Goal: Information Seeking & Learning: Learn about a topic

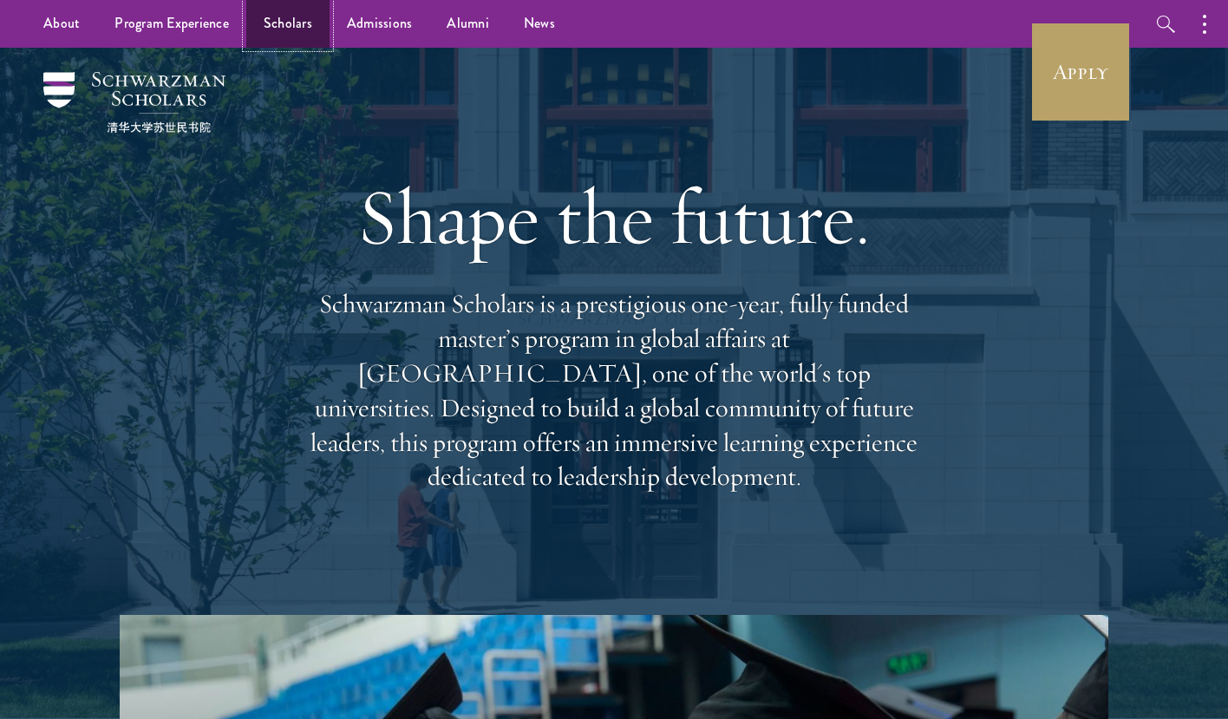
click at [288, 24] on link "Scholars" at bounding box center [287, 24] width 83 height 48
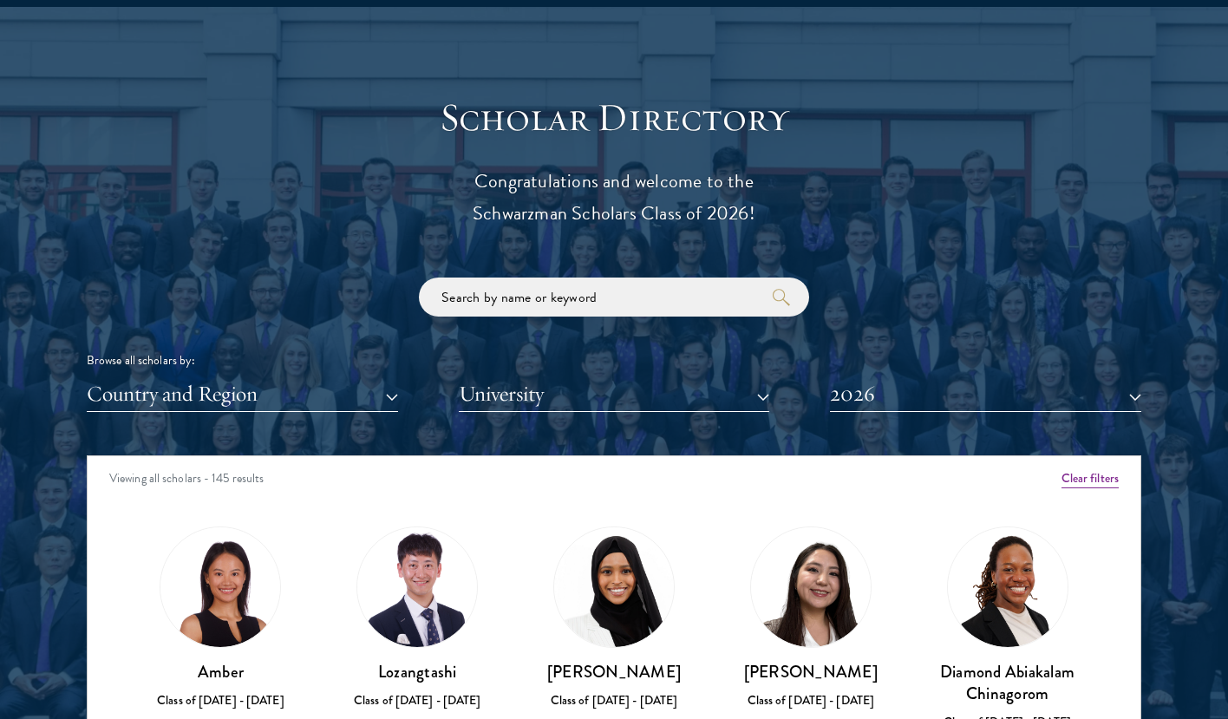
scroll to position [2139, 0]
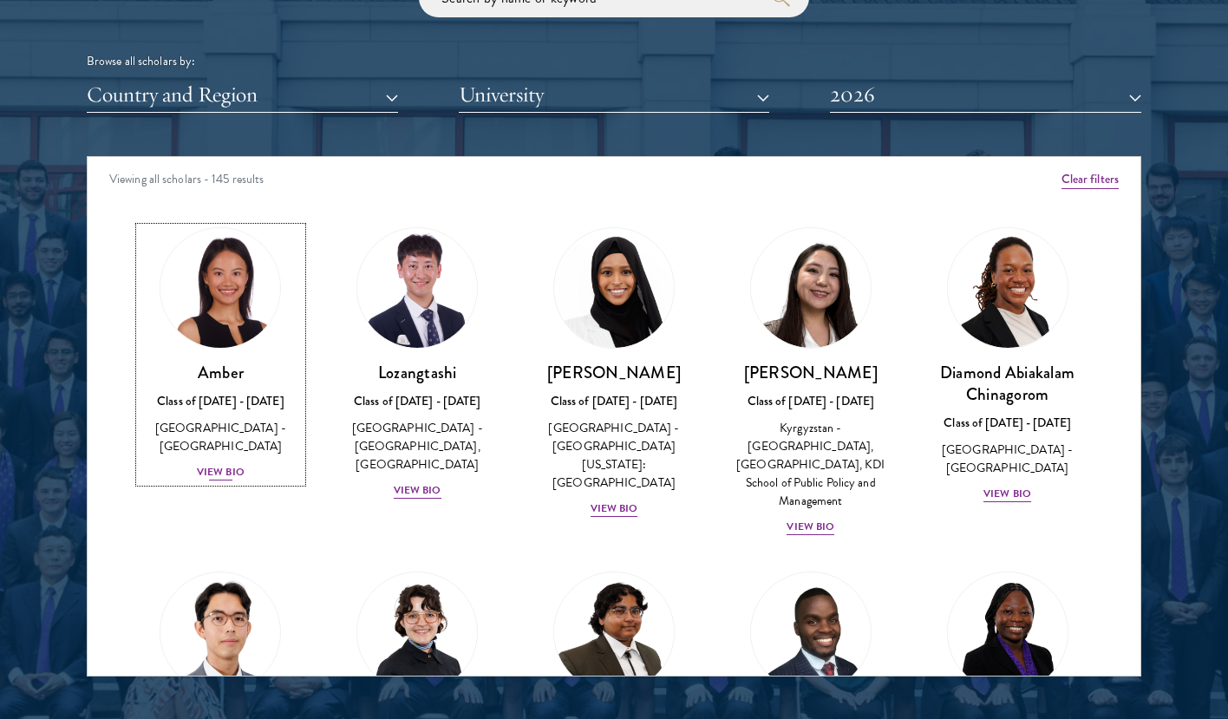
click at [224, 464] on div "View Bio" at bounding box center [221, 472] width 48 height 16
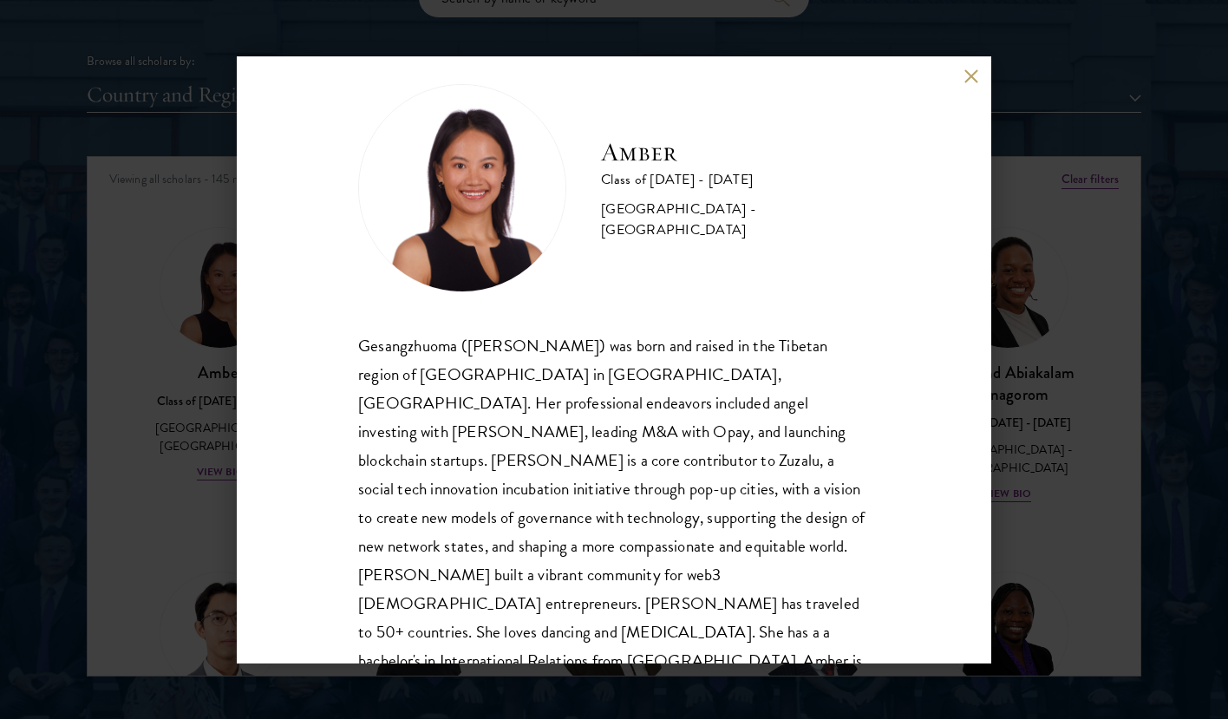
scroll to position [30, 0]
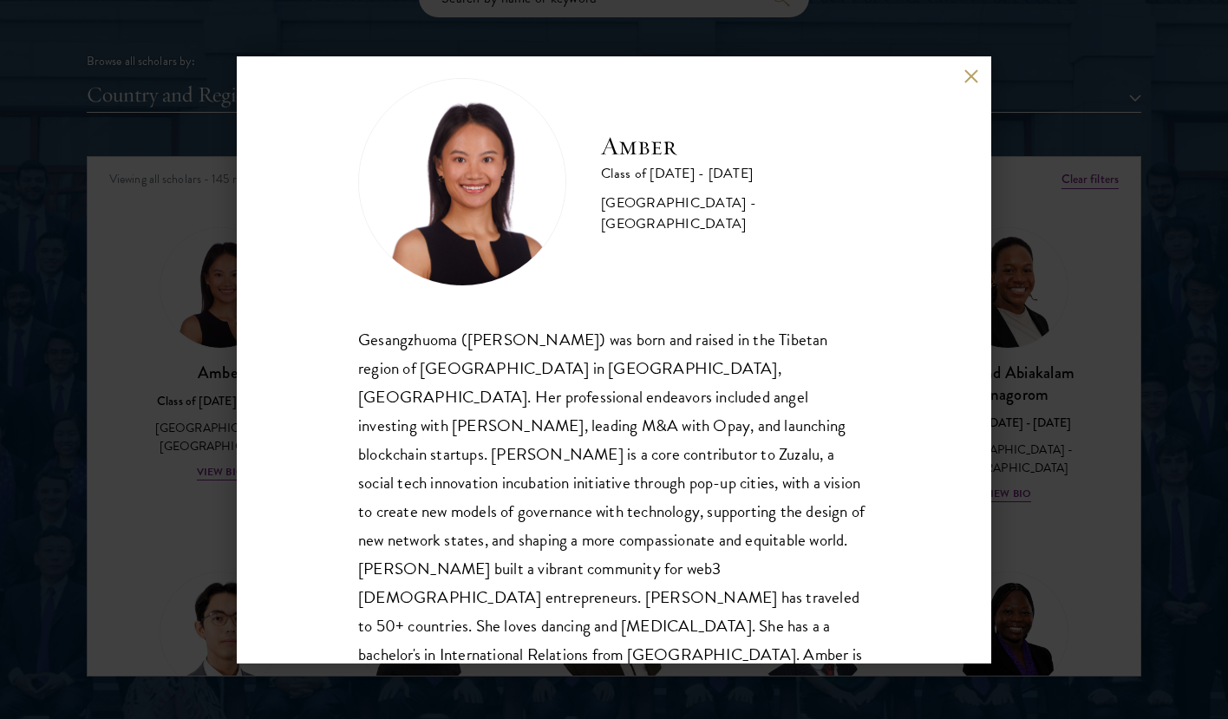
click at [968, 78] on button at bounding box center [971, 76] width 15 height 15
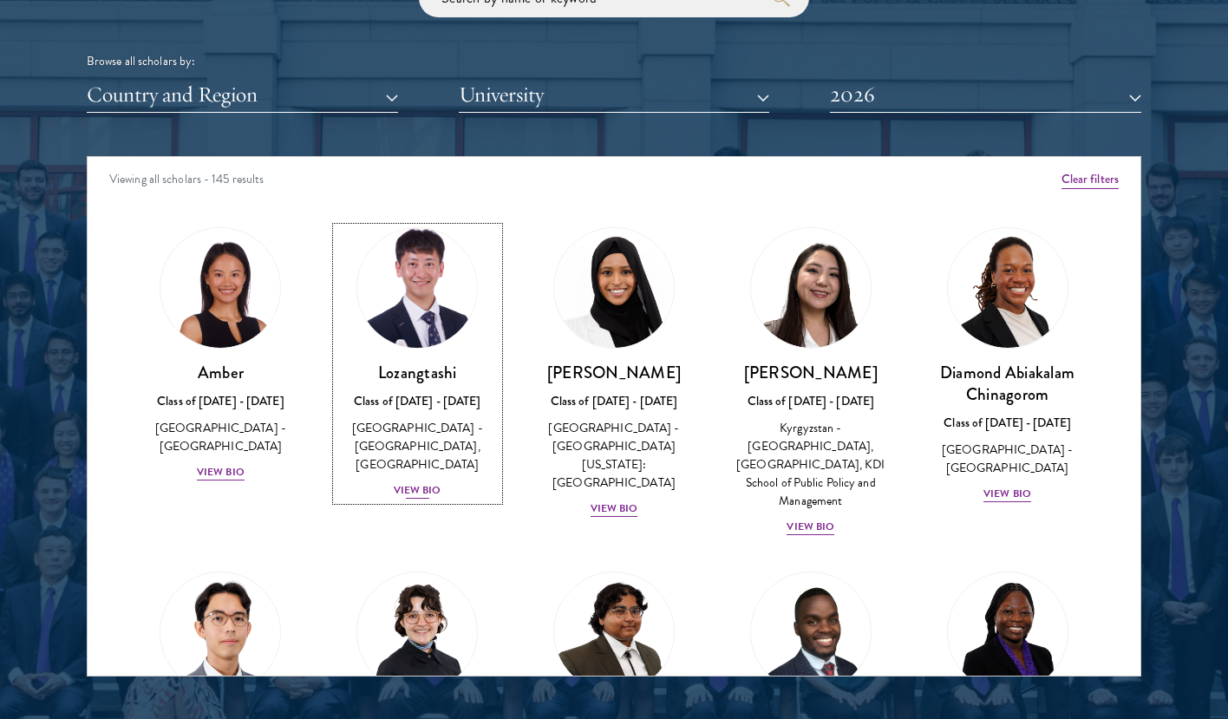
click at [432, 492] on div "View Bio" at bounding box center [418, 490] width 48 height 16
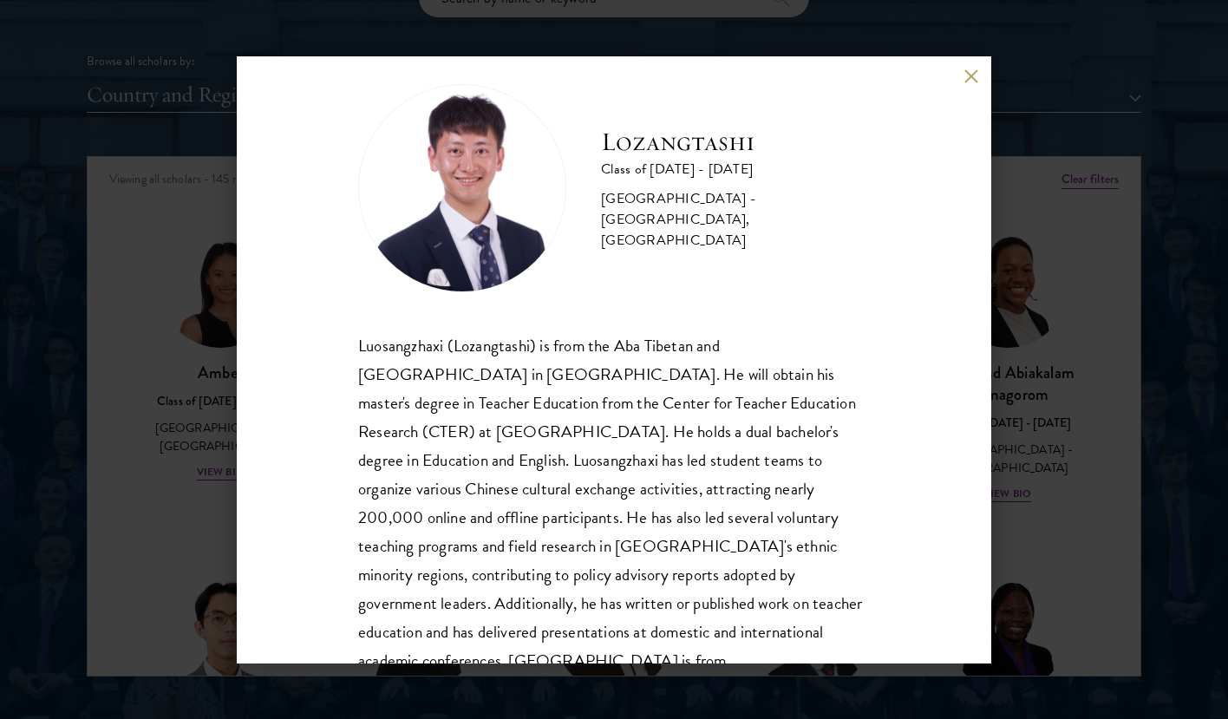
scroll to position [59, 0]
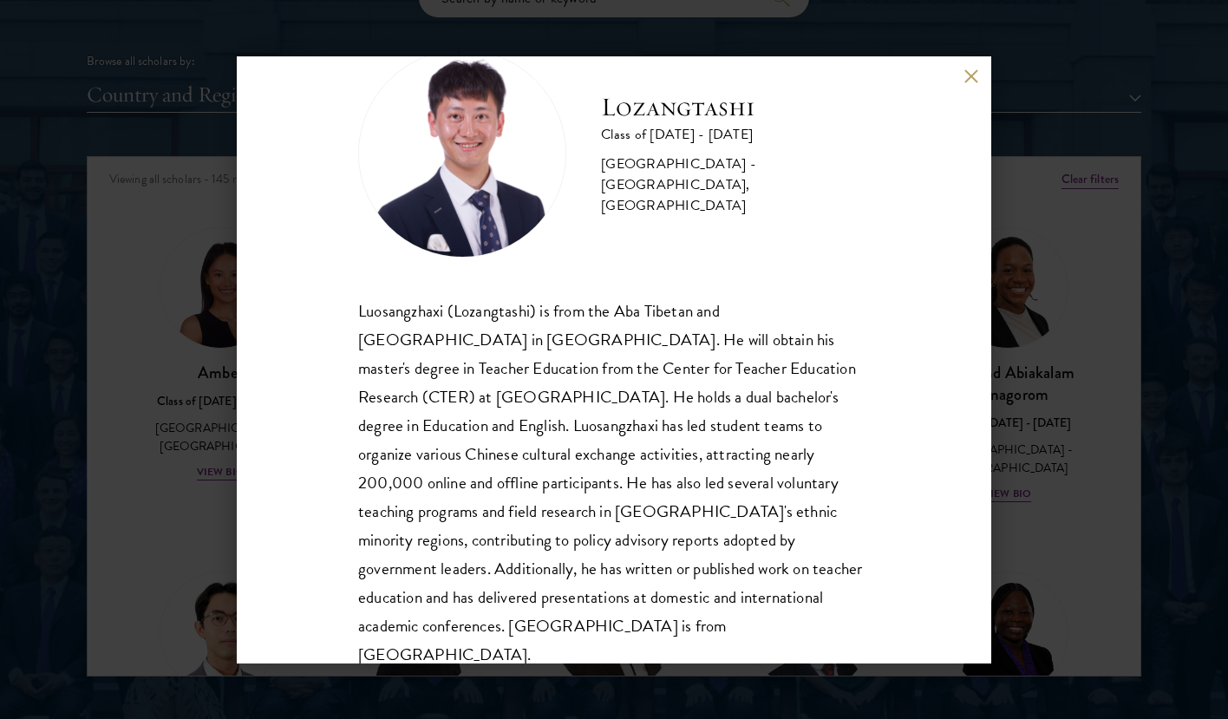
click at [977, 79] on button at bounding box center [971, 76] width 15 height 15
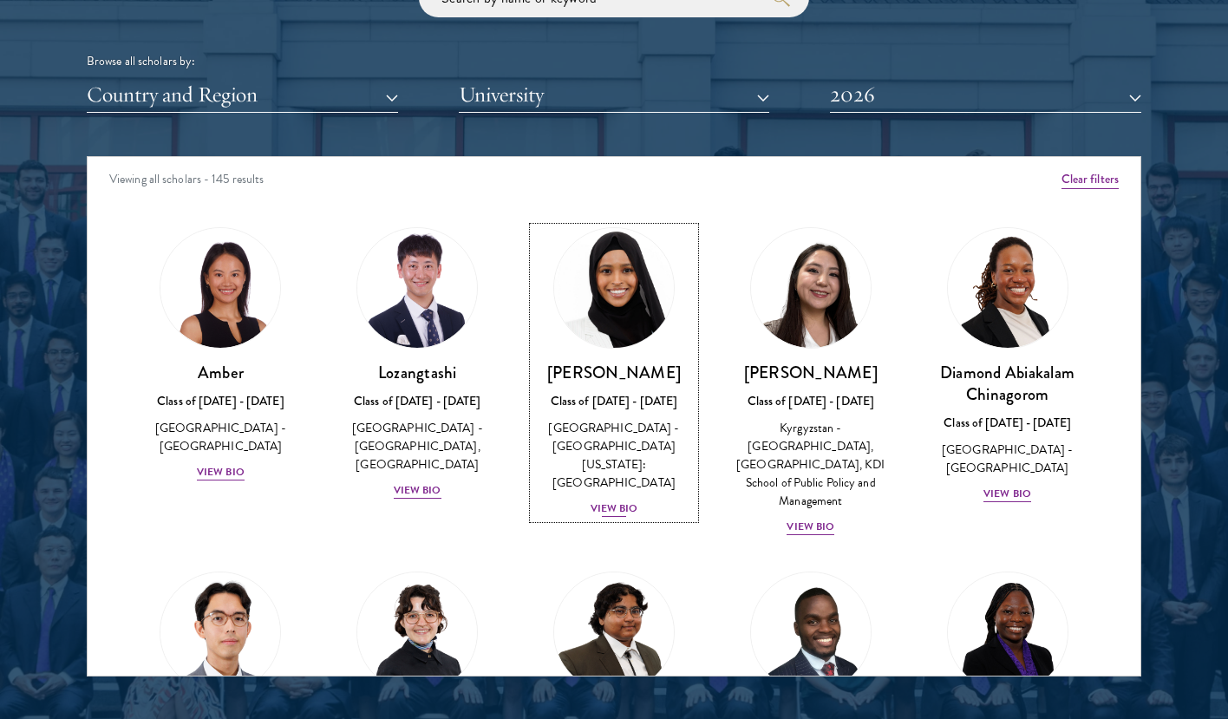
click at [619, 501] on div "View Bio" at bounding box center [615, 509] width 48 height 16
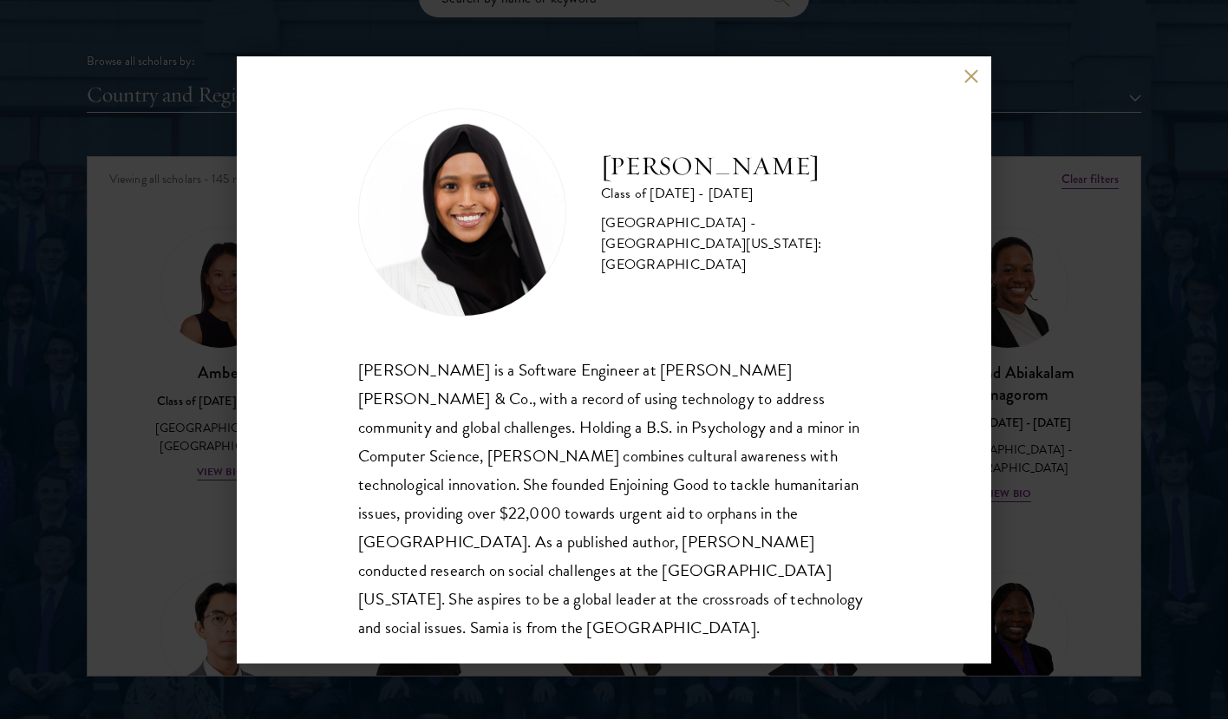
click at [969, 73] on button at bounding box center [971, 76] width 15 height 15
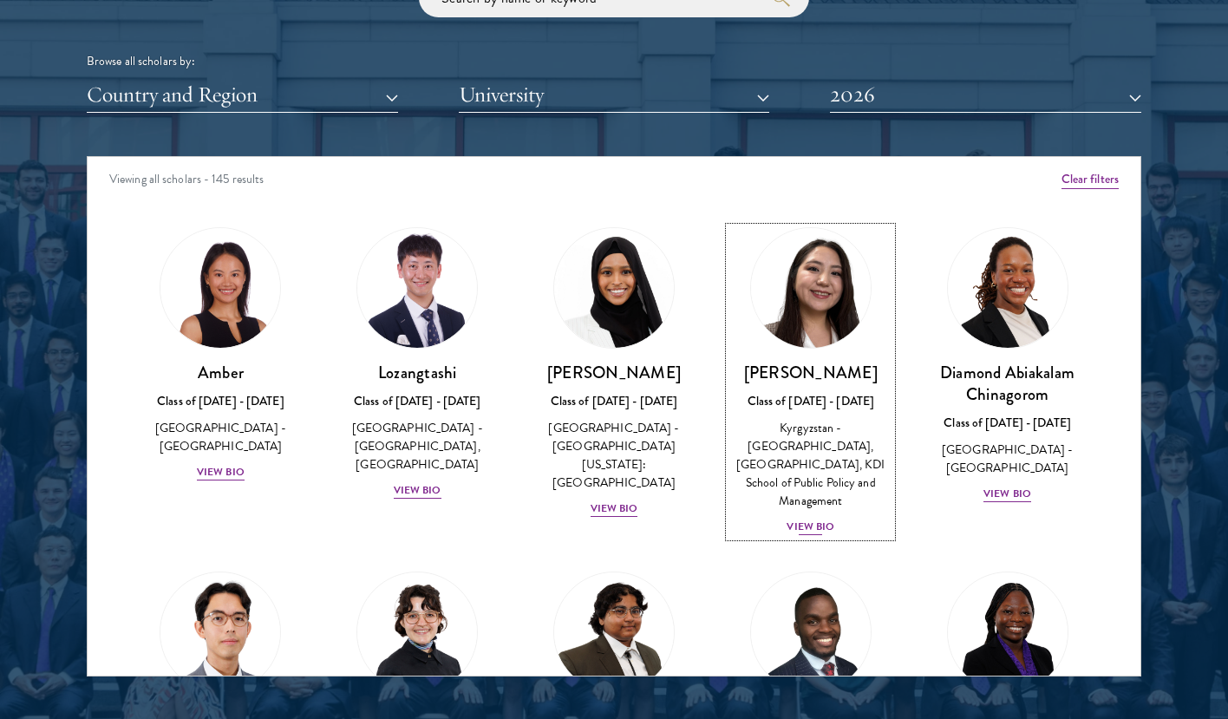
click at [802, 517] on div "Nurzada Abdivalieva Class of [DATE] - [DATE] [GEOGRAPHIC_DATA] - [GEOGRAPHIC_DA…" at bounding box center [811, 449] width 162 height 175
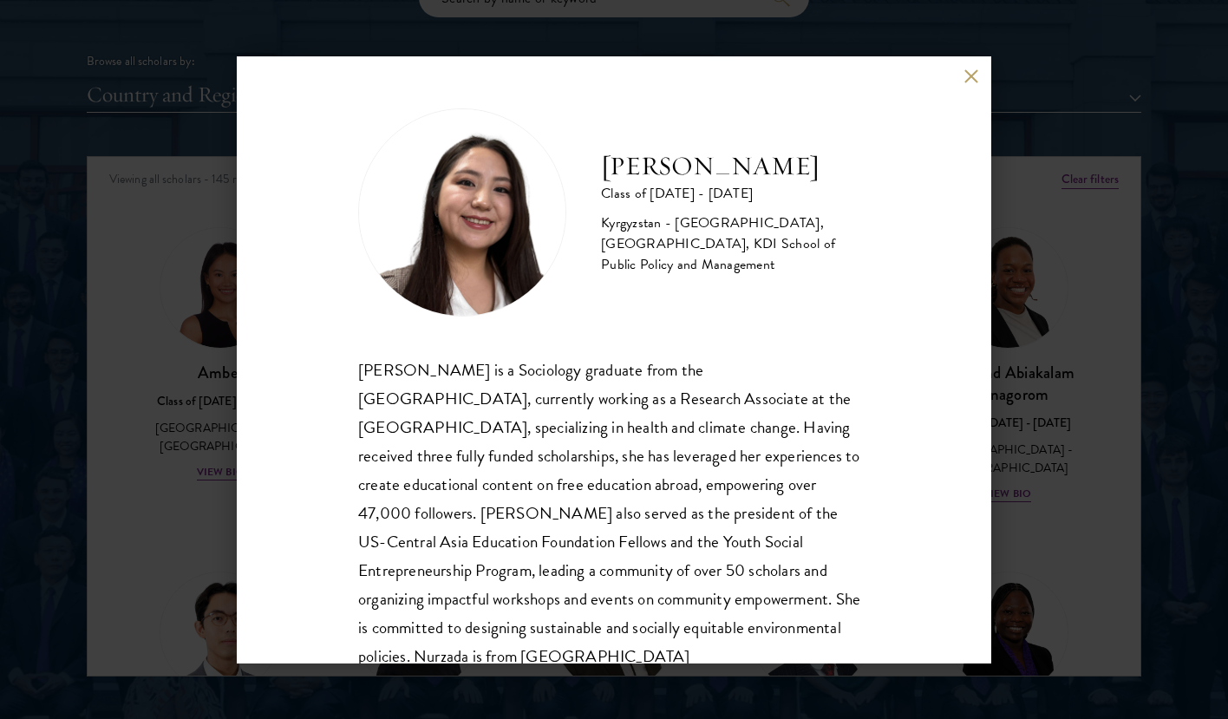
scroll to position [59, 0]
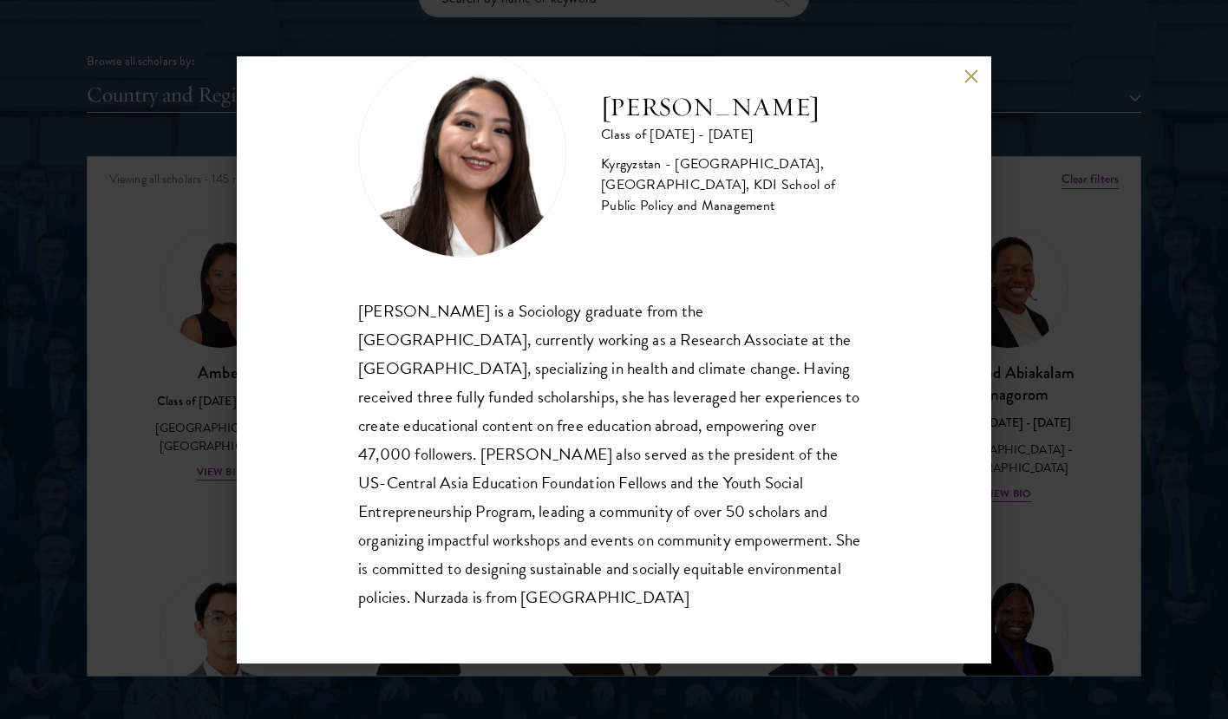
click at [979, 63] on div "Nurzada Abdivalieva Class of [DATE] - [DATE] [GEOGRAPHIC_DATA] - [GEOGRAPHIC_DA…" at bounding box center [614, 359] width 755 height 607
click at [971, 85] on div "Nurzada Abdivalieva Class of [DATE] - [DATE] [GEOGRAPHIC_DATA] - [GEOGRAPHIC_DA…" at bounding box center [614, 359] width 755 height 607
click at [971, 82] on button at bounding box center [971, 76] width 15 height 15
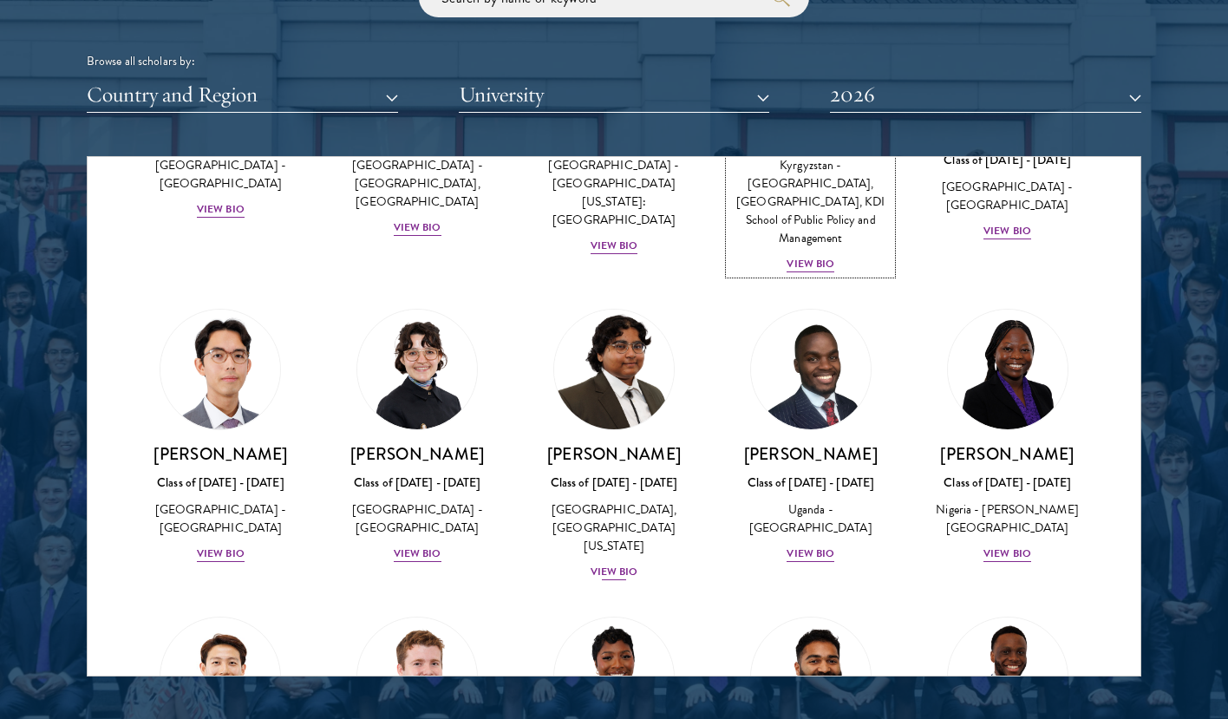
scroll to position [264, 0]
click at [625, 571] on div "View Bio" at bounding box center [615, 571] width 48 height 16
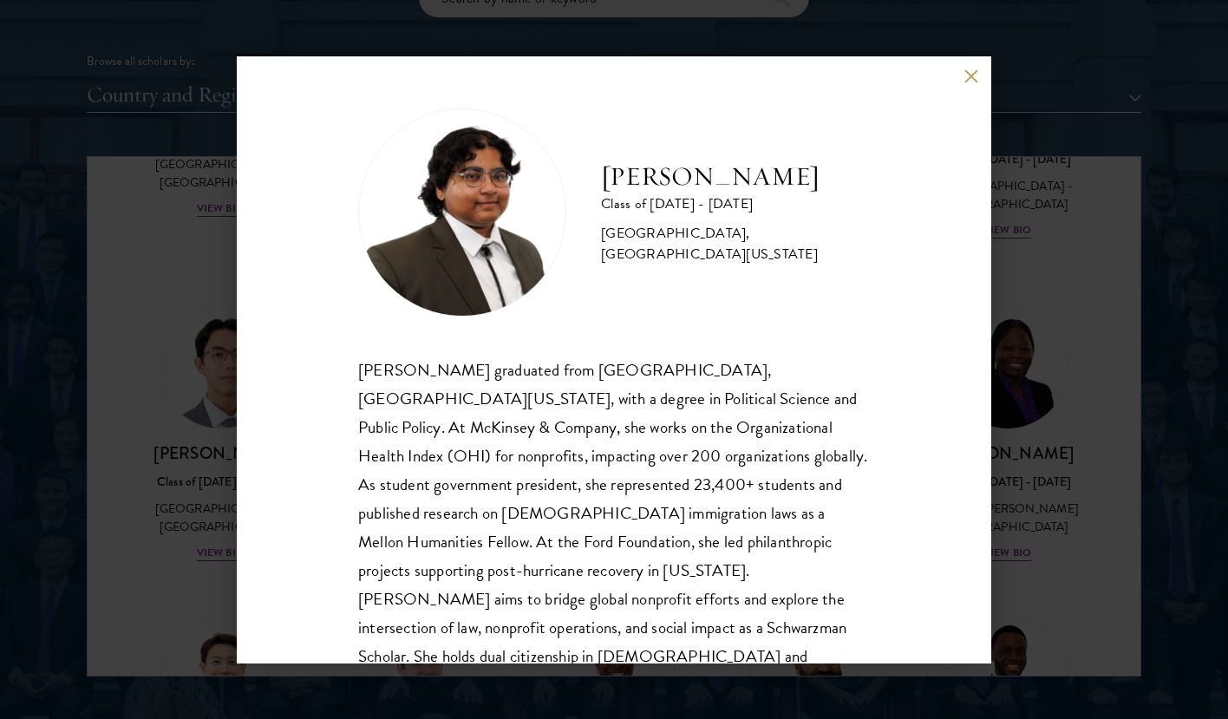
scroll to position [30, 0]
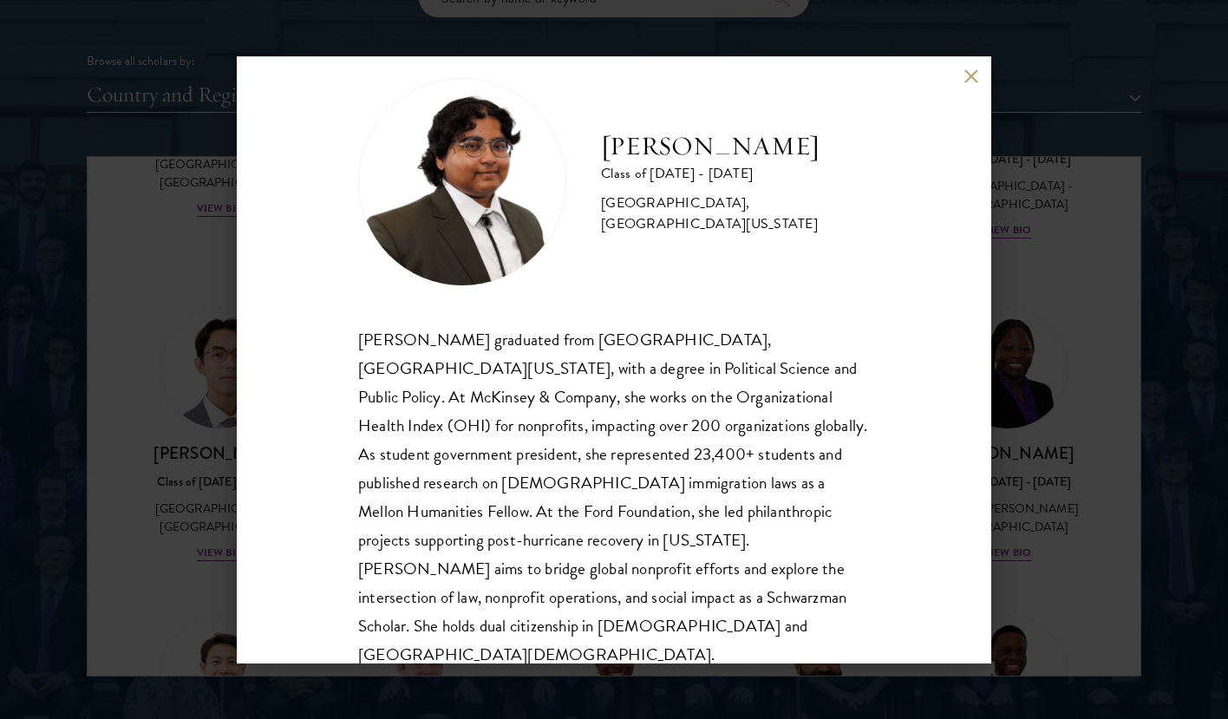
click at [977, 74] on button at bounding box center [971, 76] width 15 height 15
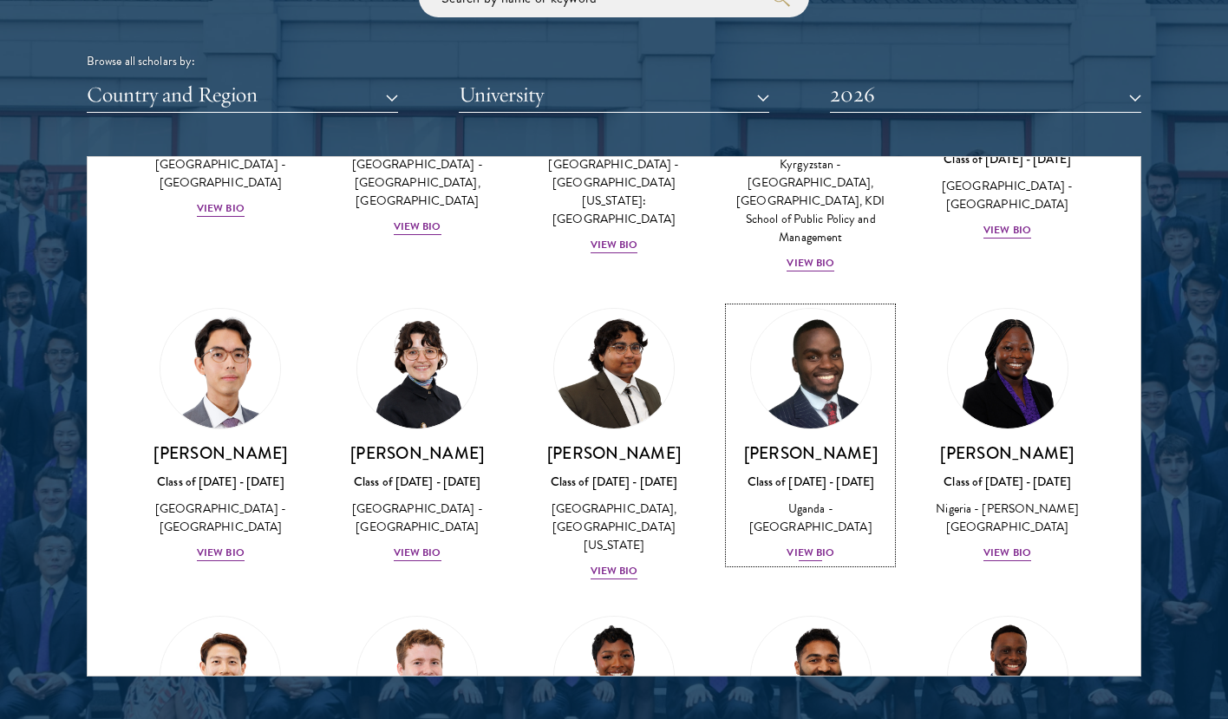
click at [815, 561] on div "View Bio" at bounding box center [811, 553] width 48 height 16
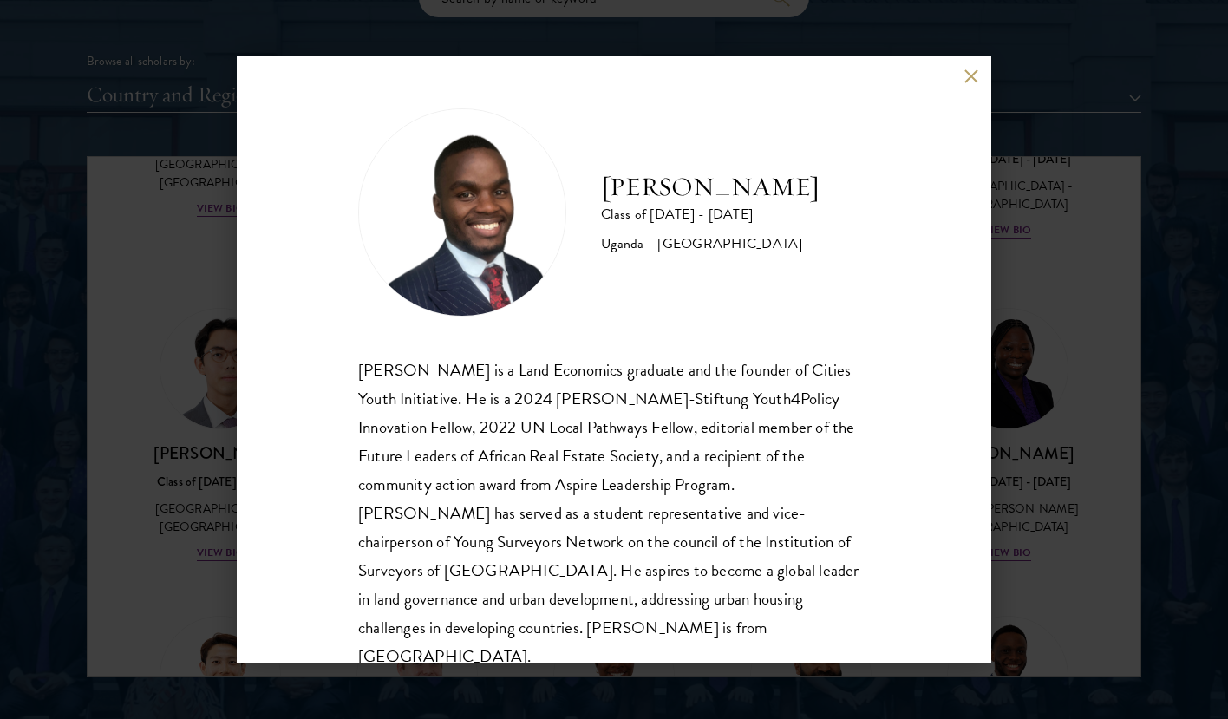
click at [971, 73] on button at bounding box center [971, 76] width 15 height 15
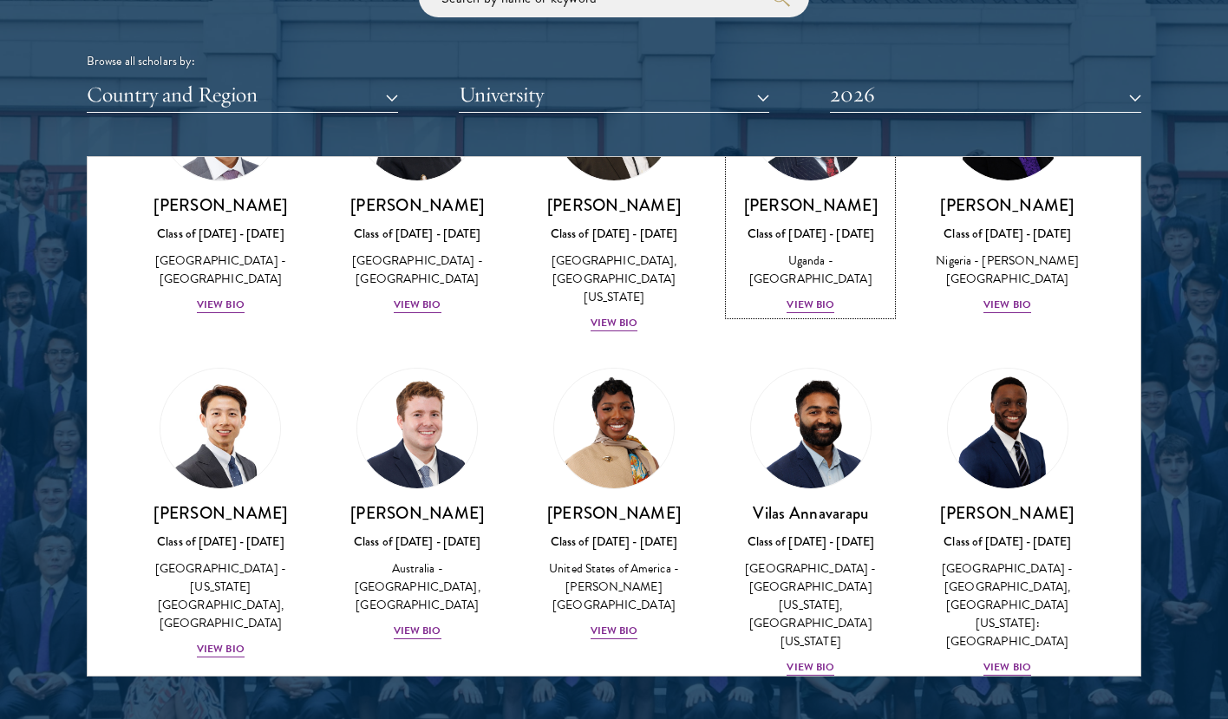
scroll to position [522, 0]
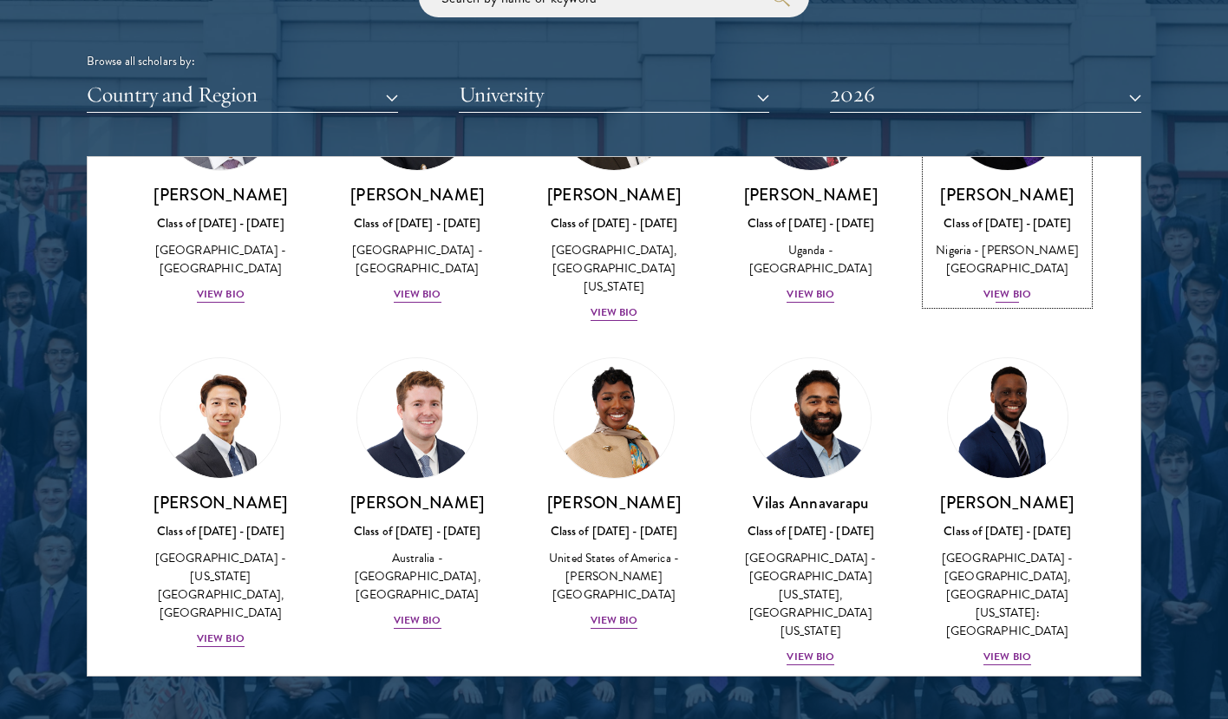
click at [1001, 303] on div "View Bio" at bounding box center [1008, 294] width 48 height 16
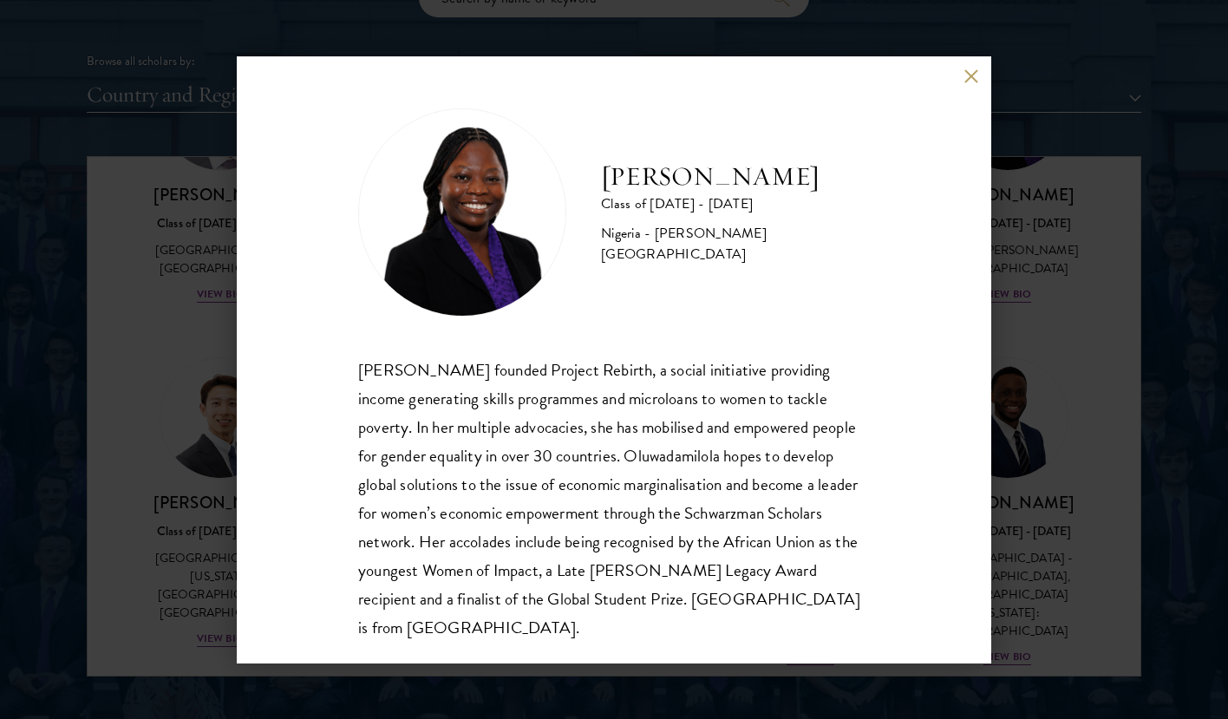
click at [969, 75] on button at bounding box center [971, 76] width 15 height 15
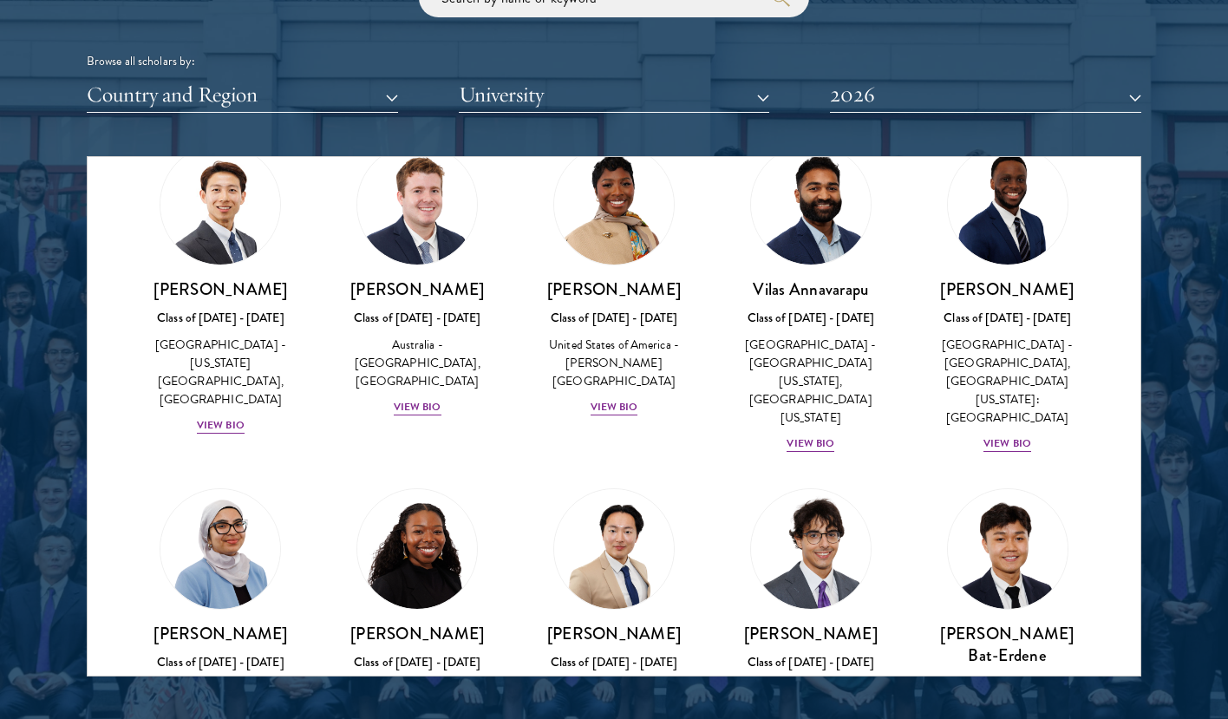
scroll to position [798, 0]
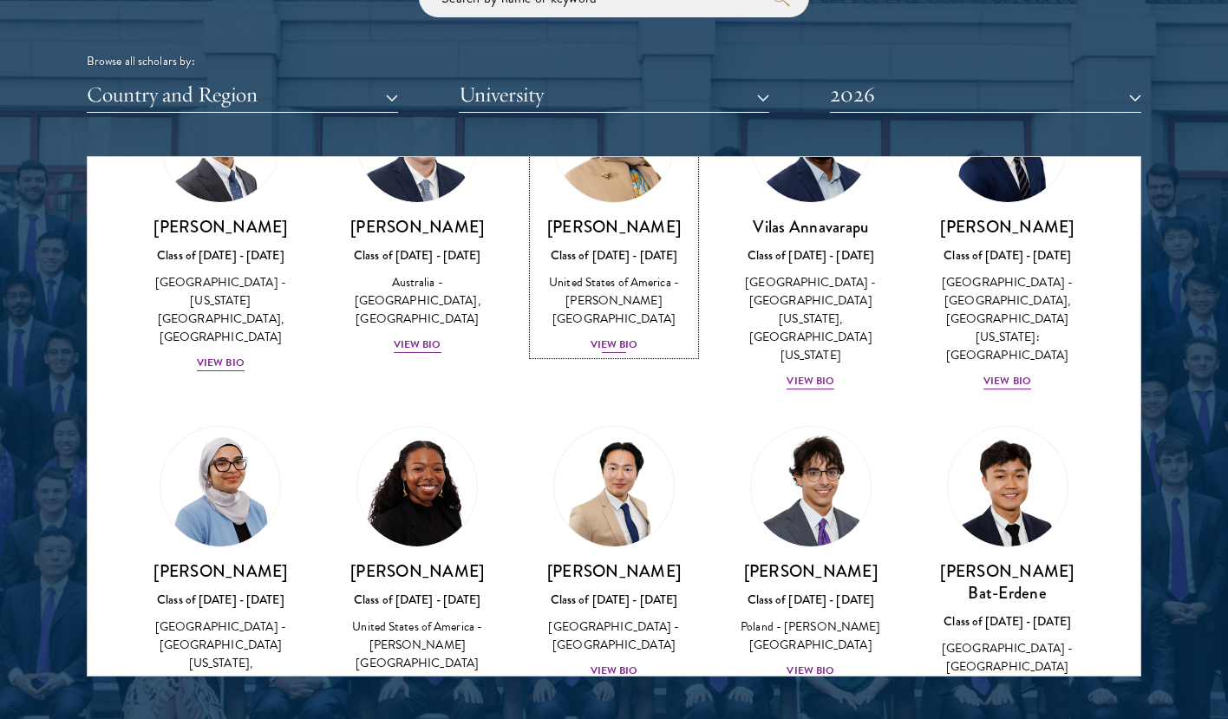
click at [612, 339] on div "[PERSON_NAME] Class of [DATE] - [DATE] [GEOGRAPHIC_DATA] - [PERSON_NAME][GEOGRA…" at bounding box center [615, 285] width 162 height 139
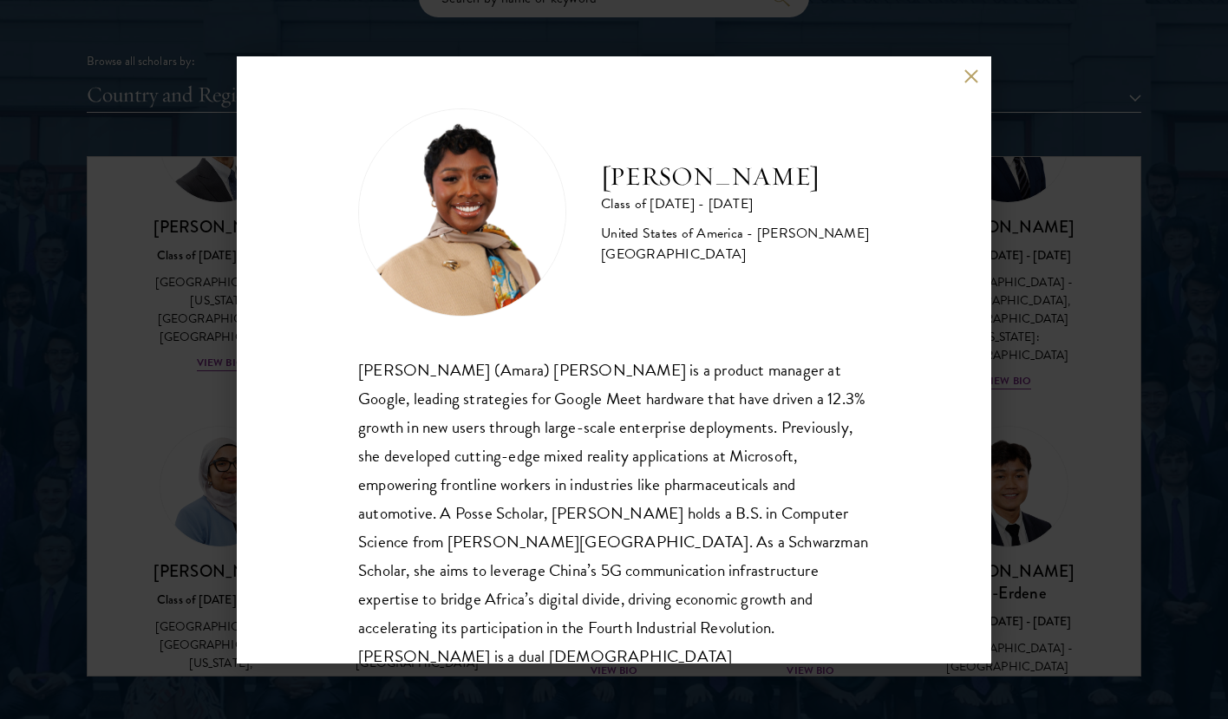
scroll to position [30, 0]
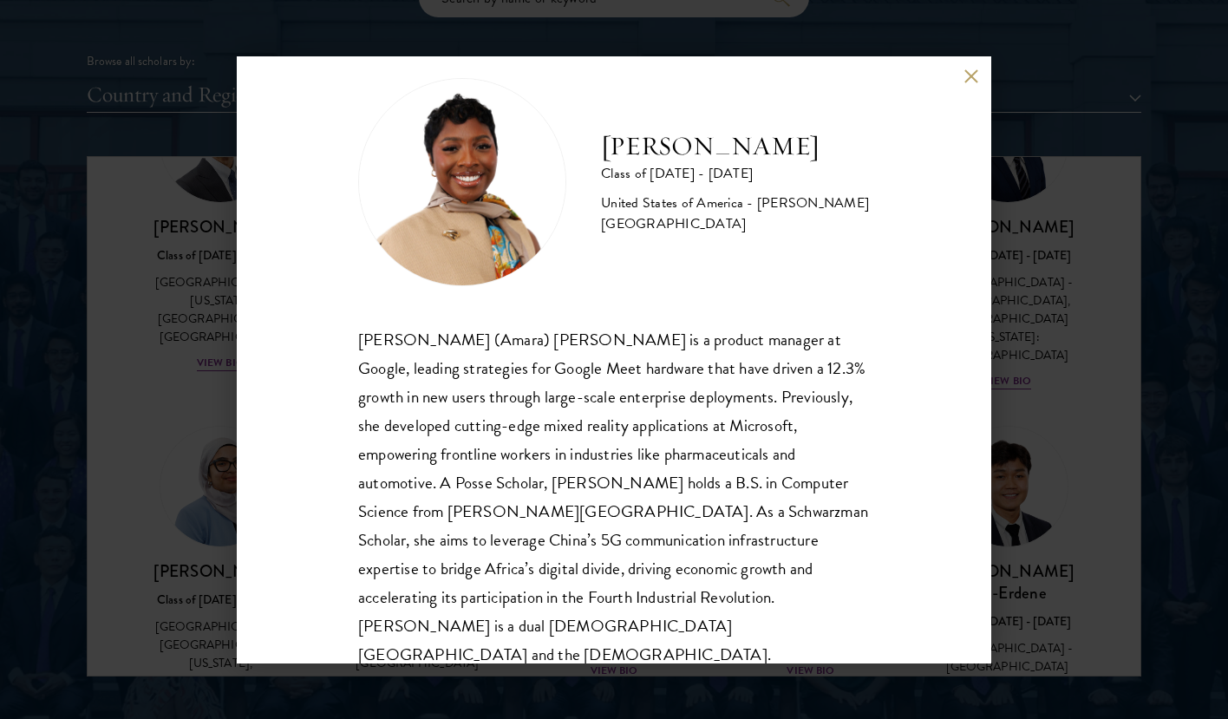
click at [976, 79] on button at bounding box center [971, 76] width 15 height 15
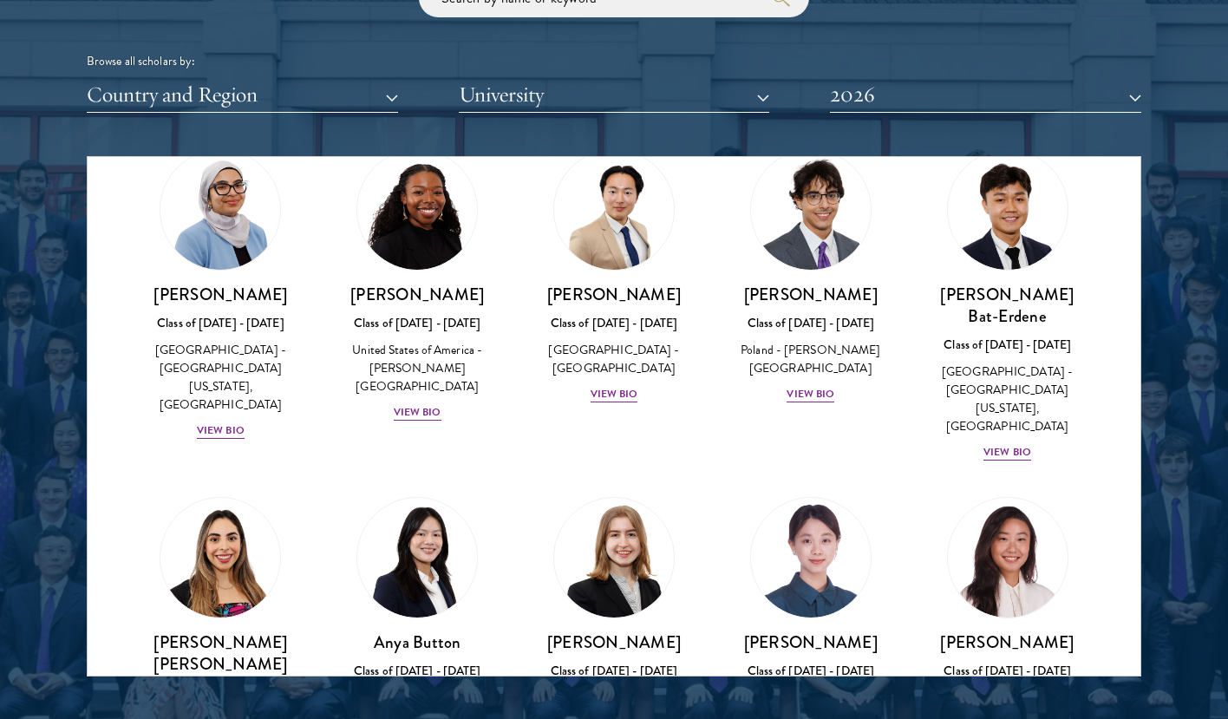
scroll to position [1104, 0]
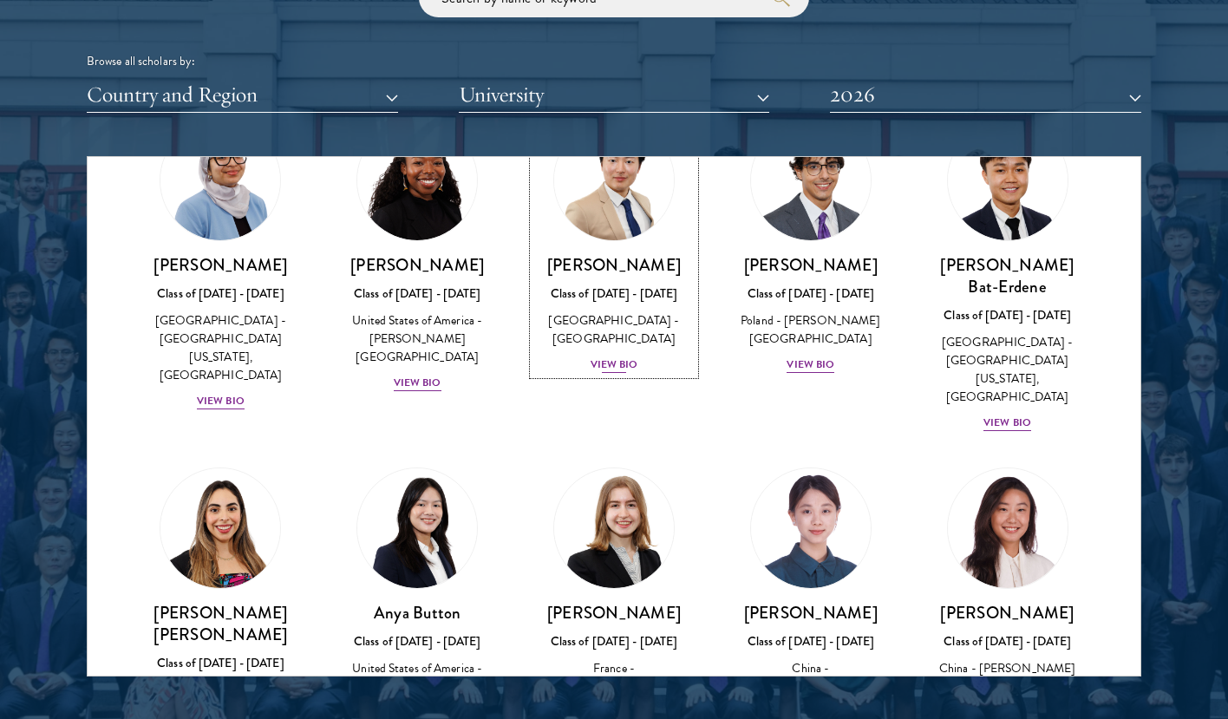
click at [610, 357] on div "View Bio" at bounding box center [615, 365] width 48 height 16
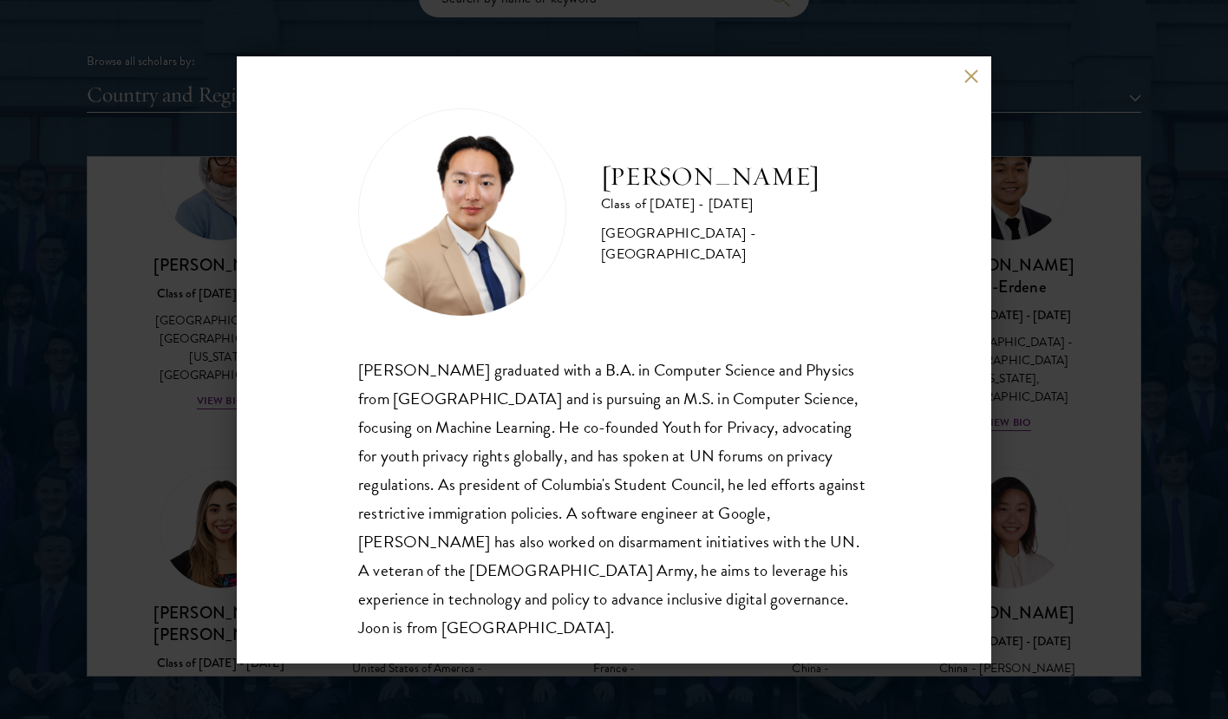
click at [971, 79] on button at bounding box center [971, 76] width 15 height 15
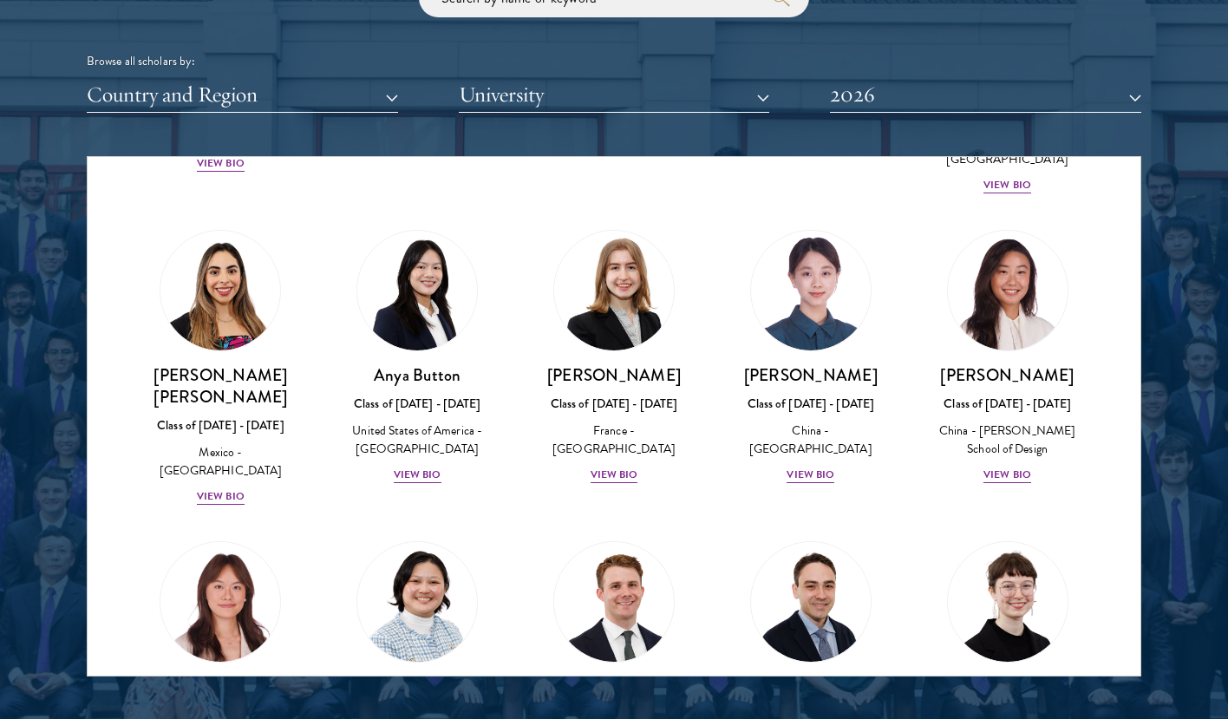
scroll to position [1416, 0]
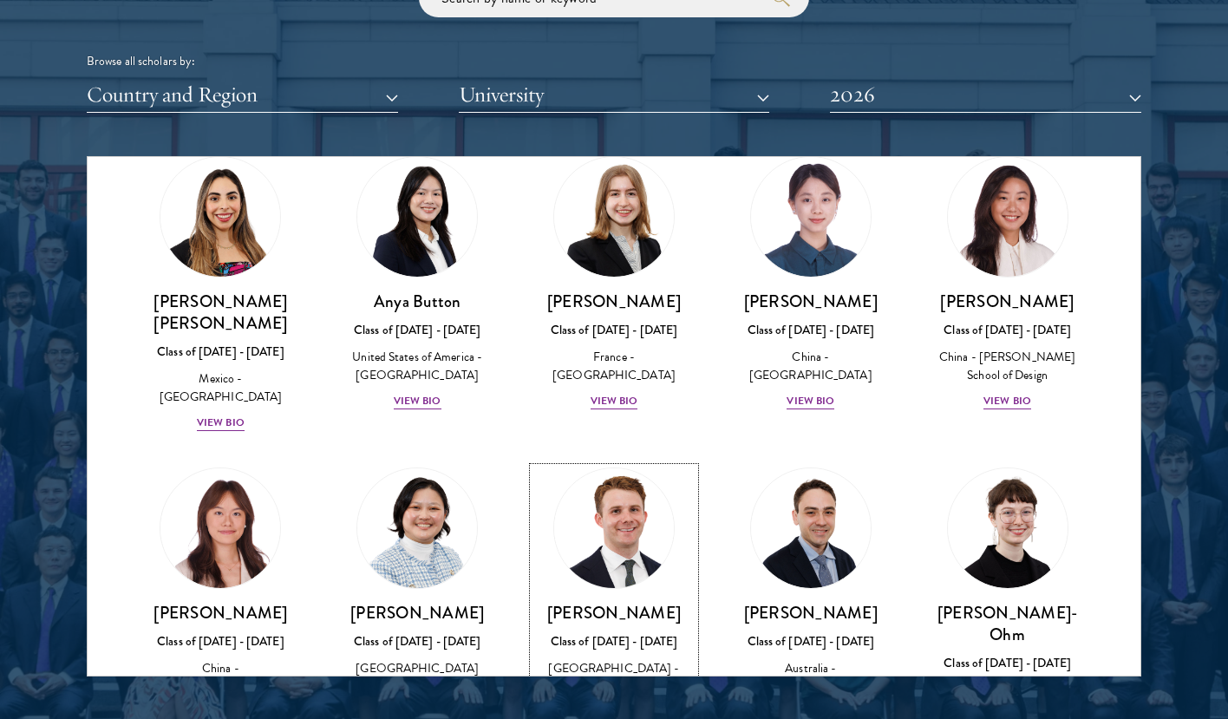
click at [626, 718] on div "View Bio" at bounding box center [615, 731] width 48 height 16
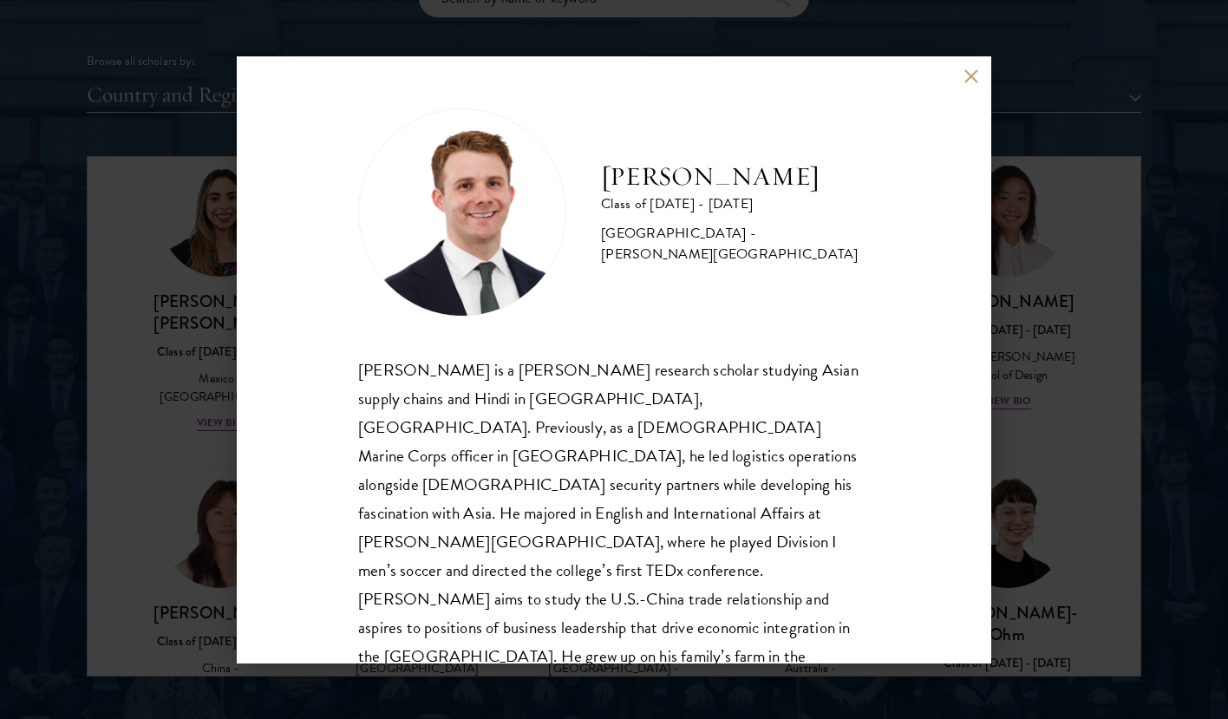
click at [971, 77] on button at bounding box center [971, 76] width 15 height 15
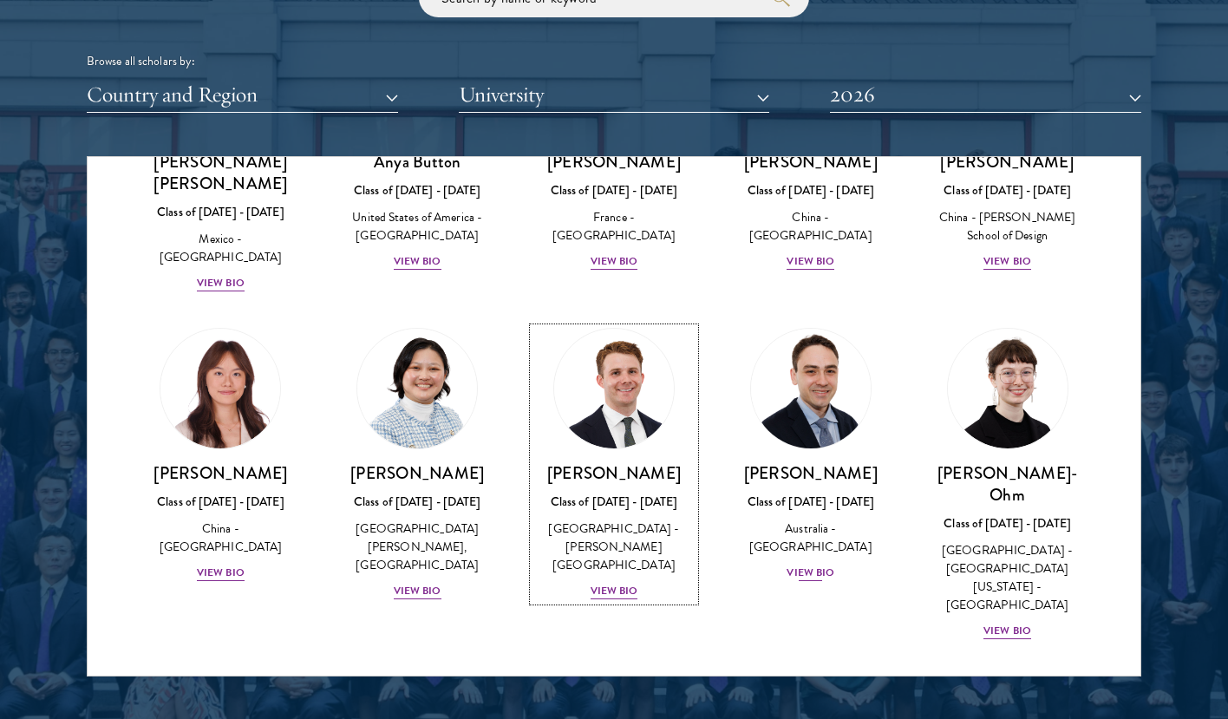
scroll to position [1560, 0]
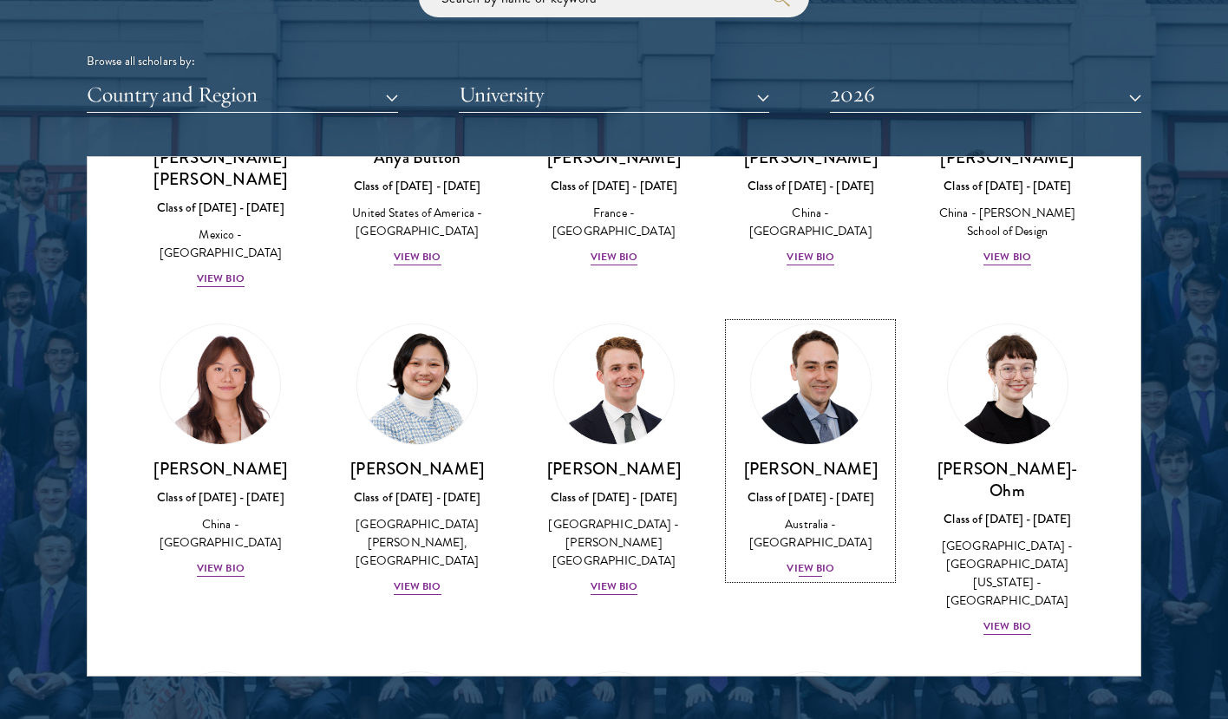
click at [811, 560] on div "View Bio" at bounding box center [811, 568] width 48 height 16
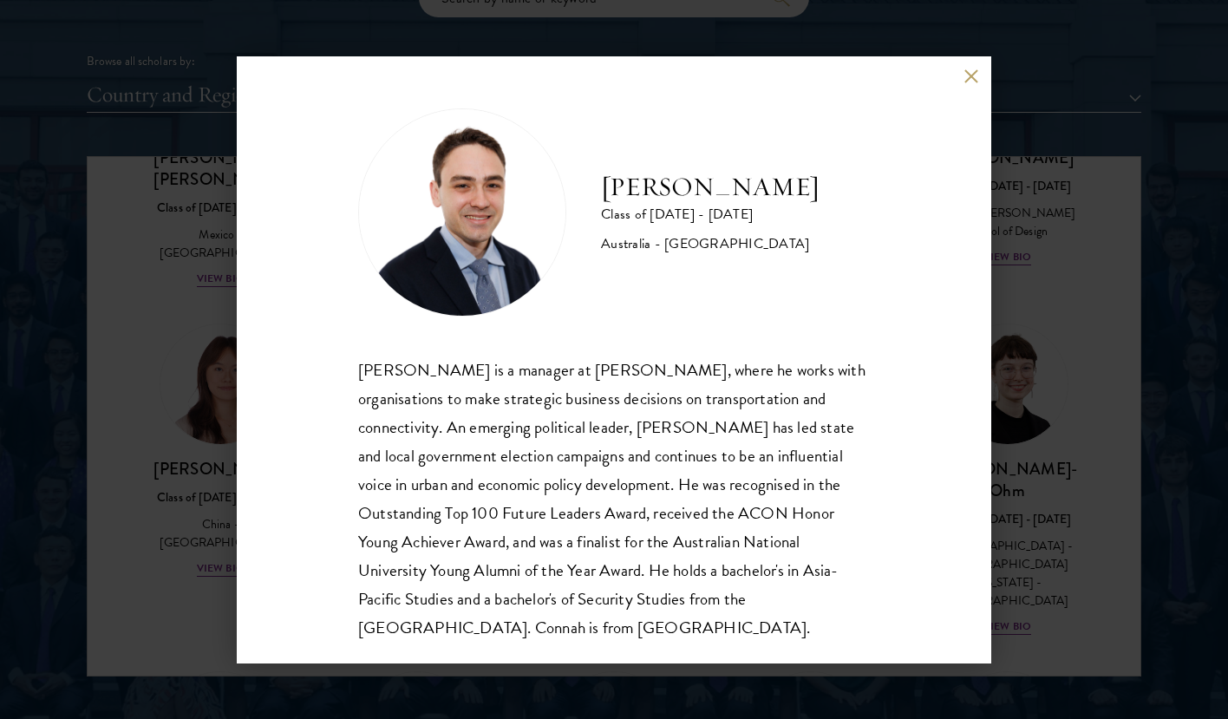
scroll to position [30, 0]
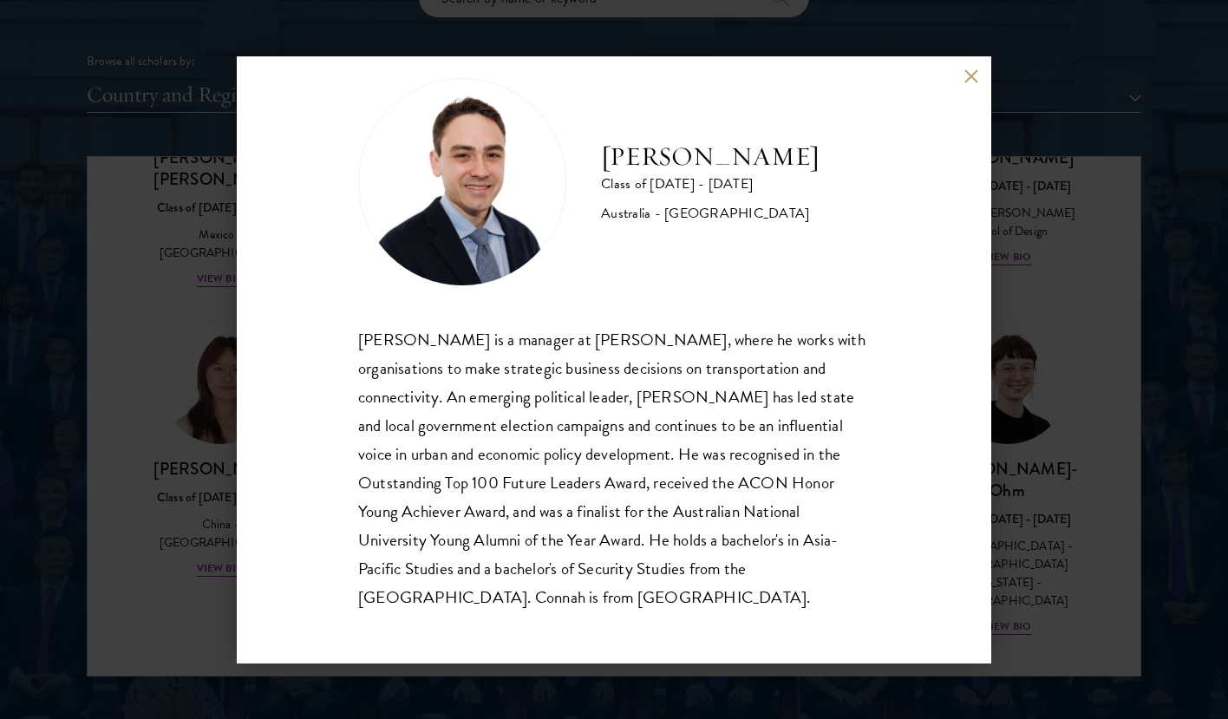
click at [975, 69] on button at bounding box center [971, 76] width 15 height 15
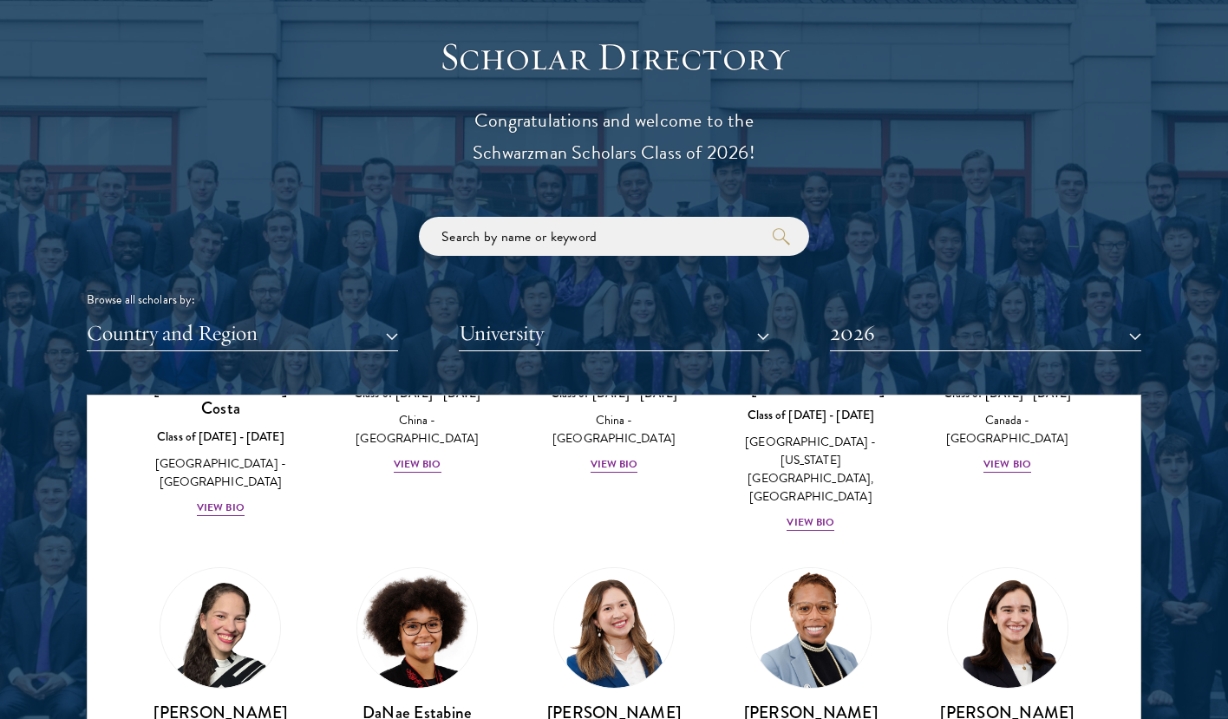
scroll to position [2255, 0]
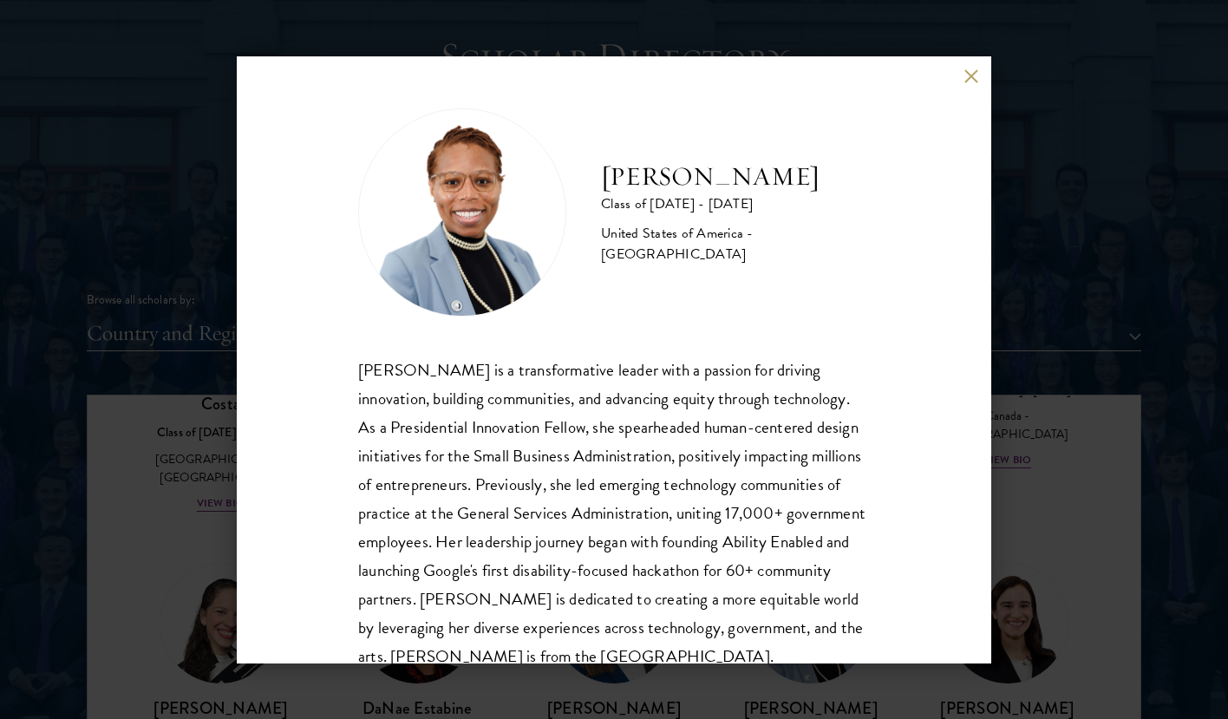
click at [973, 80] on button at bounding box center [971, 76] width 15 height 15
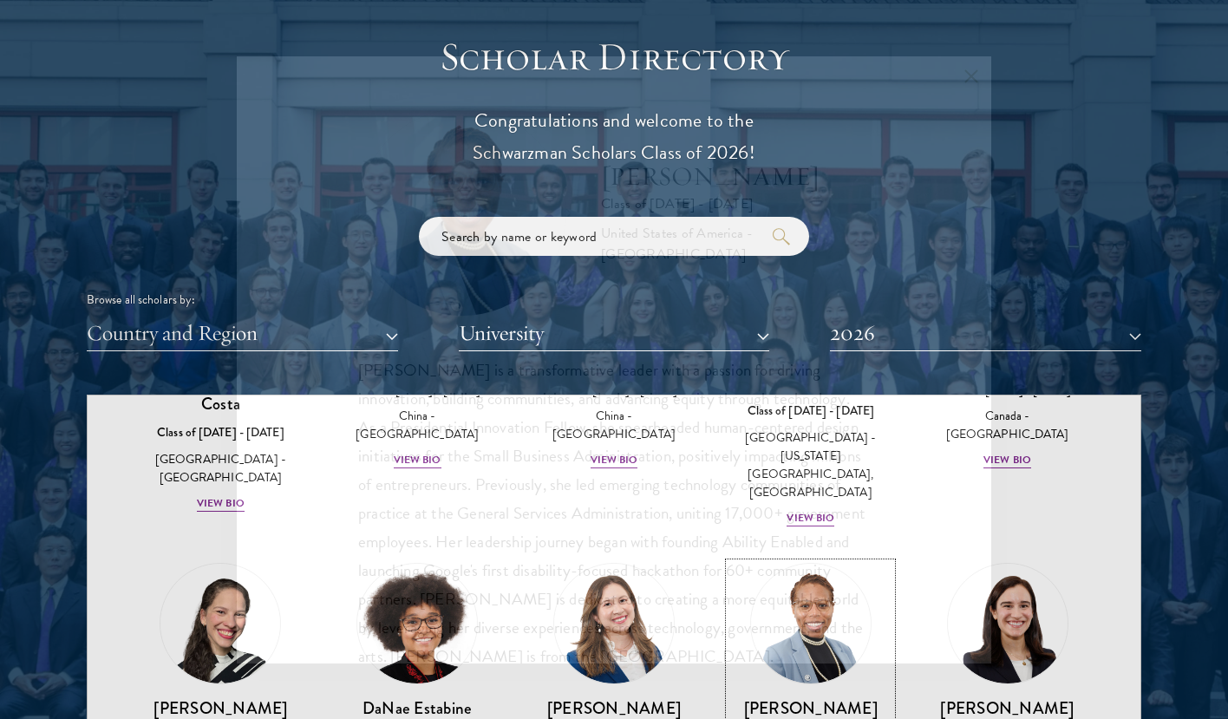
scroll to position [2251, 0]
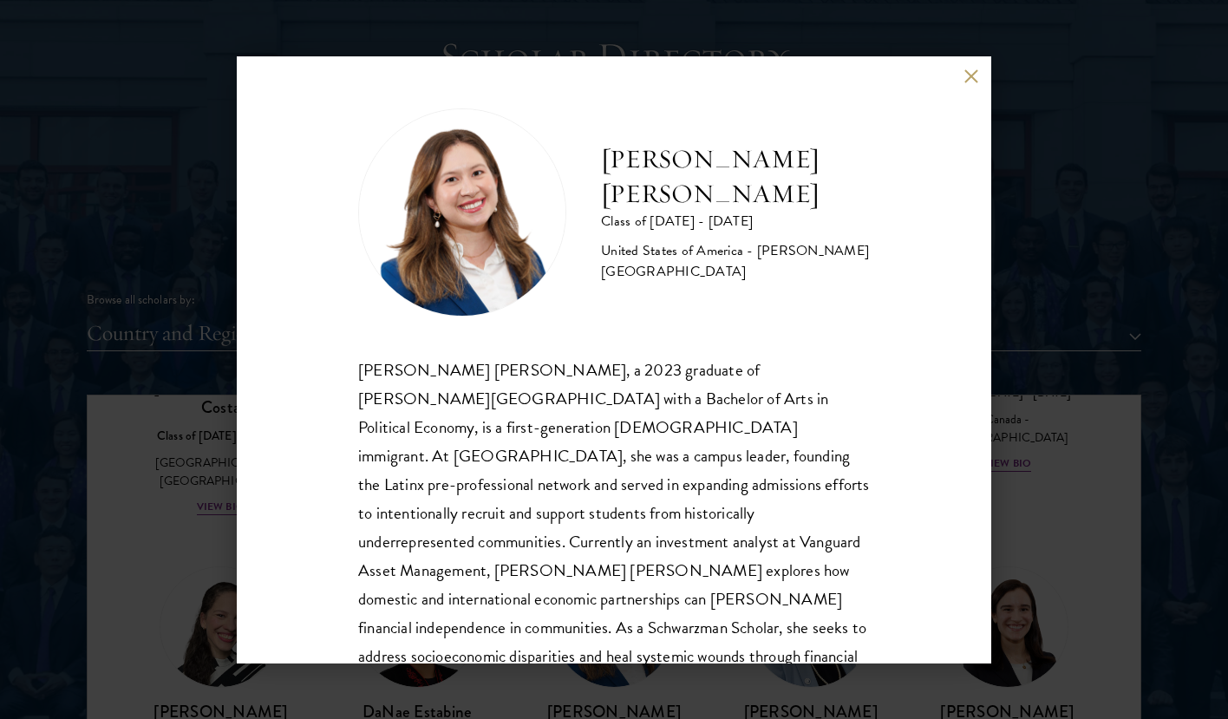
click at [971, 69] on button at bounding box center [971, 76] width 15 height 15
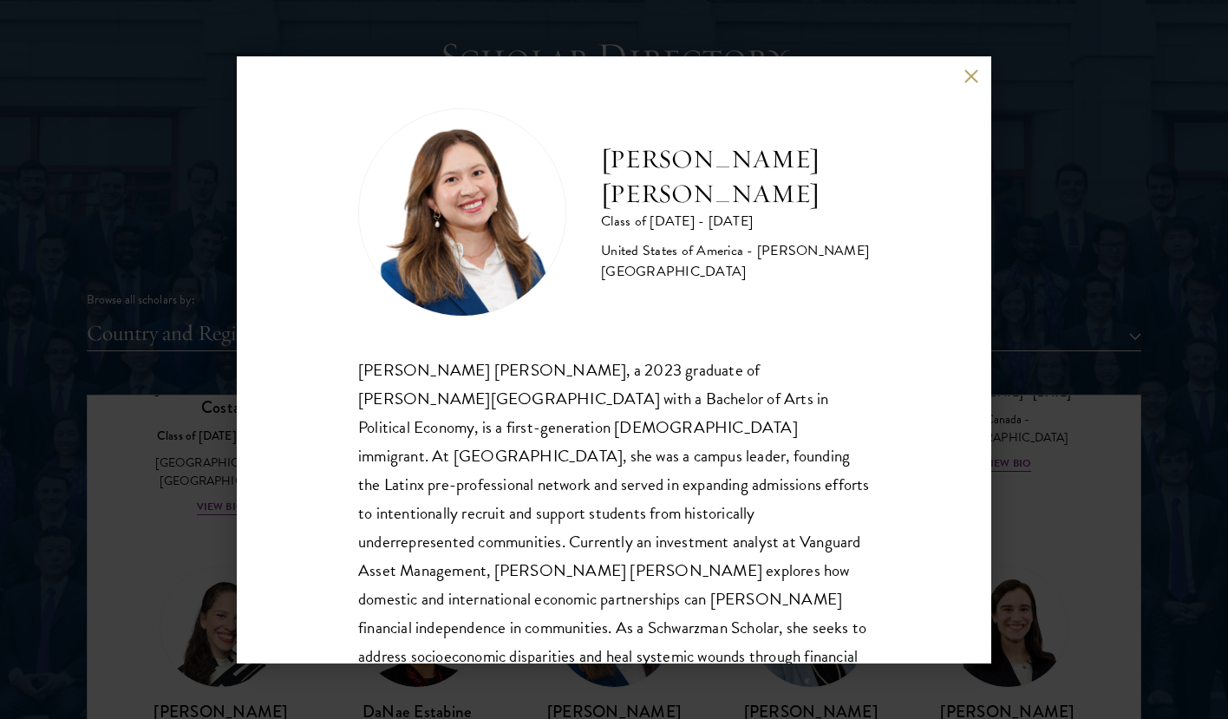
click at [970, 80] on button at bounding box center [971, 76] width 15 height 15
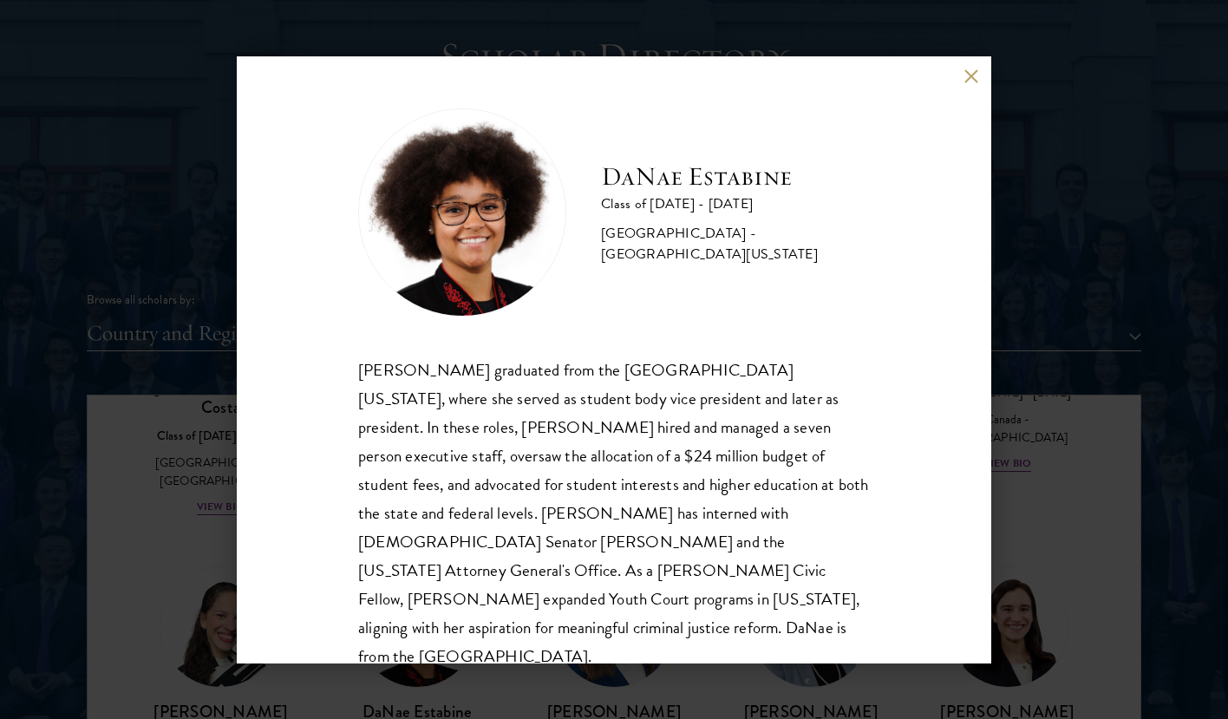
click at [972, 82] on button at bounding box center [971, 76] width 15 height 15
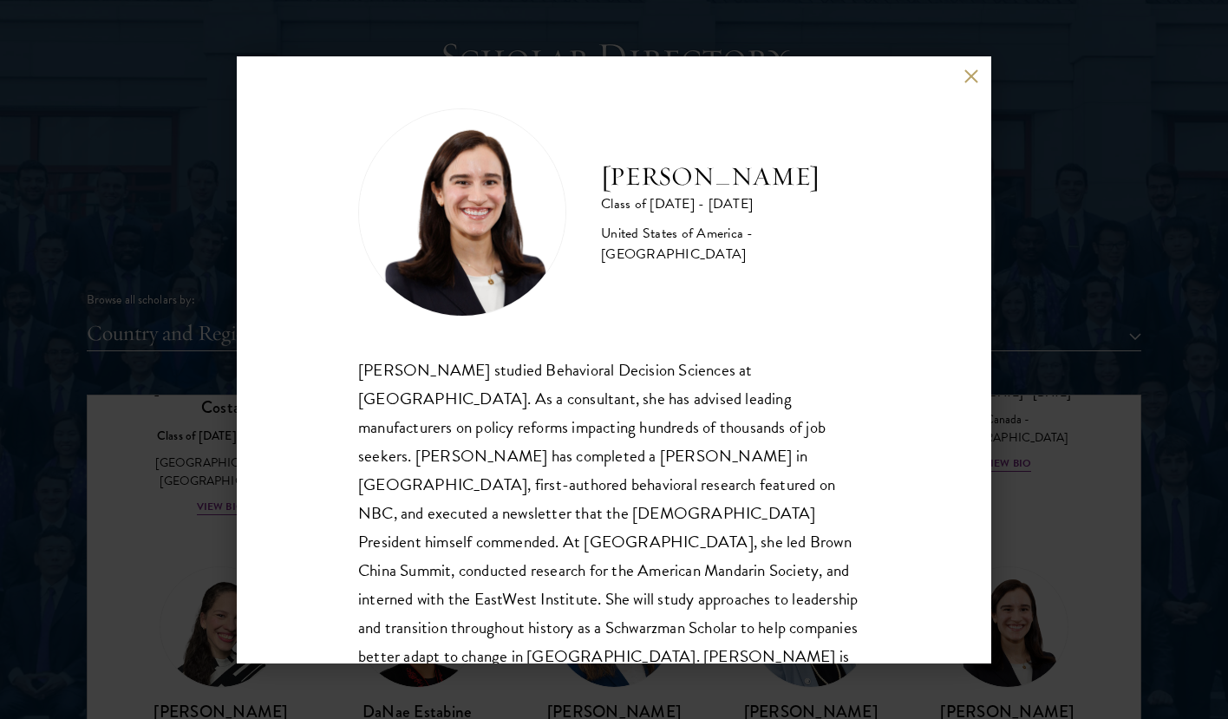
click at [971, 64] on div "[PERSON_NAME] Class of [DATE] - [DATE] [GEOGRAPHIC_DATA] - [GEOGRAPHIC_DATA] [P…" at bounding box center [614, 359] width 755 height 607
click at [970, 80] on button at bounding box center [971, 76] width 15 height 15
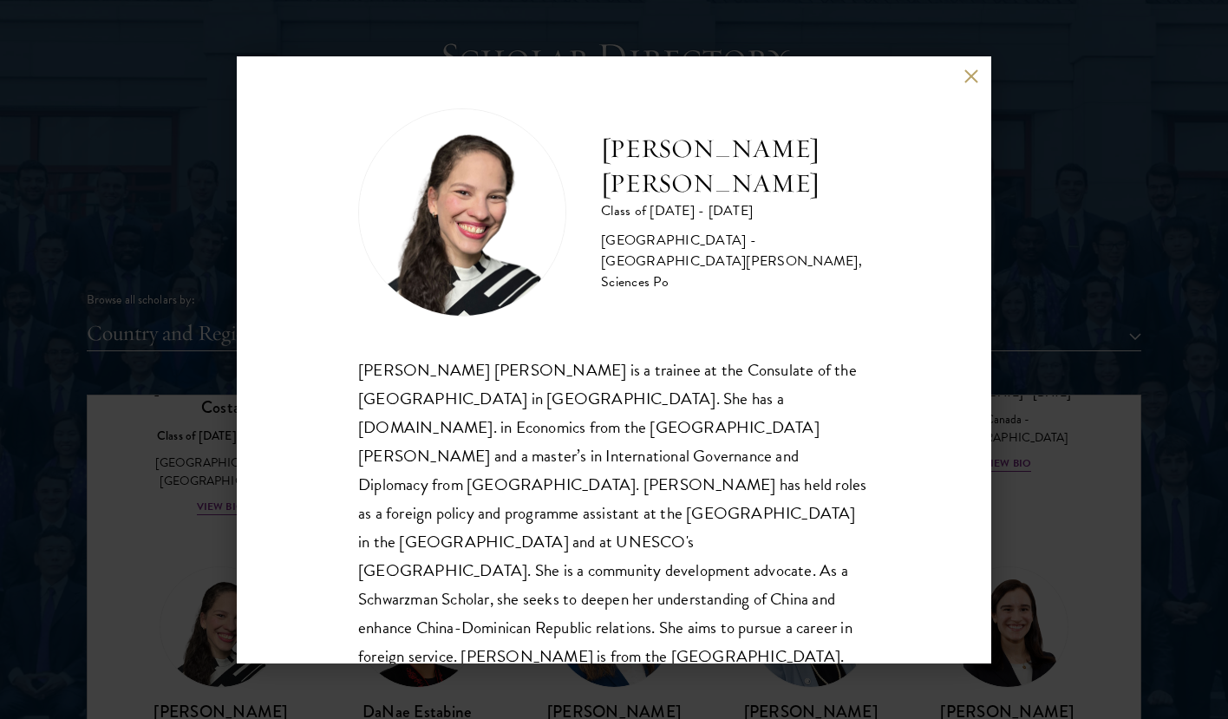
click at [978, 83] on button at bounding box center [971, 76] width 15 height 15
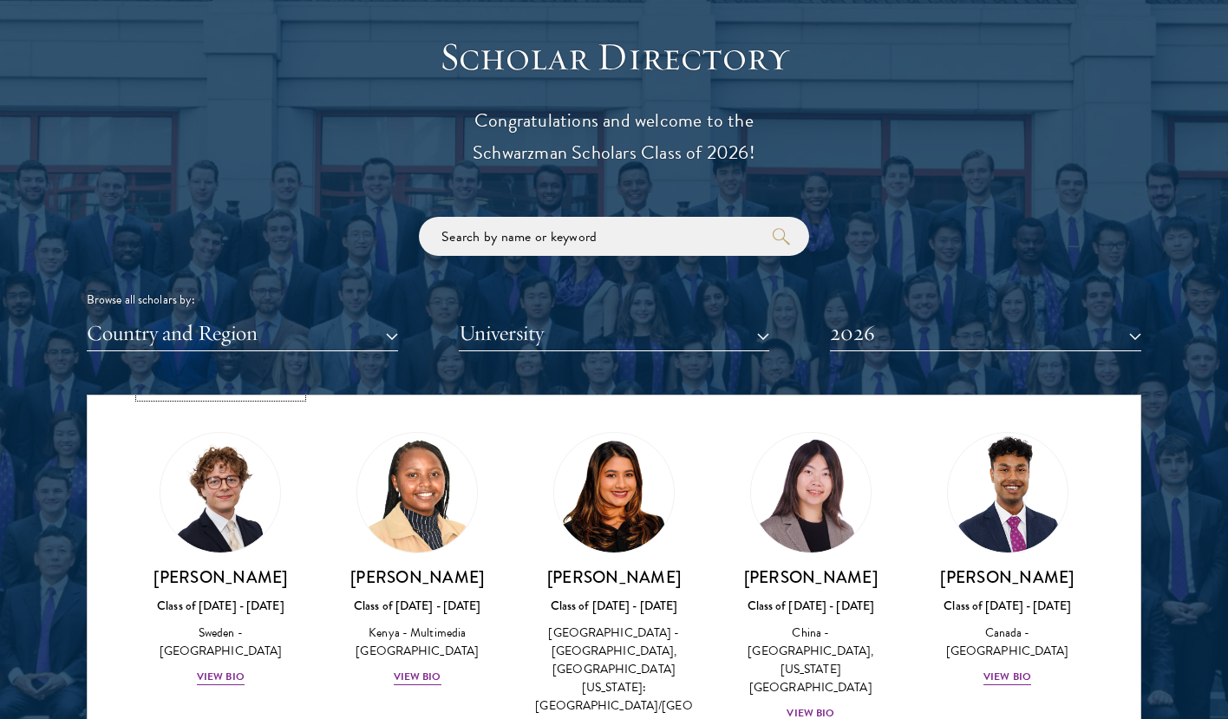
scroll to position [2913, 0]
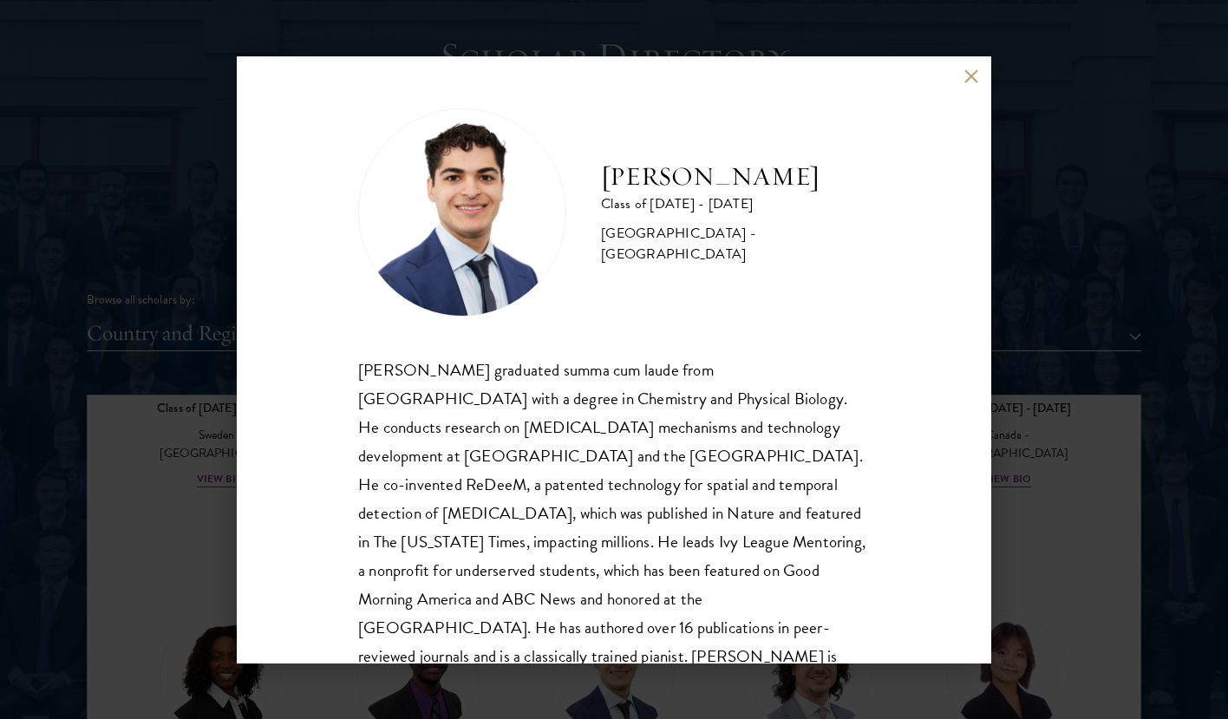
scroll to position [59, 0]
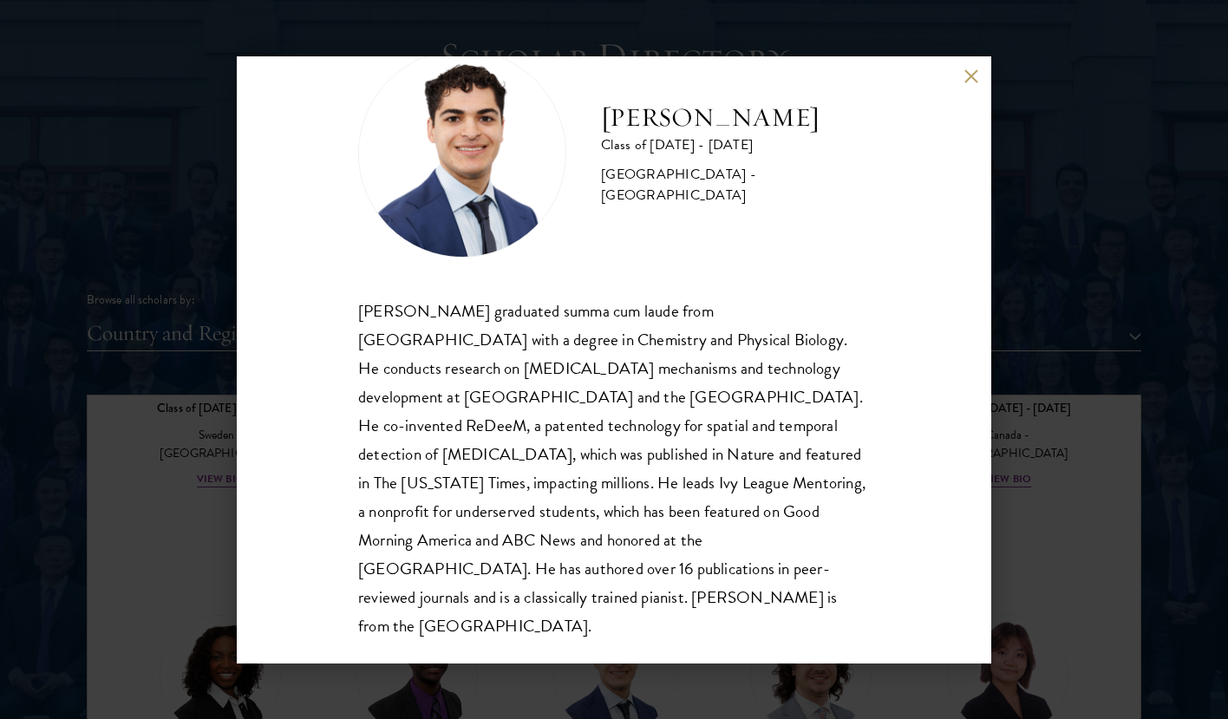
click at [969, 79] on button at bounding box center [971, 76] width 15 height 15
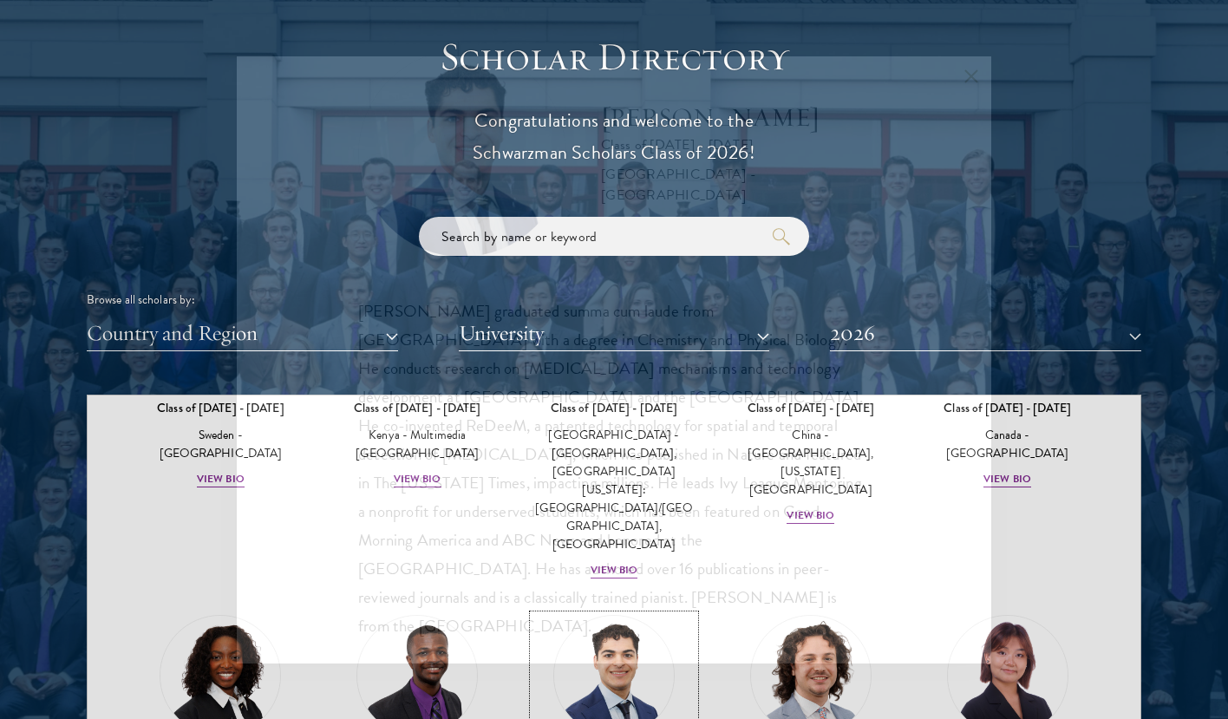
scroll to position [2904, 0]
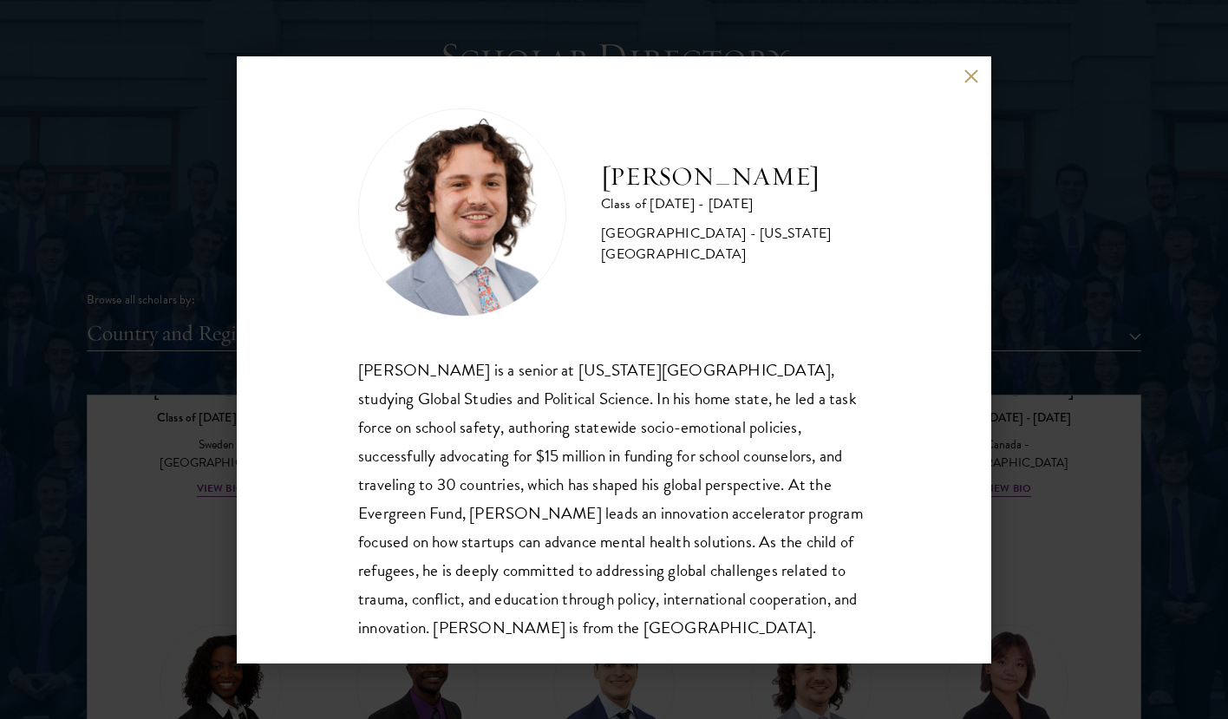
click at [985, 75] on div "[PERSON_NAME] Class of [DATE] - [DATE] [GEOGRAPHIC_DATA] - [US_STATE][GEOGRAPHI…" at bounding box center [614, 359] width 755 height 607
click at [982, 70] on div "[PERSON_NAME] Class of [DATE] - [DATE] [GEOGRAPHIC_DATA] - [US_STATE][GEOGRAPHI…" at bounding box center [614, 359] width 755 height 607
click at [977, 75] on button at bounding box center [971, 76] width 15 height 15
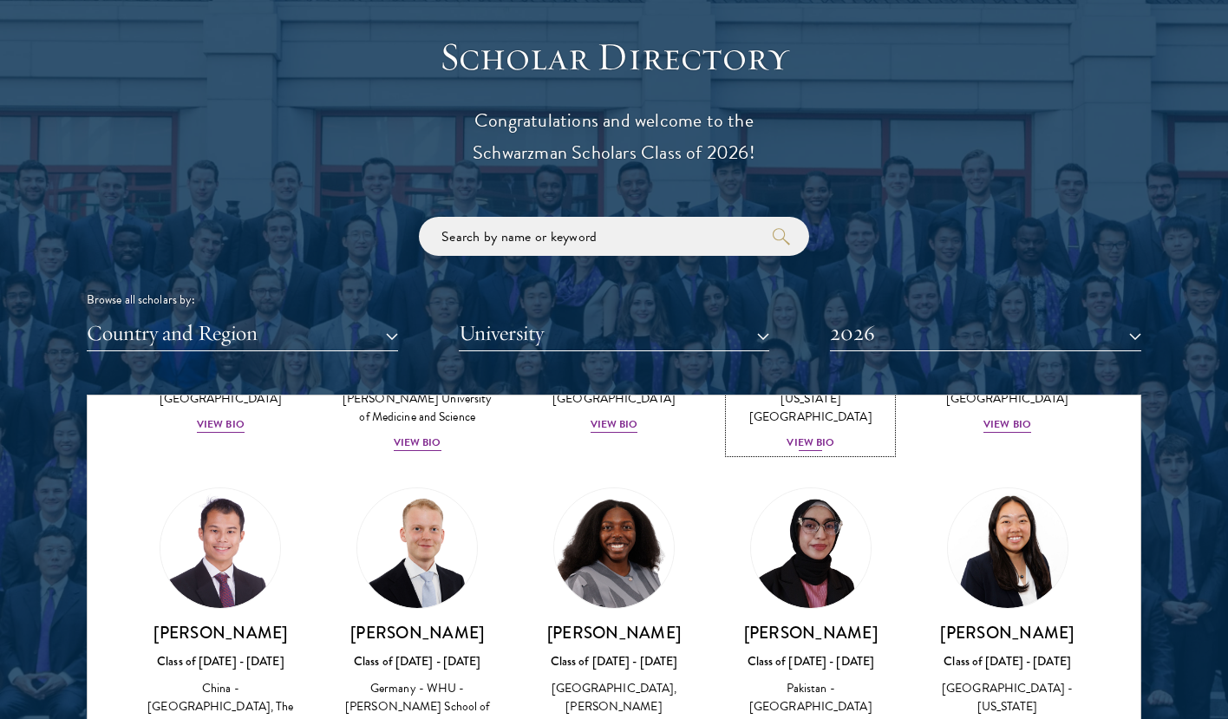
scroll to position [3584, 0]
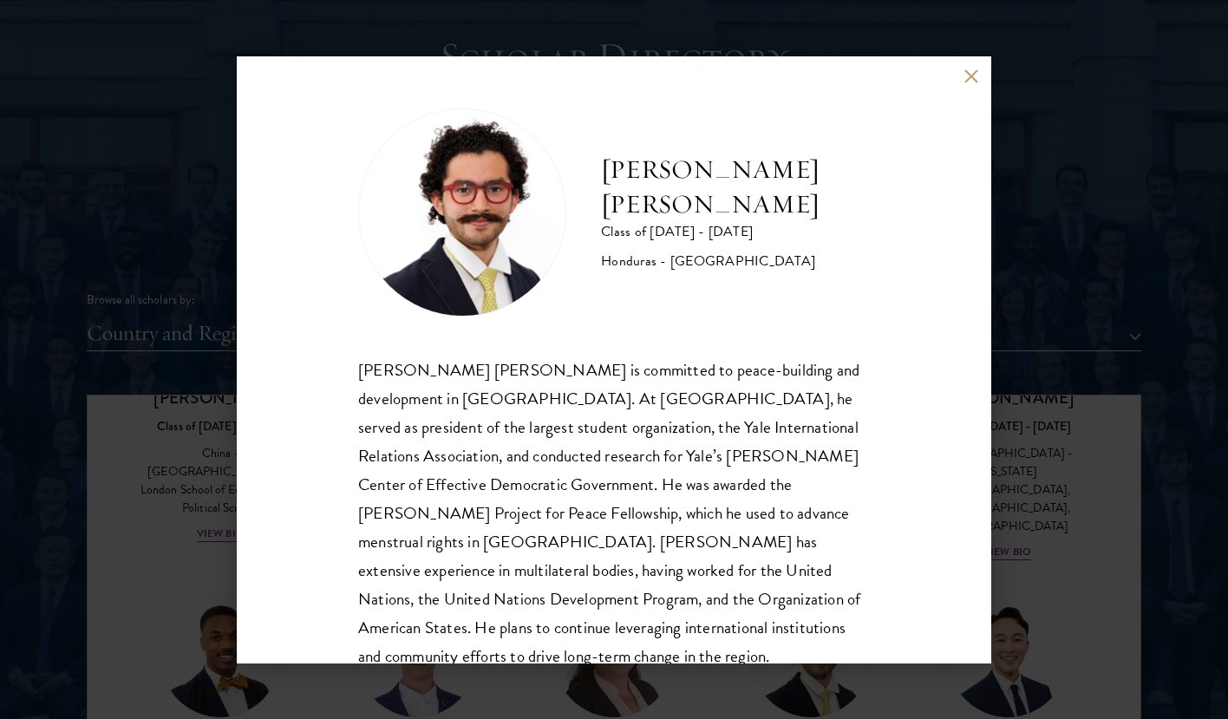
click at [974, 75] on button at bounding box center [971, 76] width 15 height 15
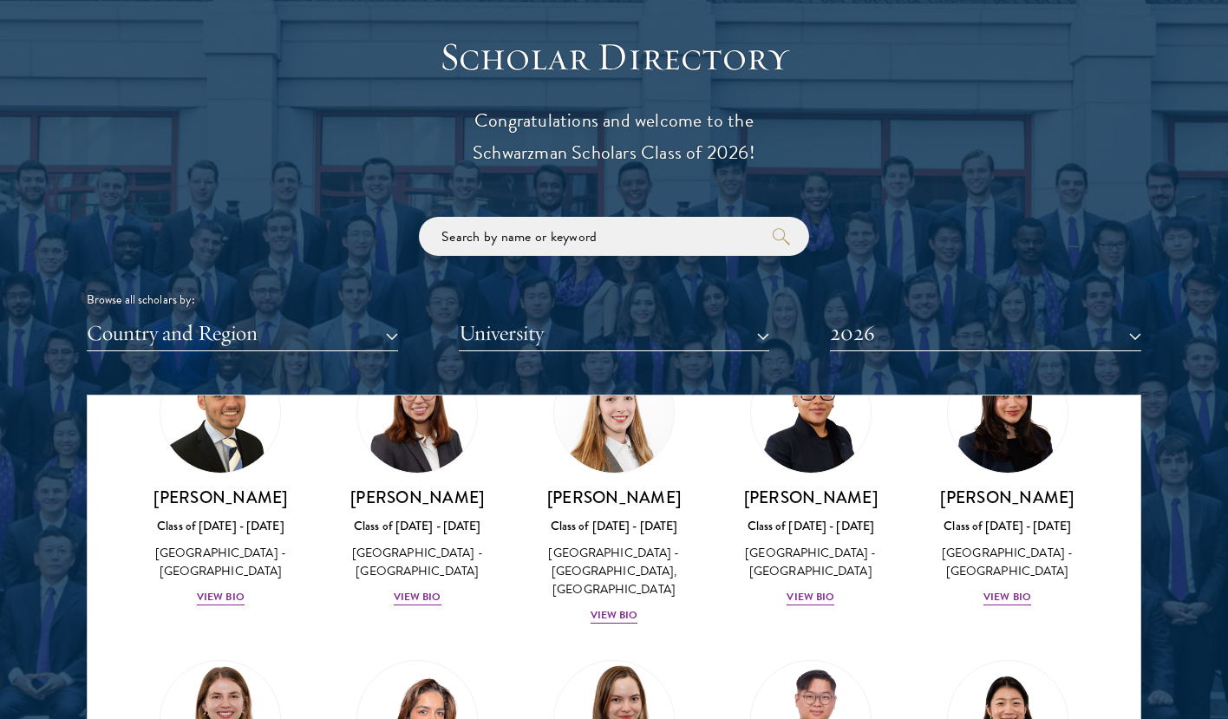
scroll to position [4174, 0]
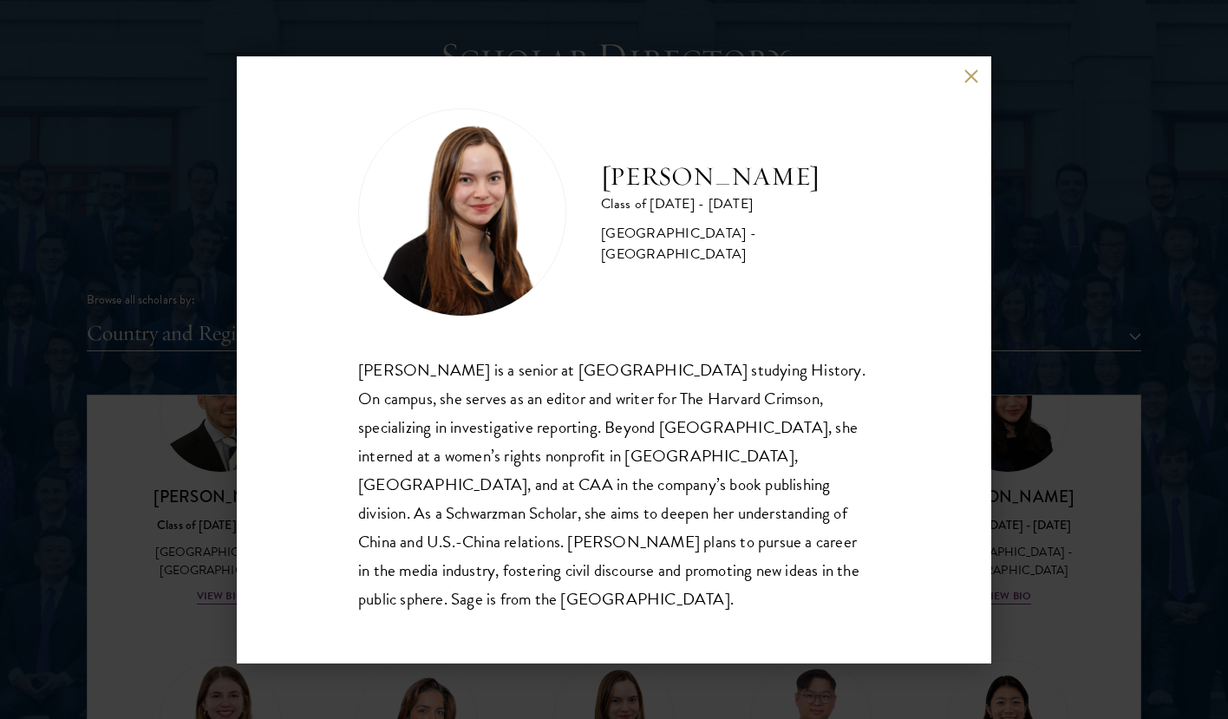
click at [978, 108] on div "[PERSON_NAME] Class of [DATE] - [DATE] [GEOGRAPHIC_DATA] - [GEOGRAPHIC_DATA] [P…" at bounding box center [614, 359] width 755 height 607
click at [978, 84] on button at bounding box center [971, 76] width 15 height 15
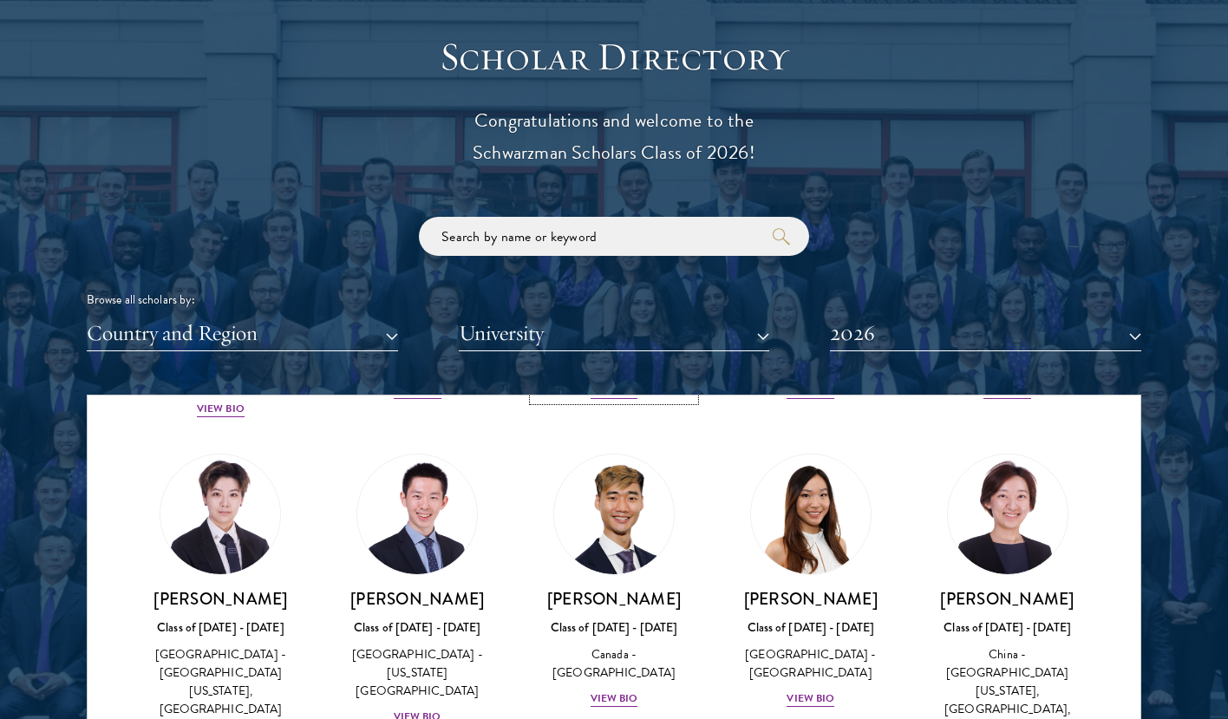
scroll to position [4721, 0]
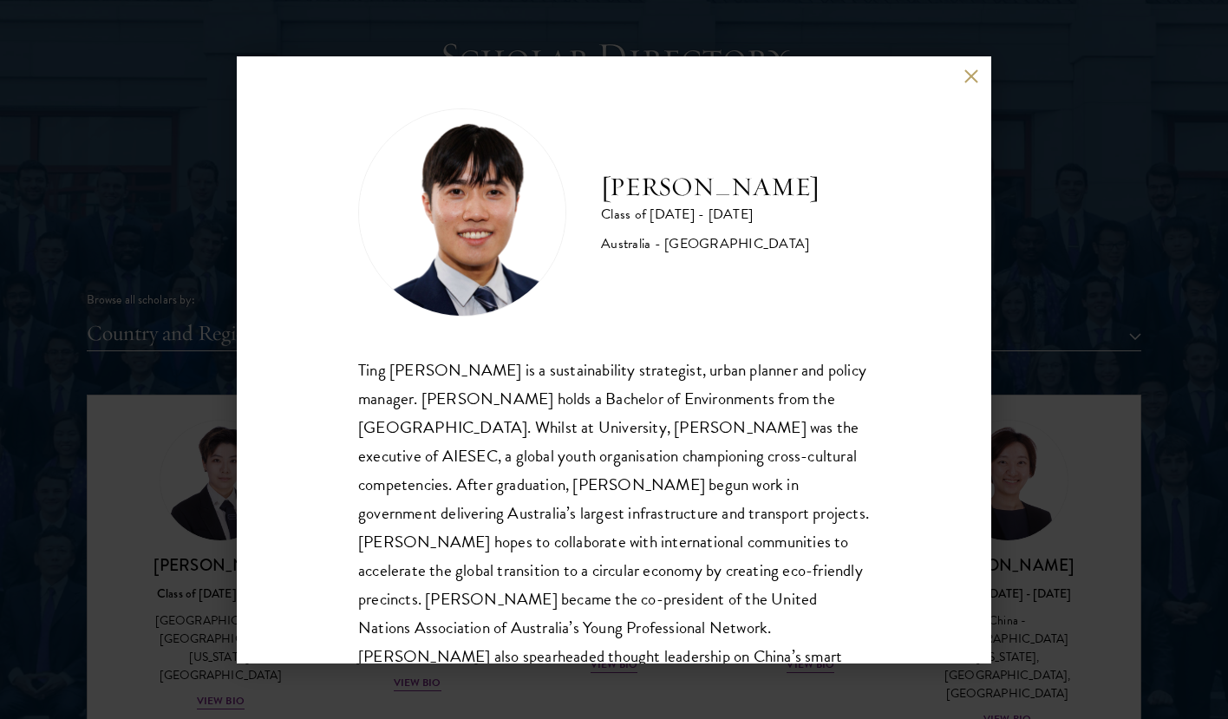
click at [972, 69] on button at bounding box center [971, 76] width 15 height 15
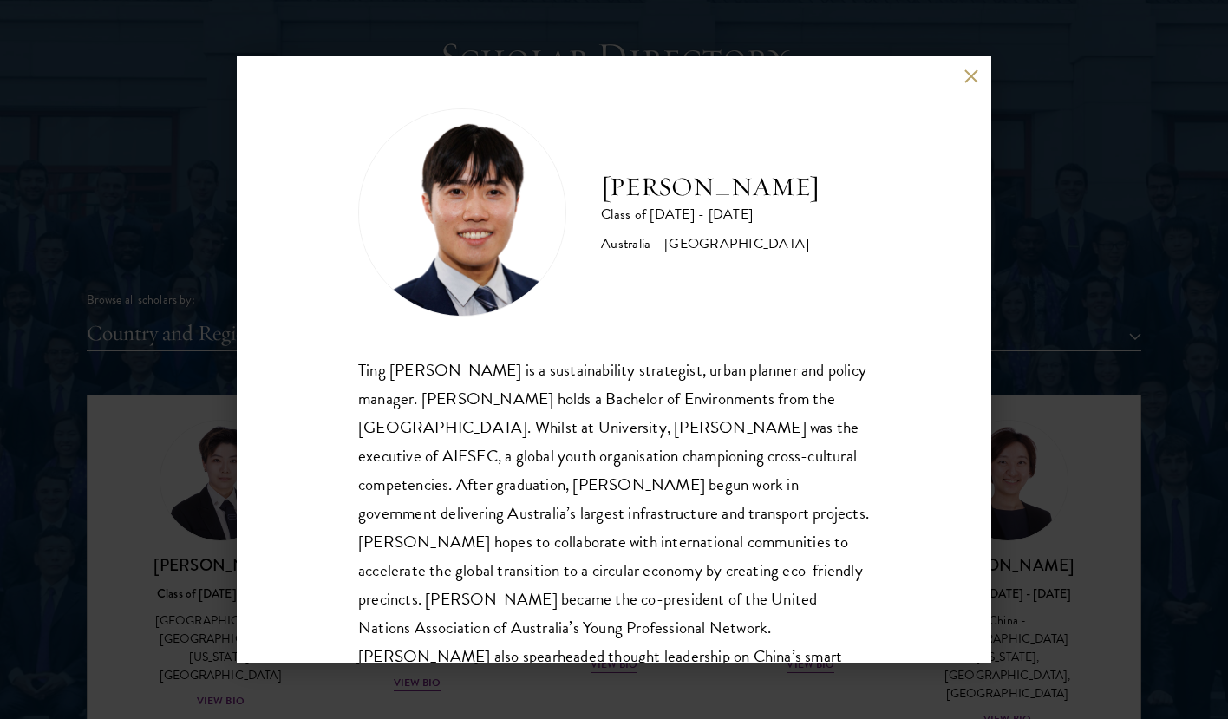
click at [976, 71] on button at bounding box center [971, 76] width 15 height 15
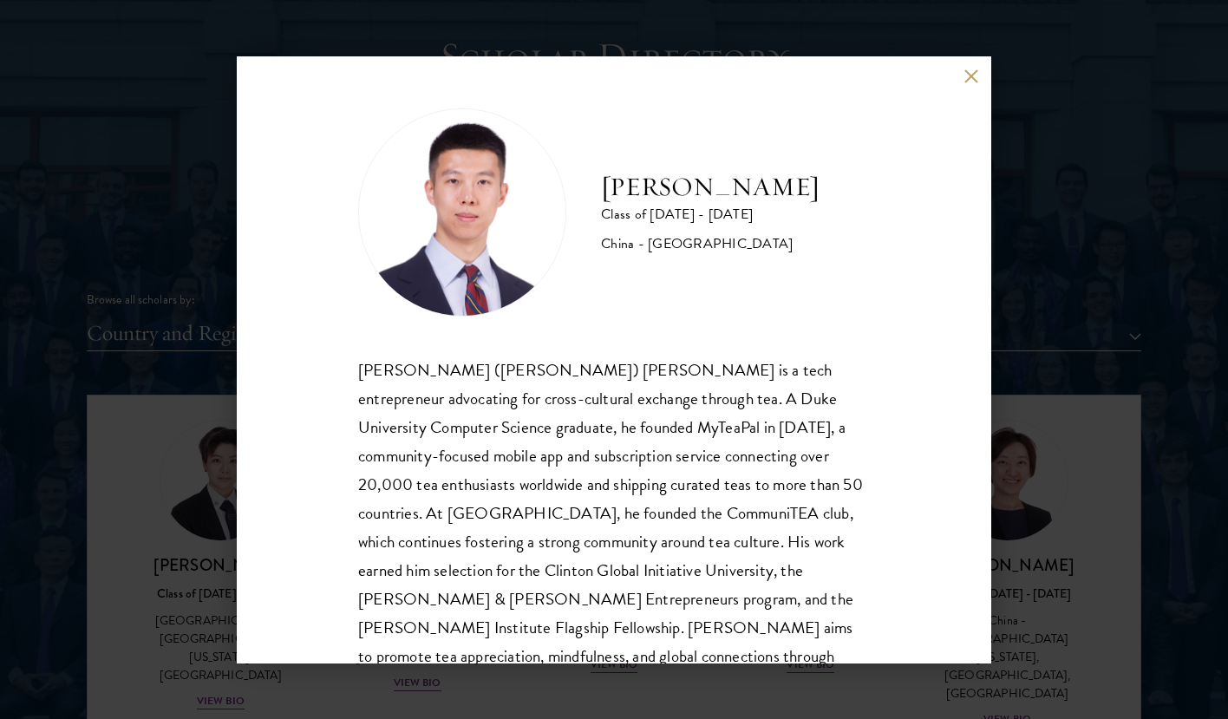
scroll to position [59, 0]
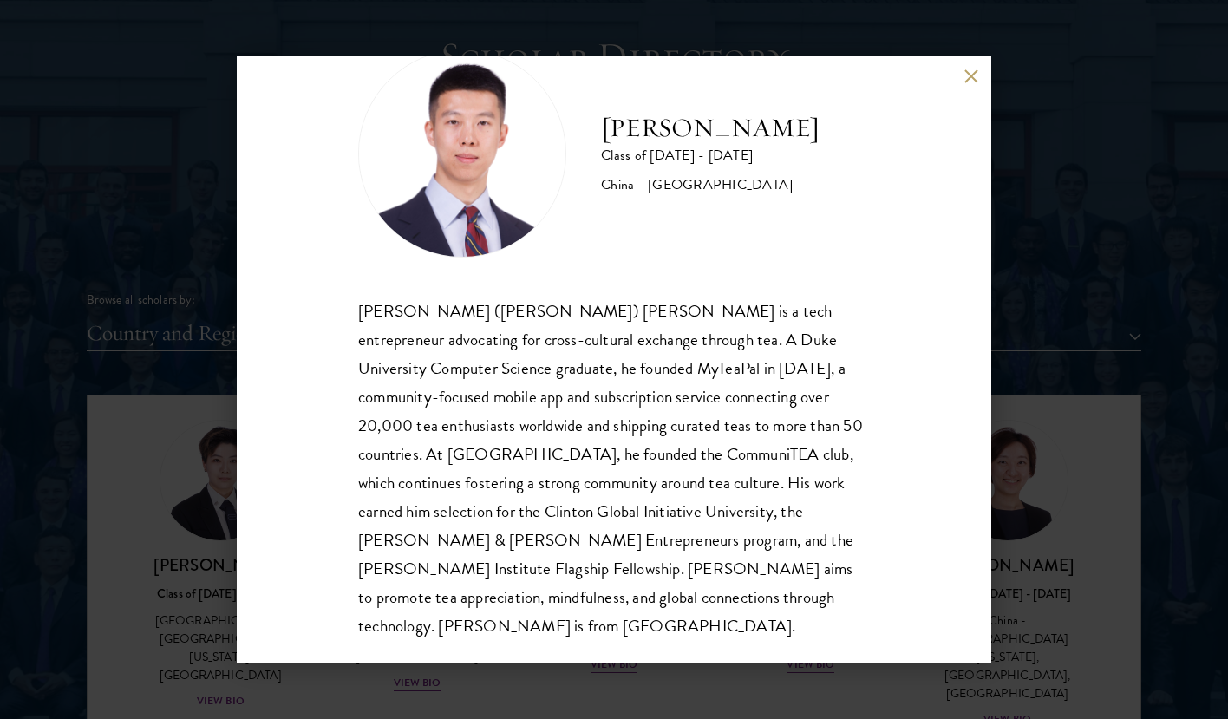
click at [973, 74] on button at bounding box center [971, 76] width 15 height 15
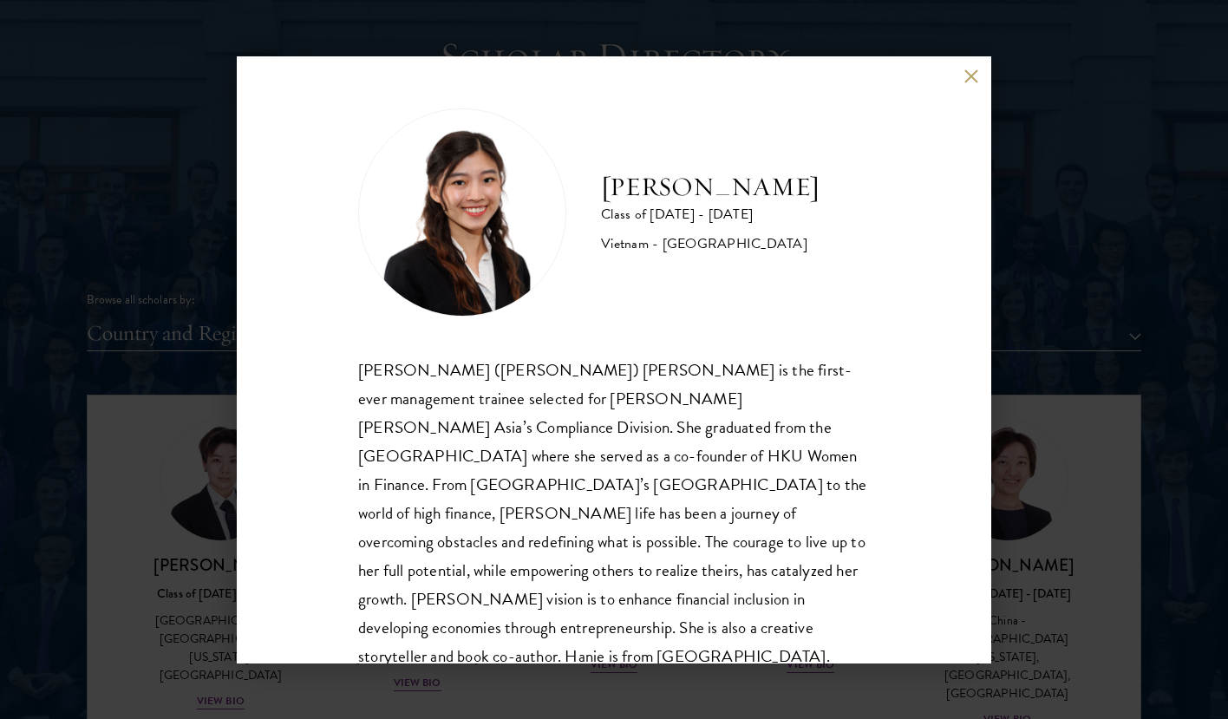
click at [975, 75] on button at bounding box center [971, 76] width 15 height 15
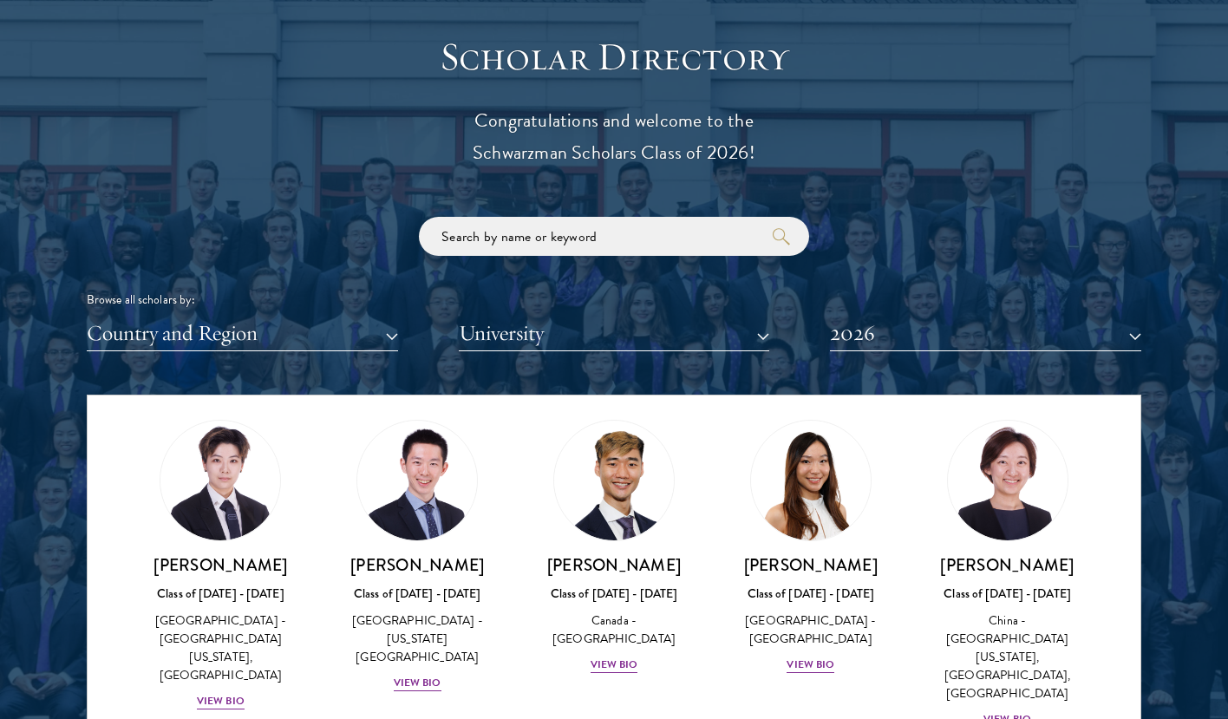
scroll to position [4732, 0]
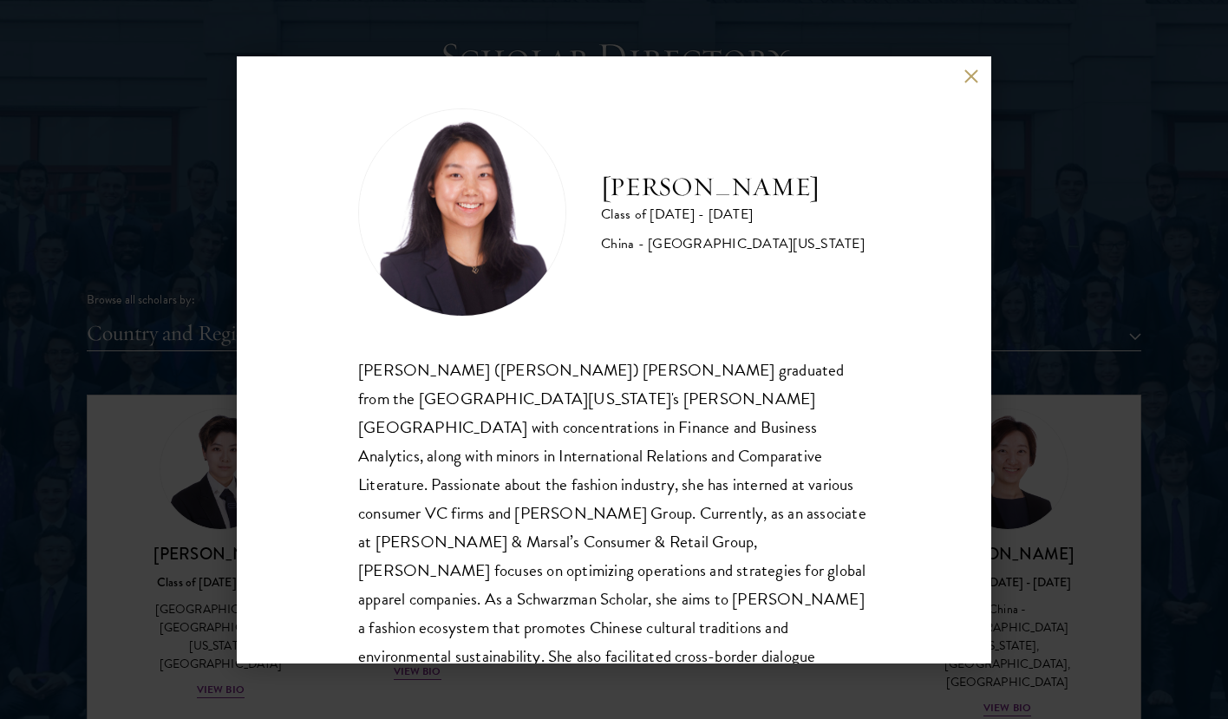
scroll to position [59, 0]
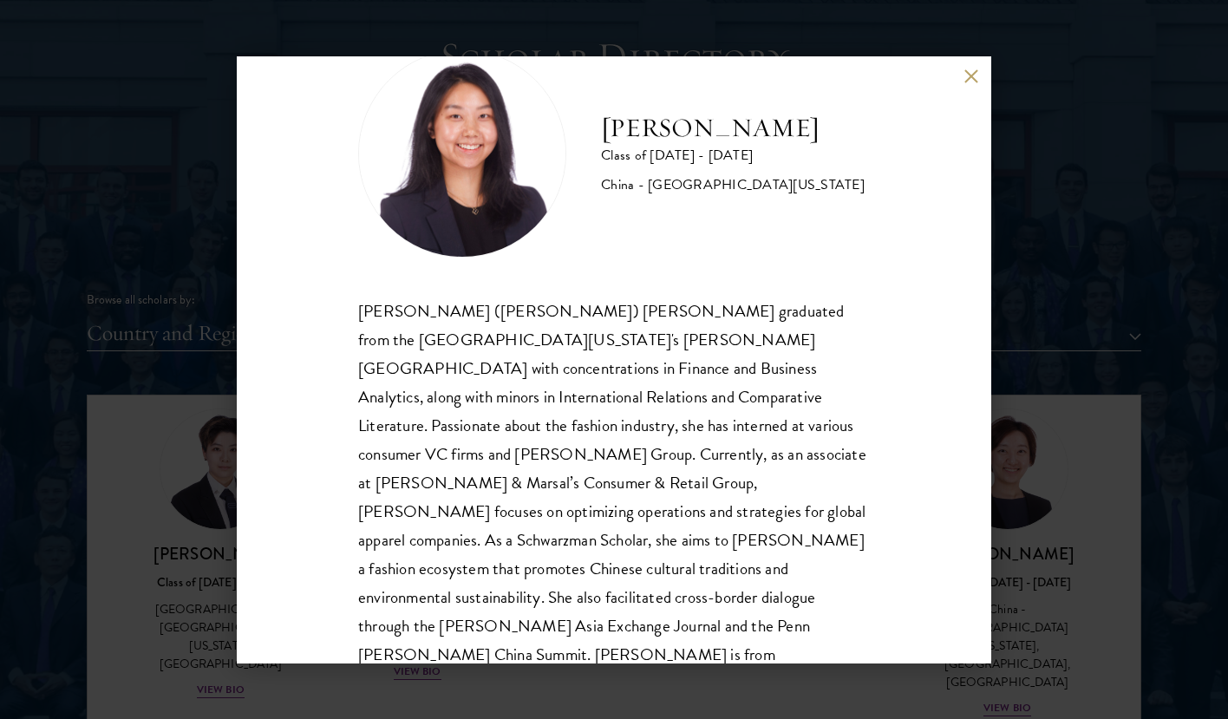
click at [973, 75] on button at bounding box center [971, 76] width 15 height 15
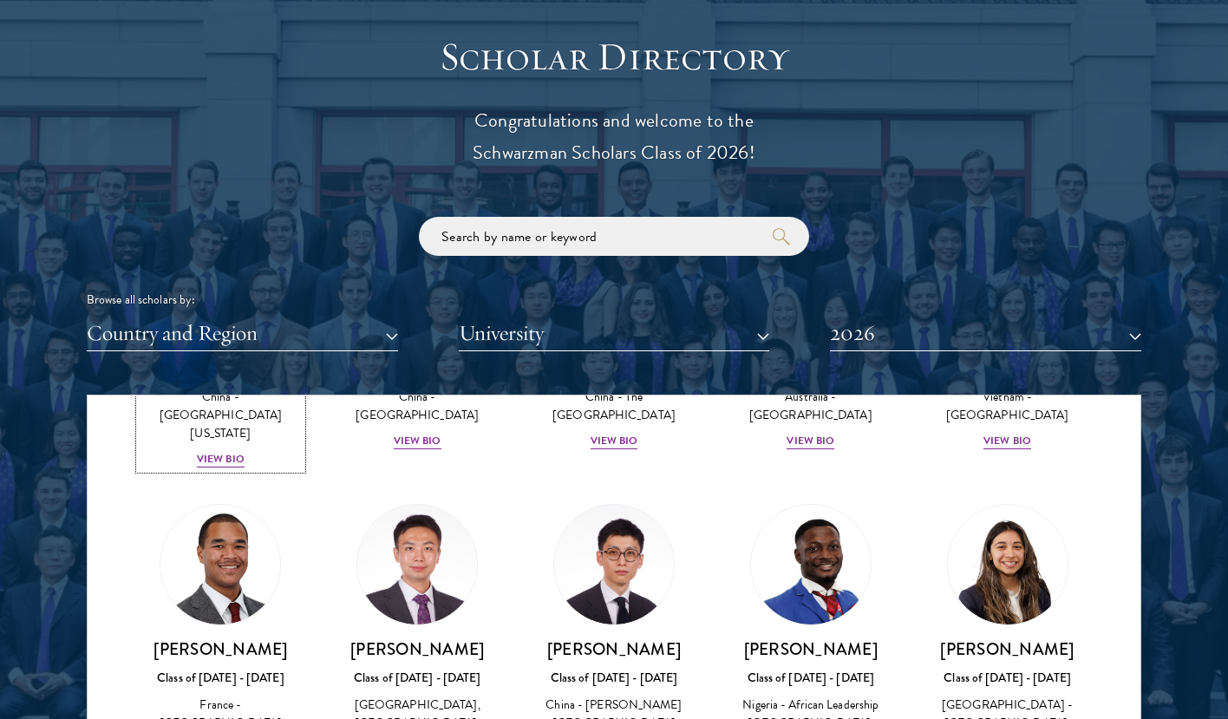
scroll to position [5292, 0]
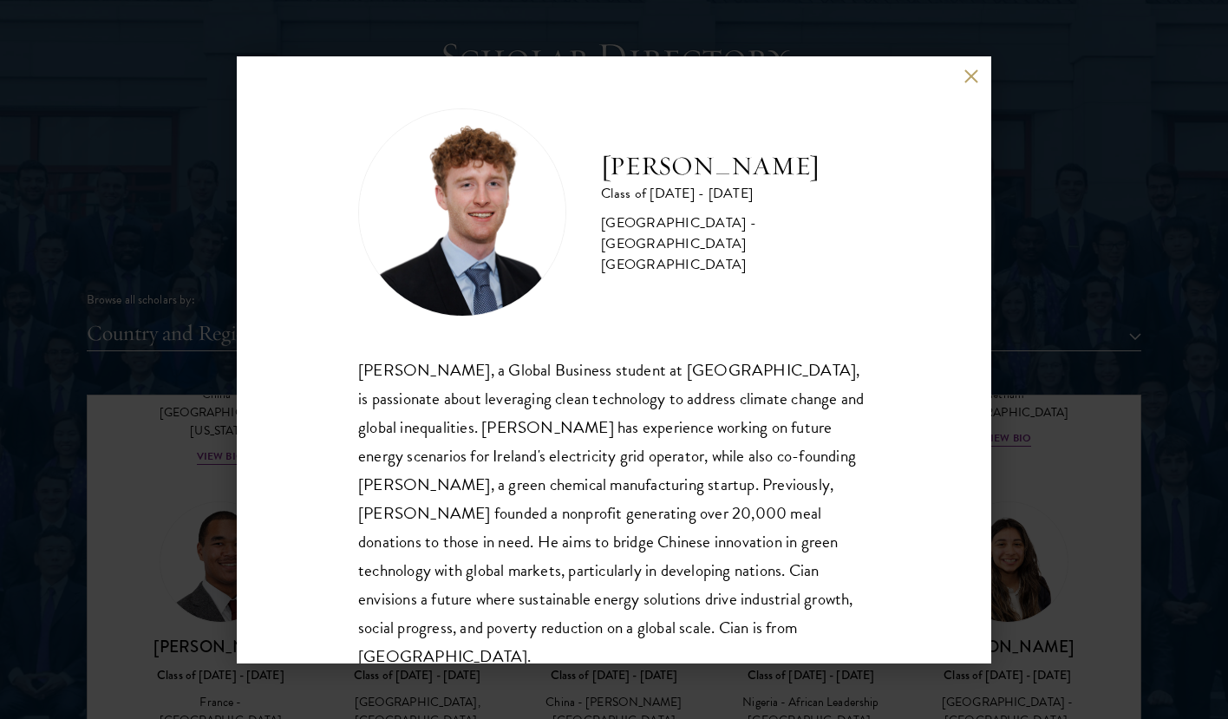
click at [969, 81] on button at bounding box center [971, 76] width 15 height 15
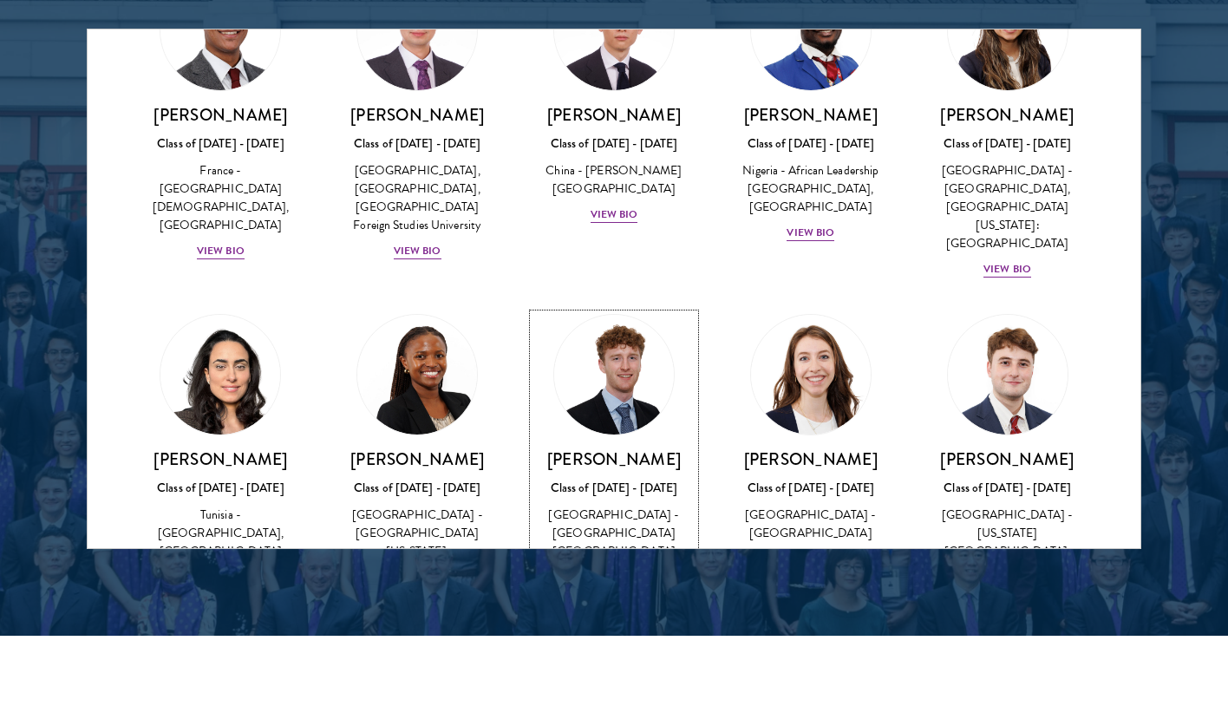
scroll to position [5458, 0]
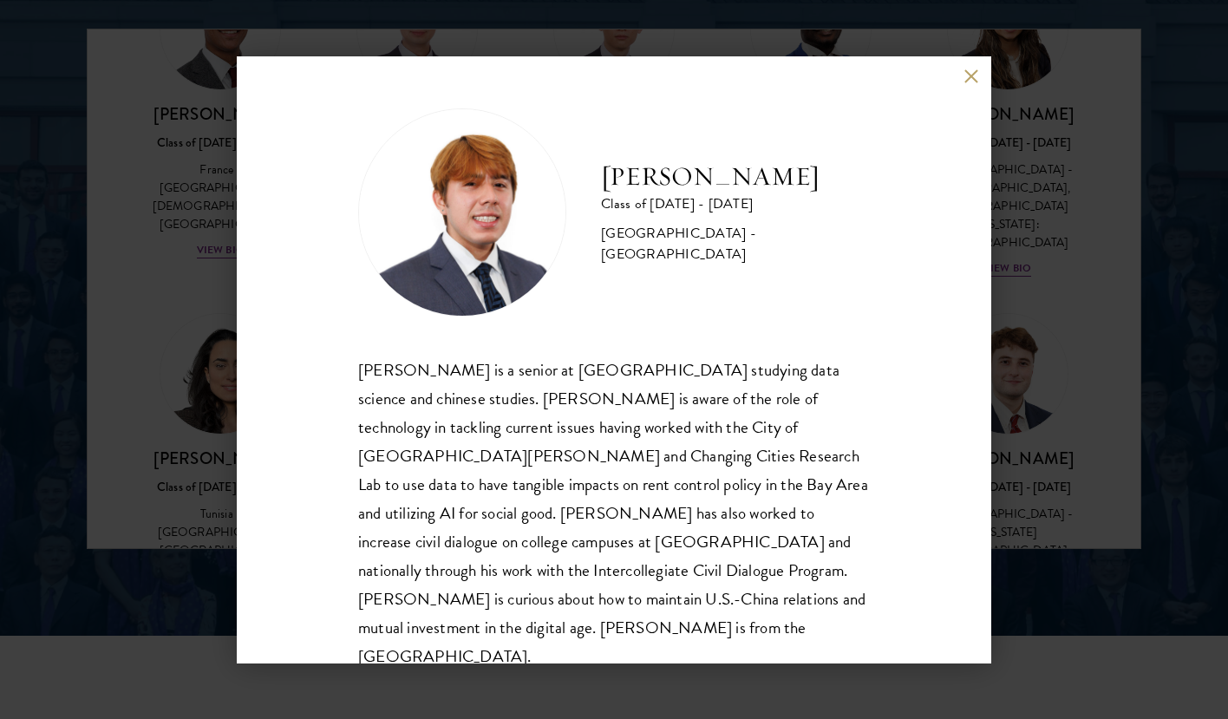
click at [1088, 259] on div "[PERSON_NAME] Class of [DATE] - [DATE] [GEOGRAPHIC_DATA] - [GEOGRAPHIC_DATA] [P…" at bounding box center [614, 359] width 1228 height 719
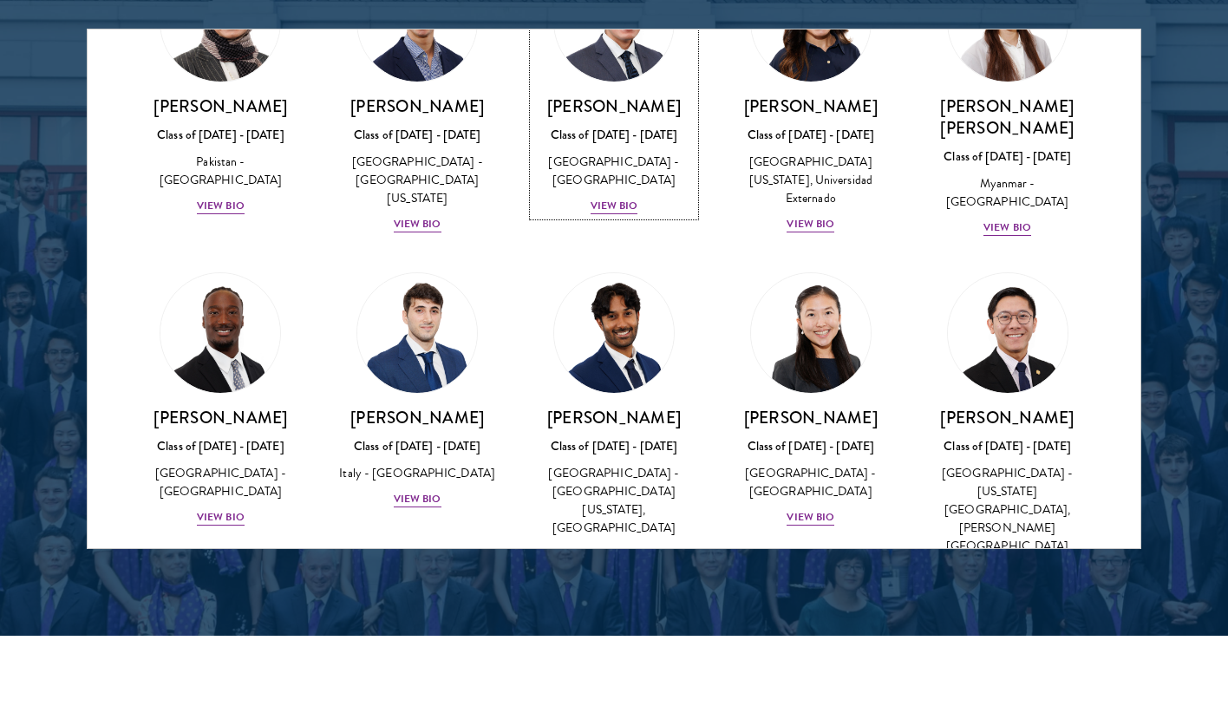
scroll to position [6142, 0]
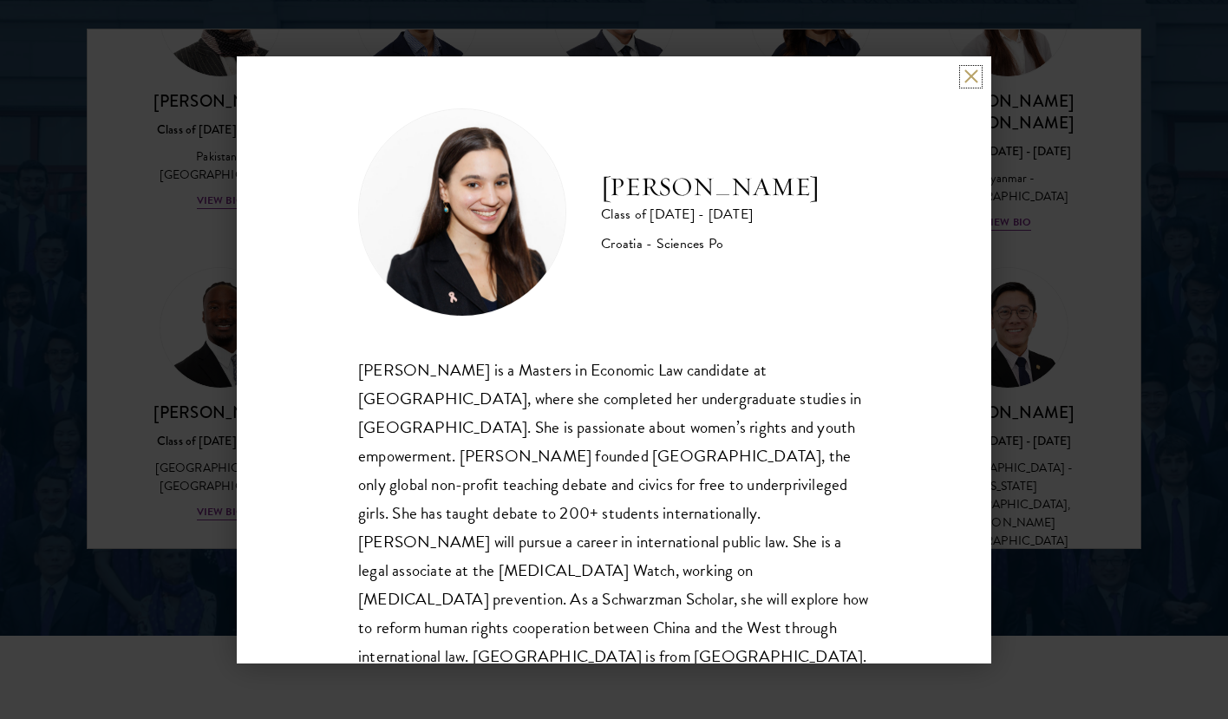
click at [968, 75] on button at bounding box center [971, 76] width 15 height 15
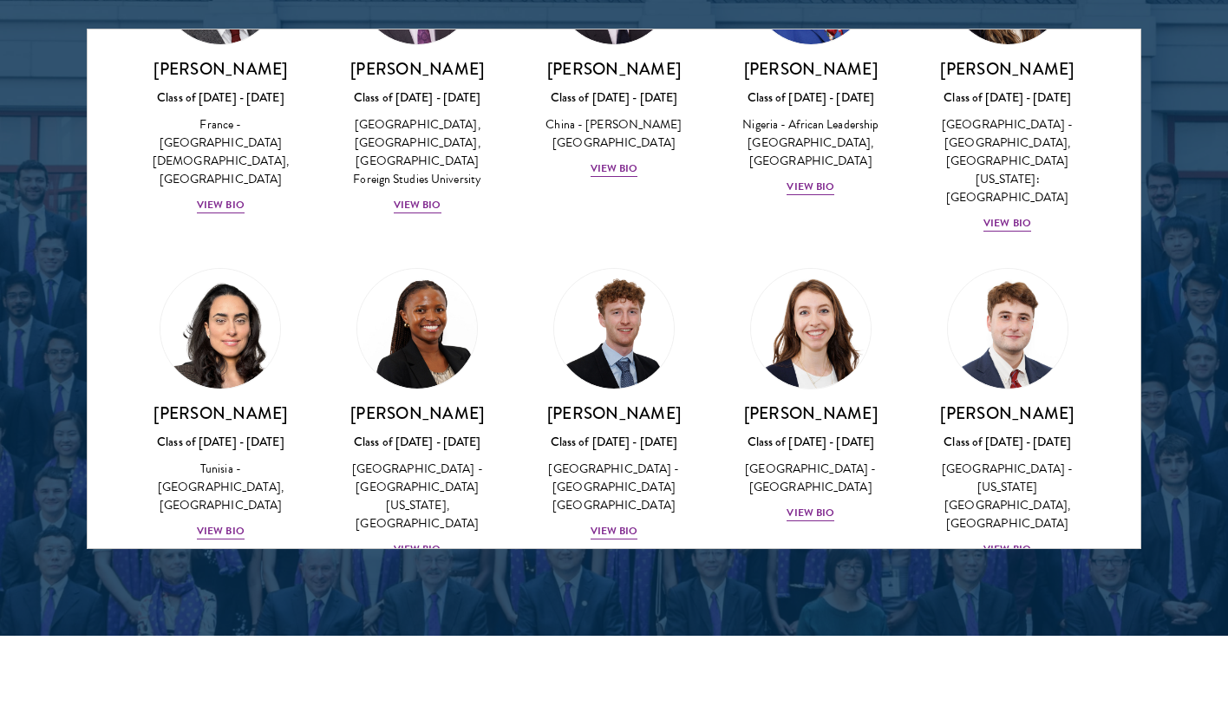
scroll to position [5482, 0]
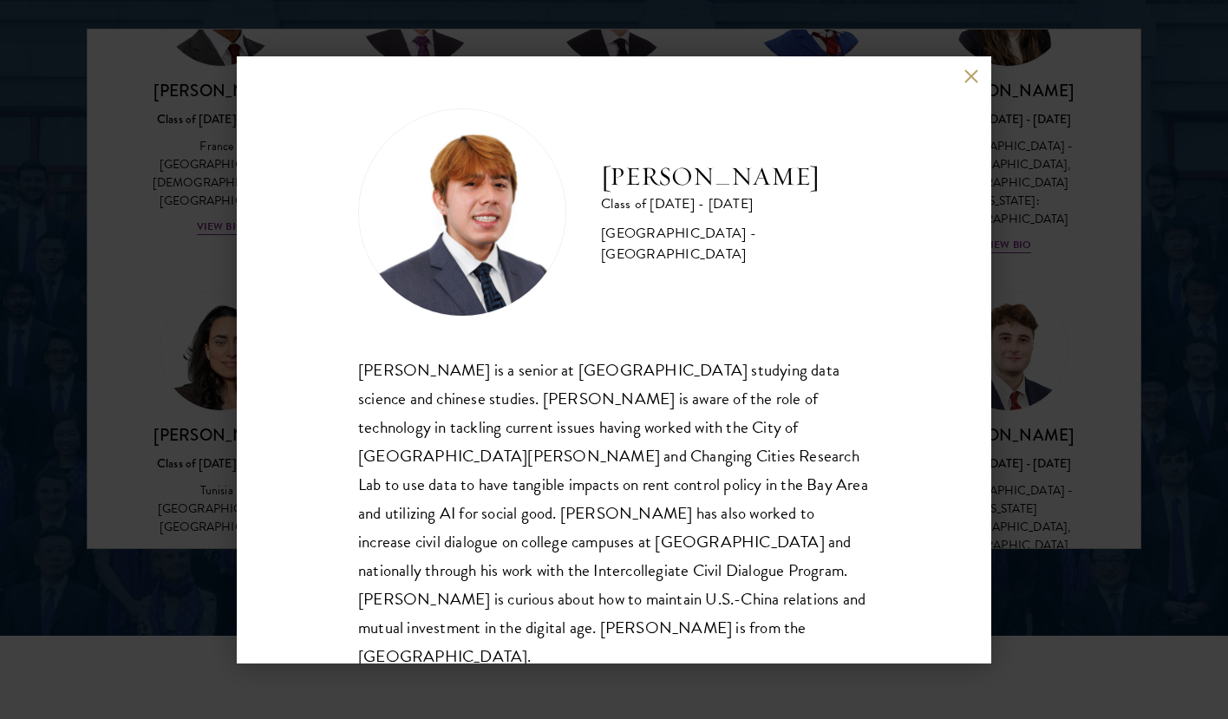
click at [974, 84] on div "[PERSON_NAME] Class of [DATE] - [DATE] [GEOGRAPHIC_DATA] - [GEOGRAPHIC_DATA] [P…" at bounding box center [614, 359] width 755 height 607
click at [971, 76] on button at bounding box center [971, 76] width 15 height 15
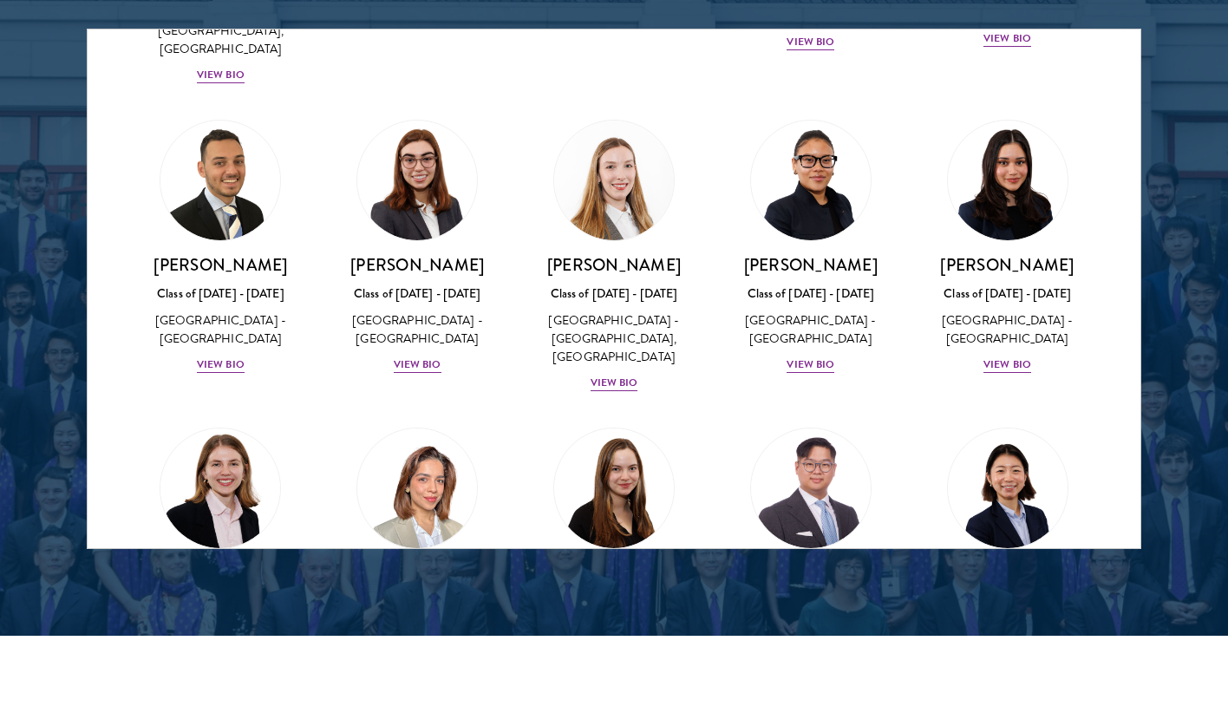
scroll to position [3919, 0]
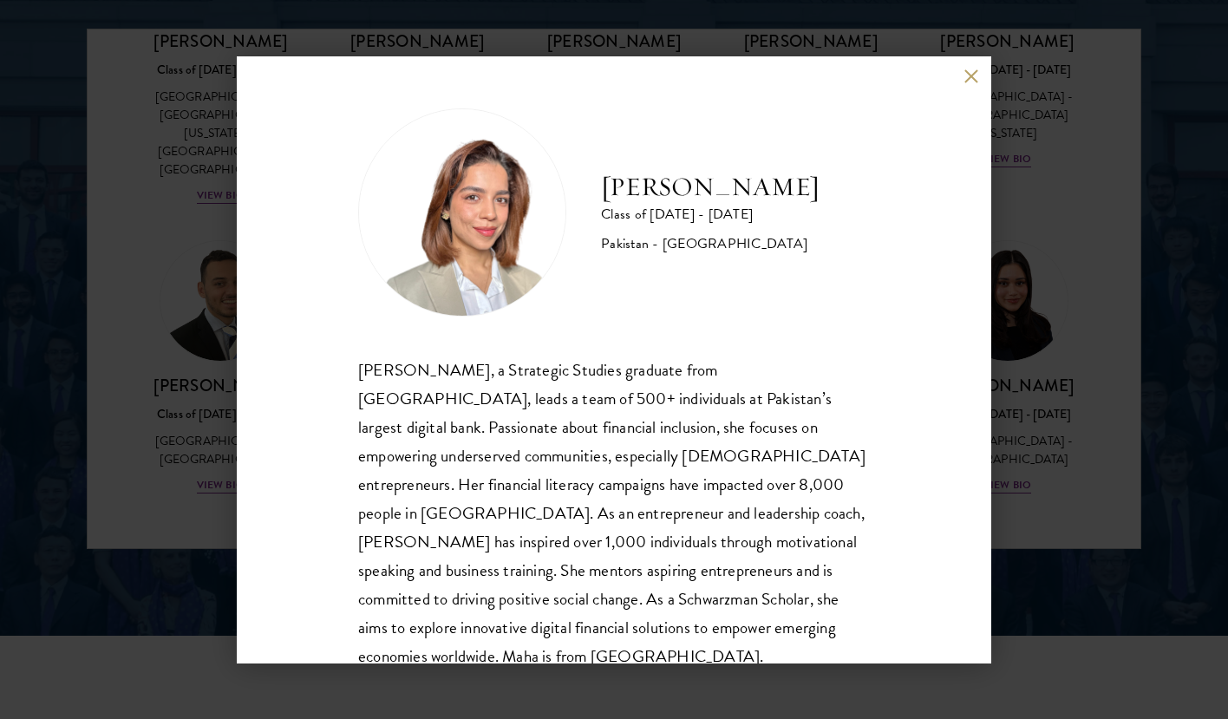
scroll to position [30, 0]
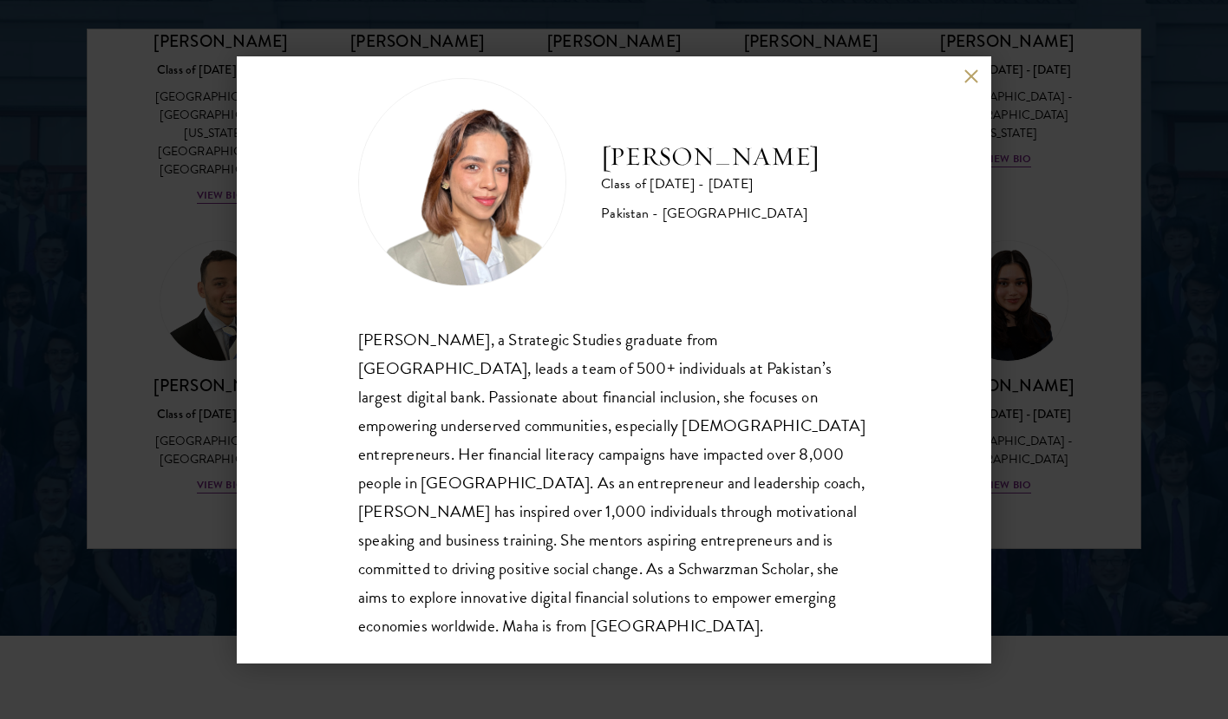
click at [967, 79] on button at bounding box center [971, 76] width 15 height 15
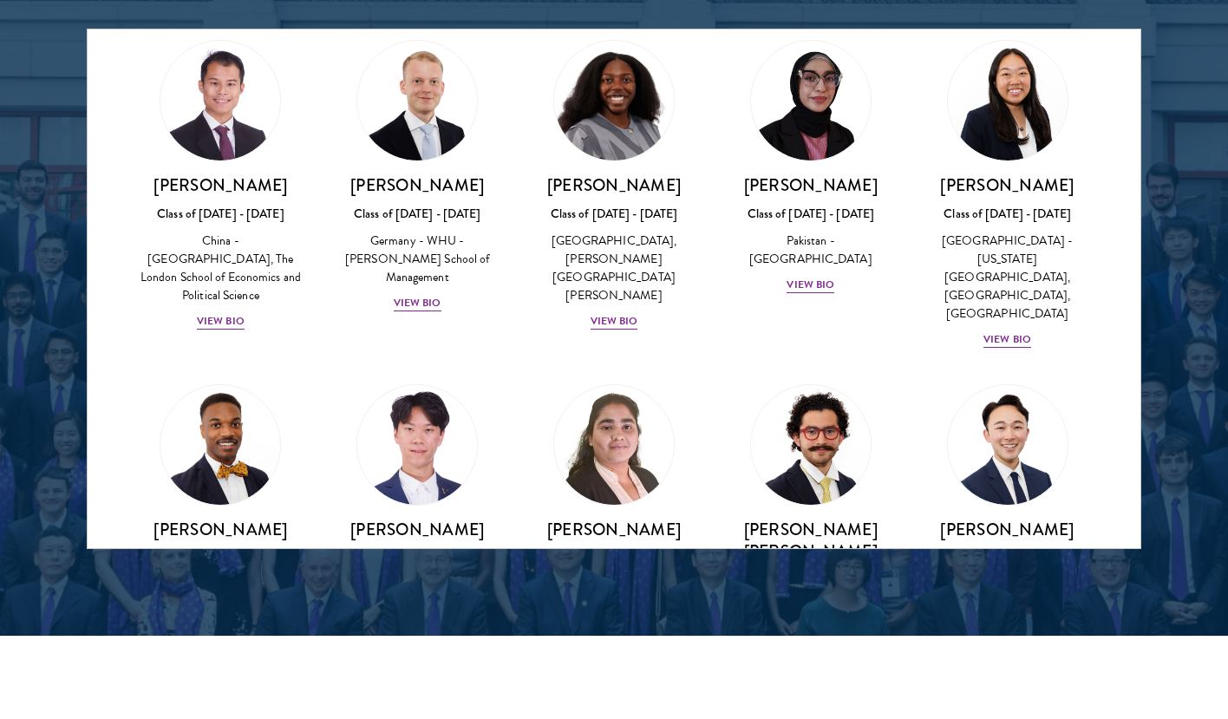
scroll to position [3395, 0]
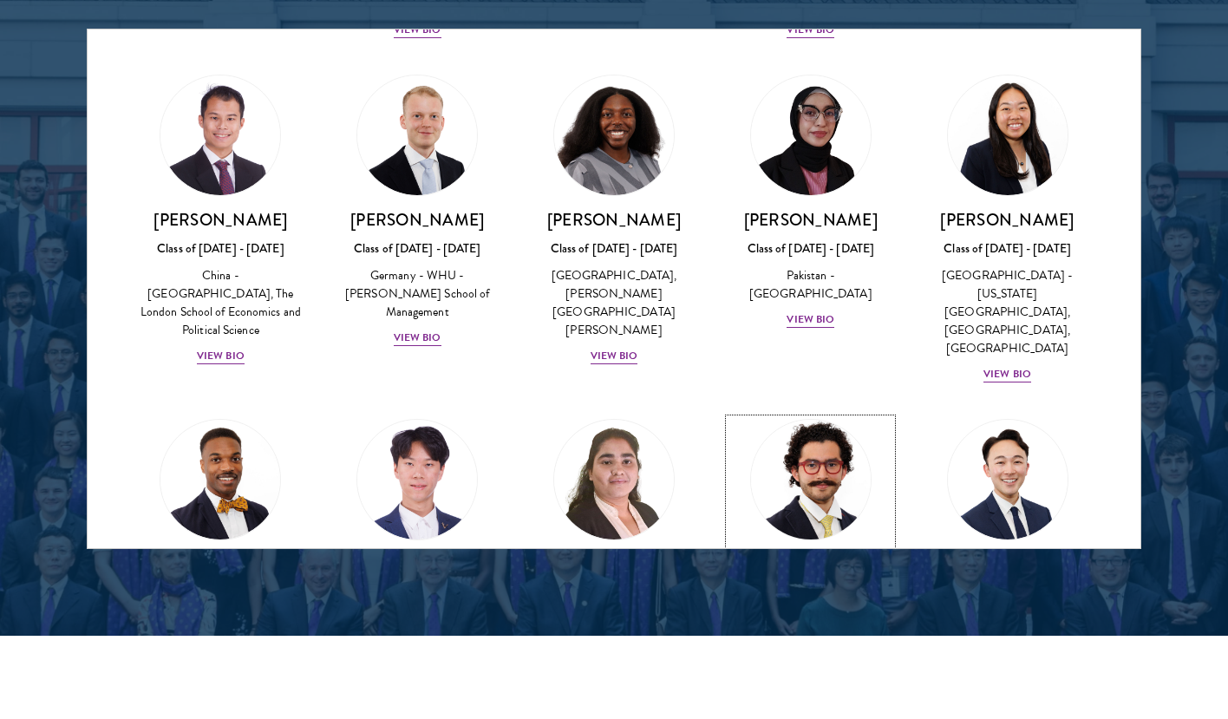
click at [828, 678] on div "View Bio" at bounding box center [811, 686] width 48 height 16
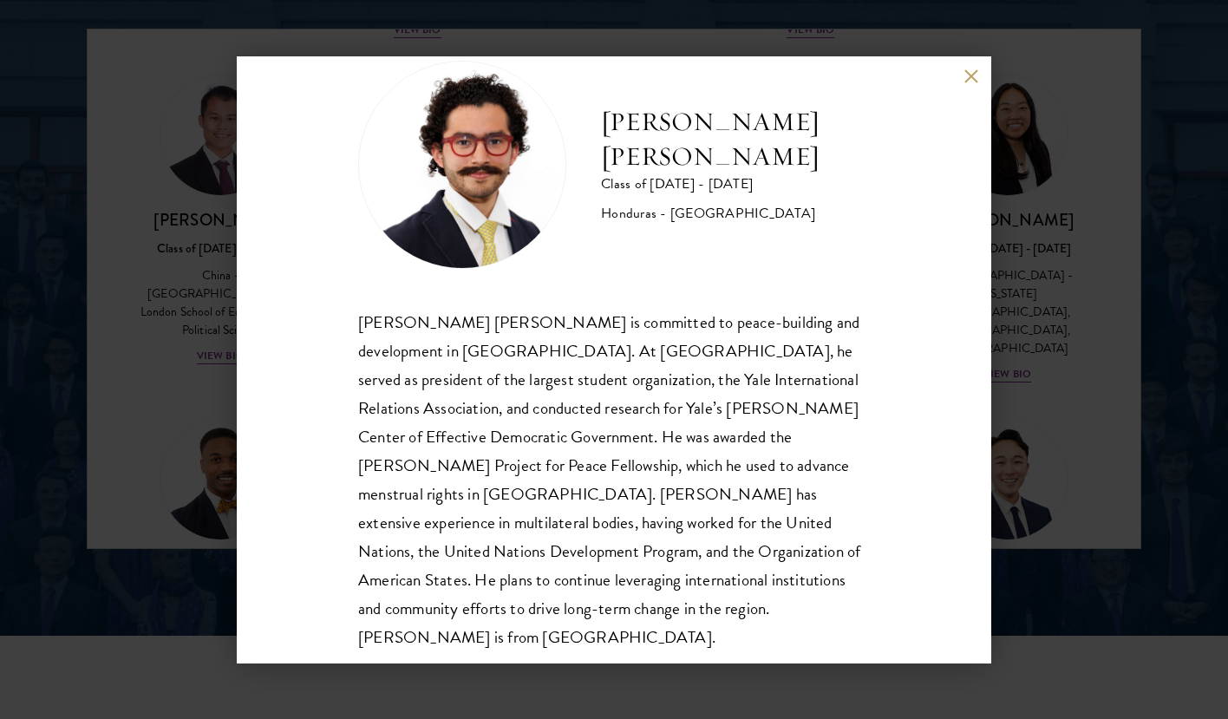
scroll to position [59, 0]
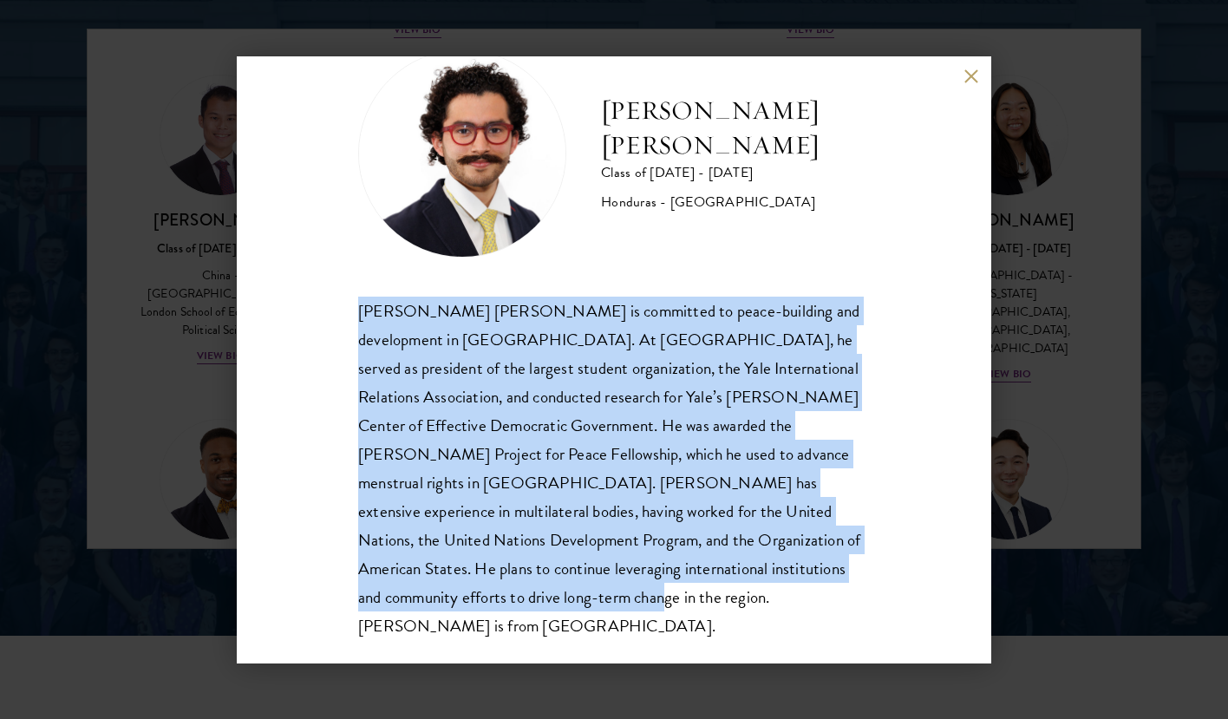
drag, startPoint x: 442, startPoint y: 602, endPoint x: 302, endPoint y: 318, distance: 316.2
click at [302, 318] on div "[PERSON_NAME] [PERSON_NAME] Class of [DATE] - [DATE] [GEOGRAPHIC_DATA] - [GEOGR…" at bounding box center [614, 359] width 755 height 607
copy div "[PERSON_NAME] [PERSON_NAME] is committed to peace-building and development in […"
click at [968, 75] on button at bounding box center [971, 76] width 15 height 15
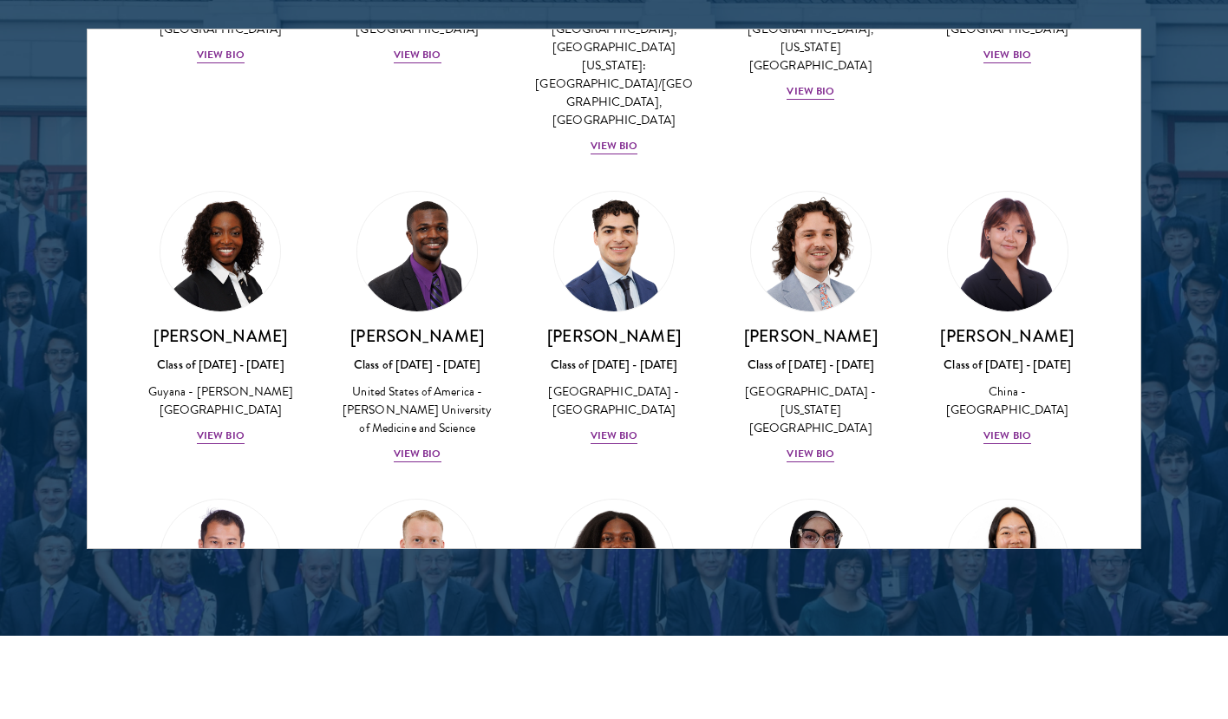
scroll to position [2807, 0]
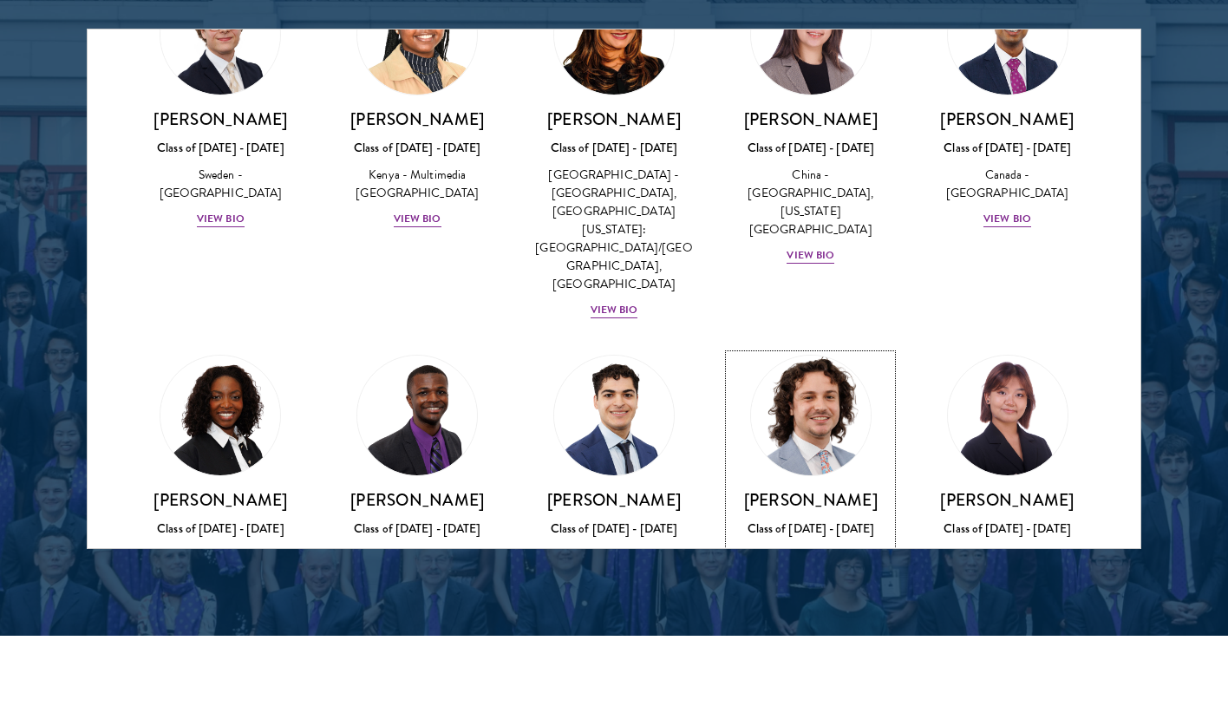
click at [812, 610] on div "View Bio" at bounding box center [811, 618] width 48 height 16
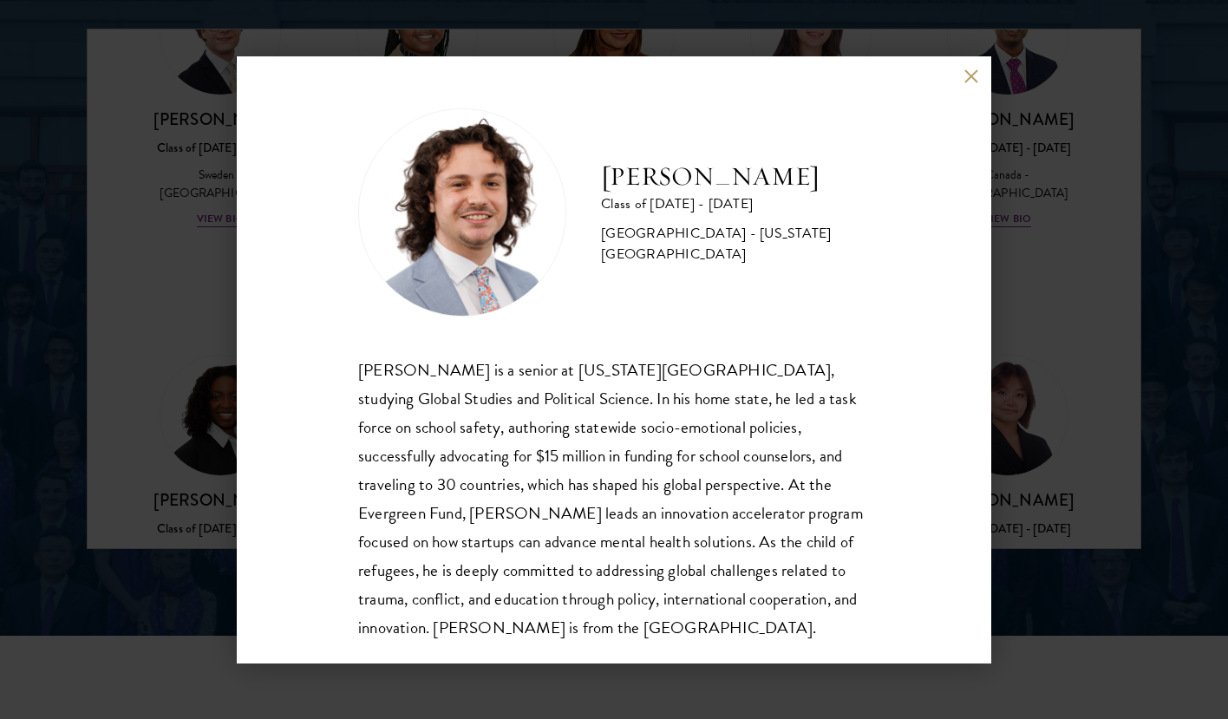
click at [975, 82] on button at bounding box center [971, 76] width 15 height 15
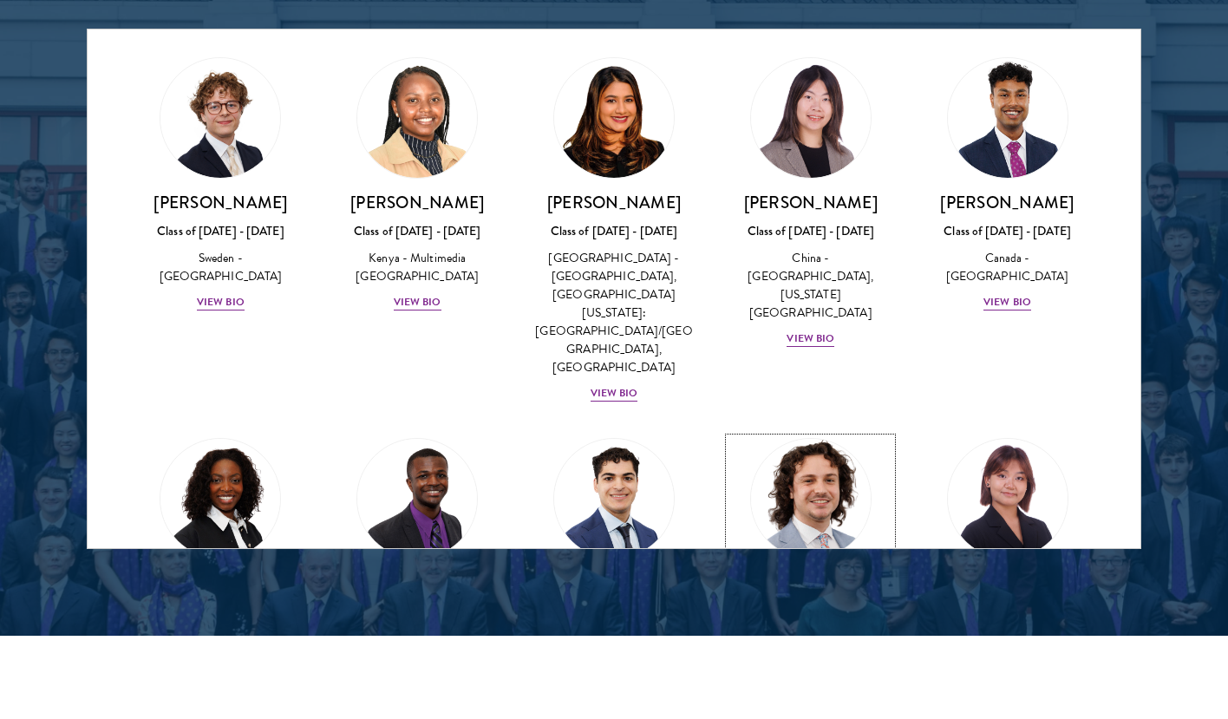
scroll to position [2457, 0]
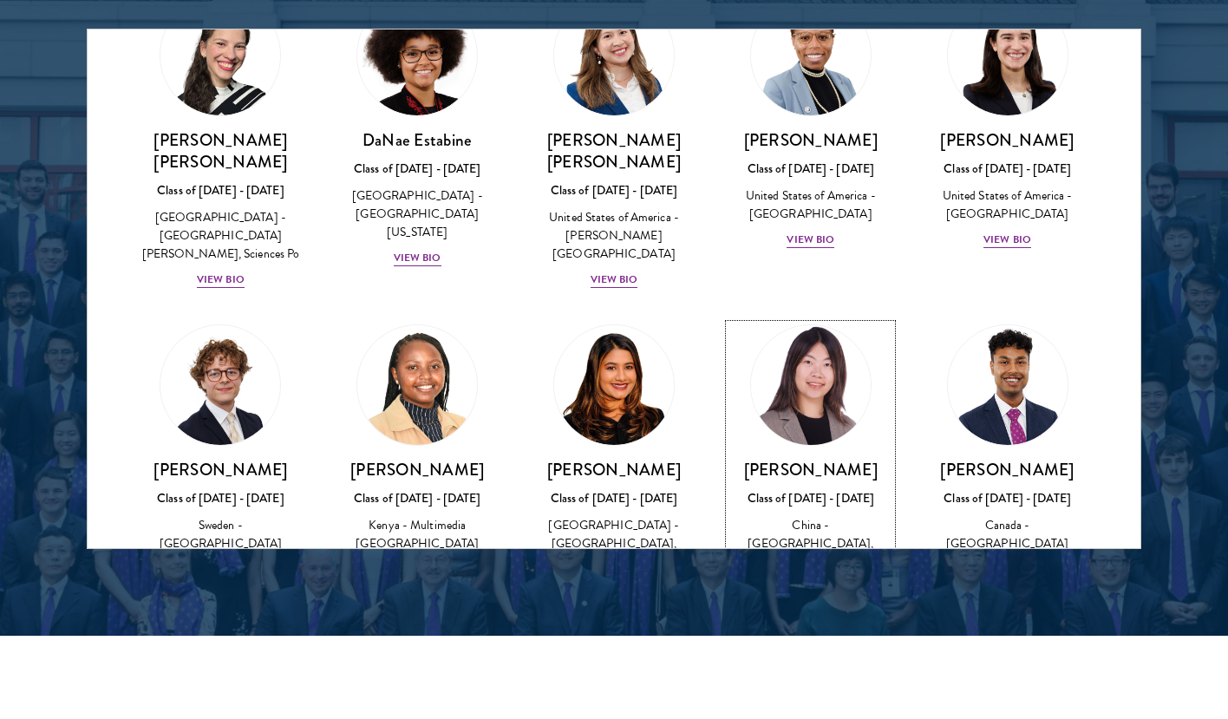
click at [812, 598] on div "View Bio" at bounding box center [811, 606] width 48 height 16
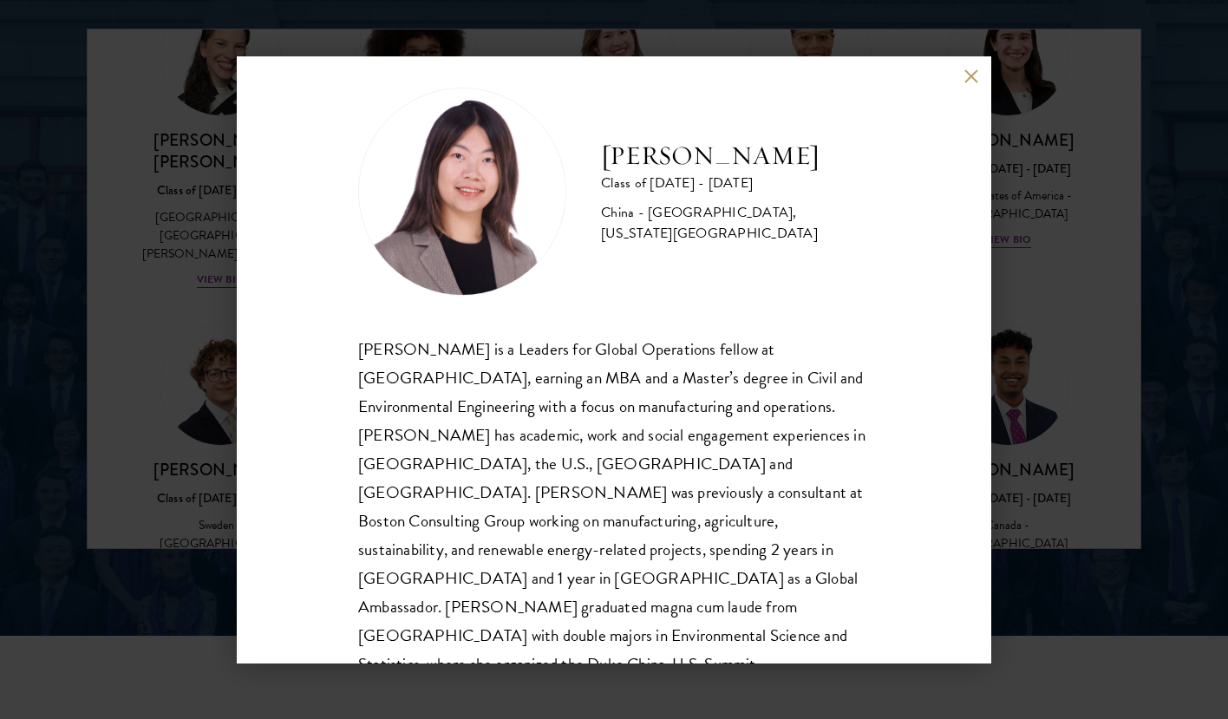
scroll to position [30, 0]
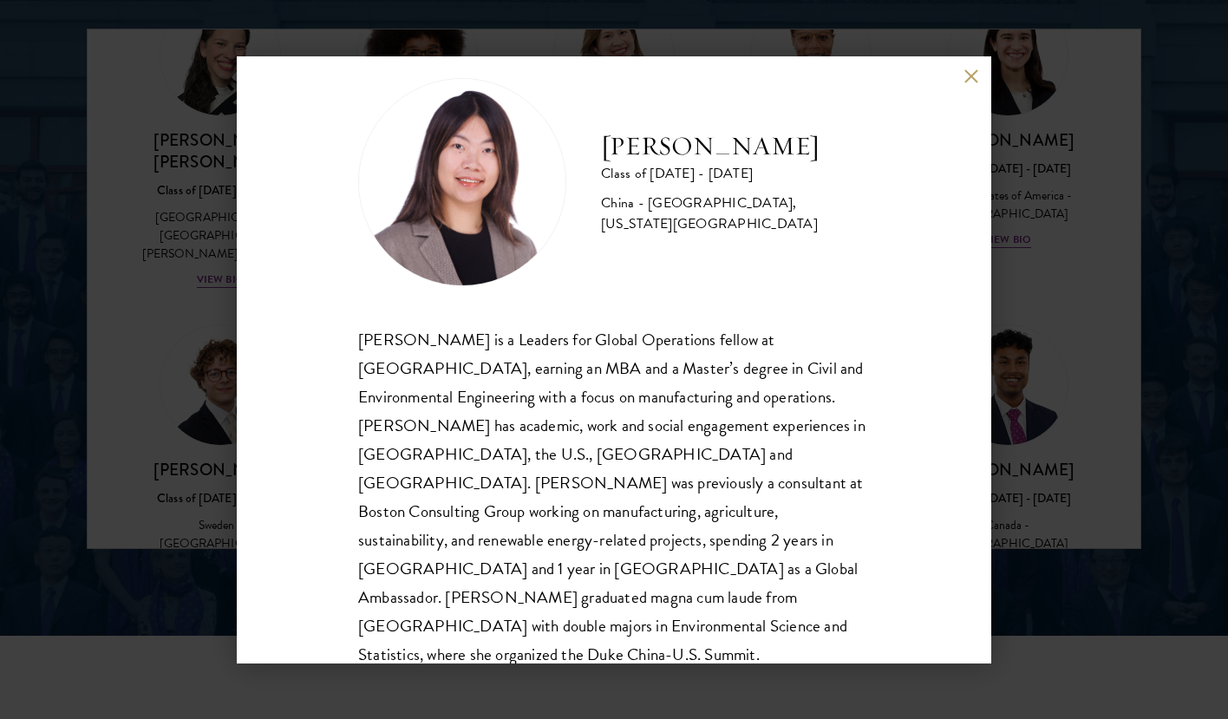
click at [1096, 273] on div "[PERSON_NAME] Class of [DATE] - [DATE] [GEOGRAPHIC_DATA] - [GEOGRAPHIC_DATA], […" at bounding box center [614, 359] width 1228 height 719
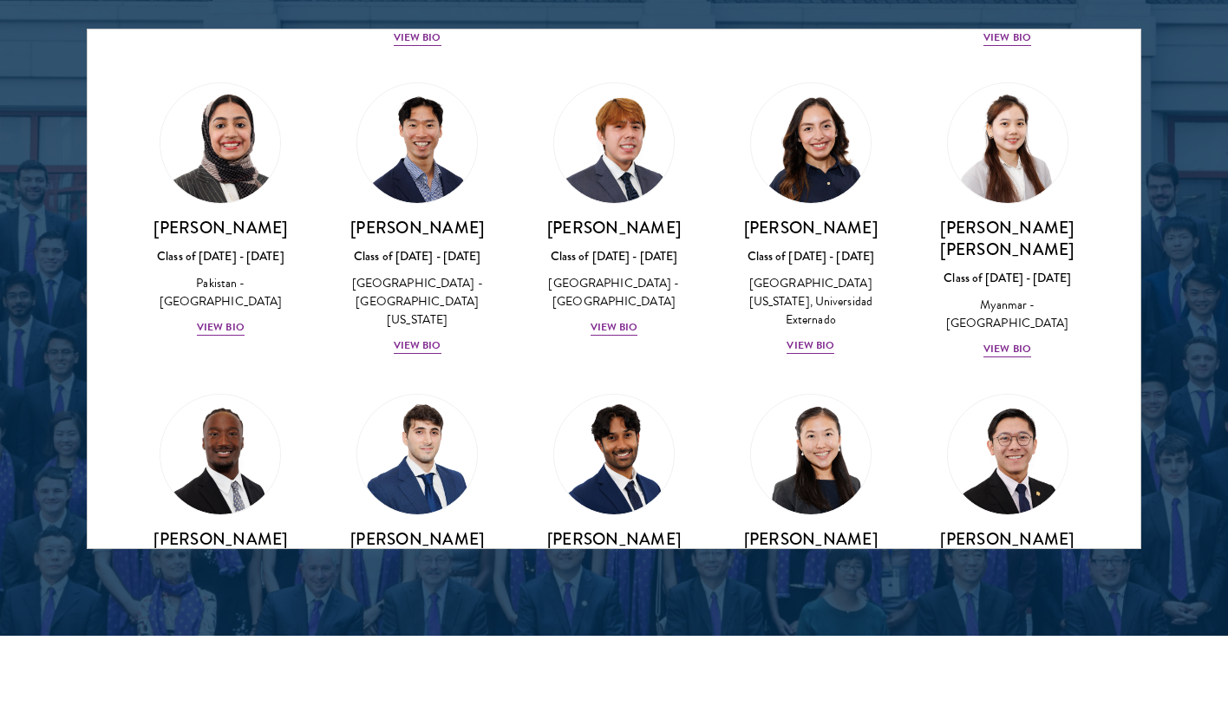
scroll to position [5778, 0]
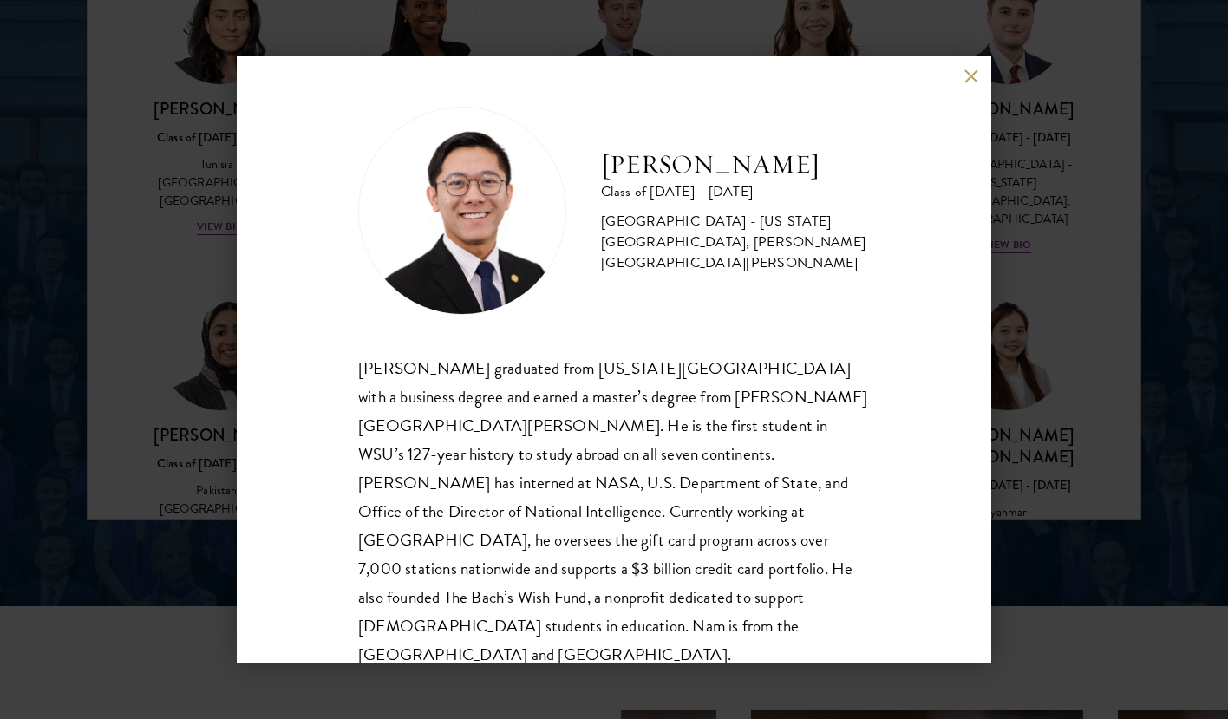
scroll to position [2299, 0]
click at [973, 77] on button at bounding box center [971, 76] width 15 height 15
